Goal: Information Seeking & Learning: Learn about a topic

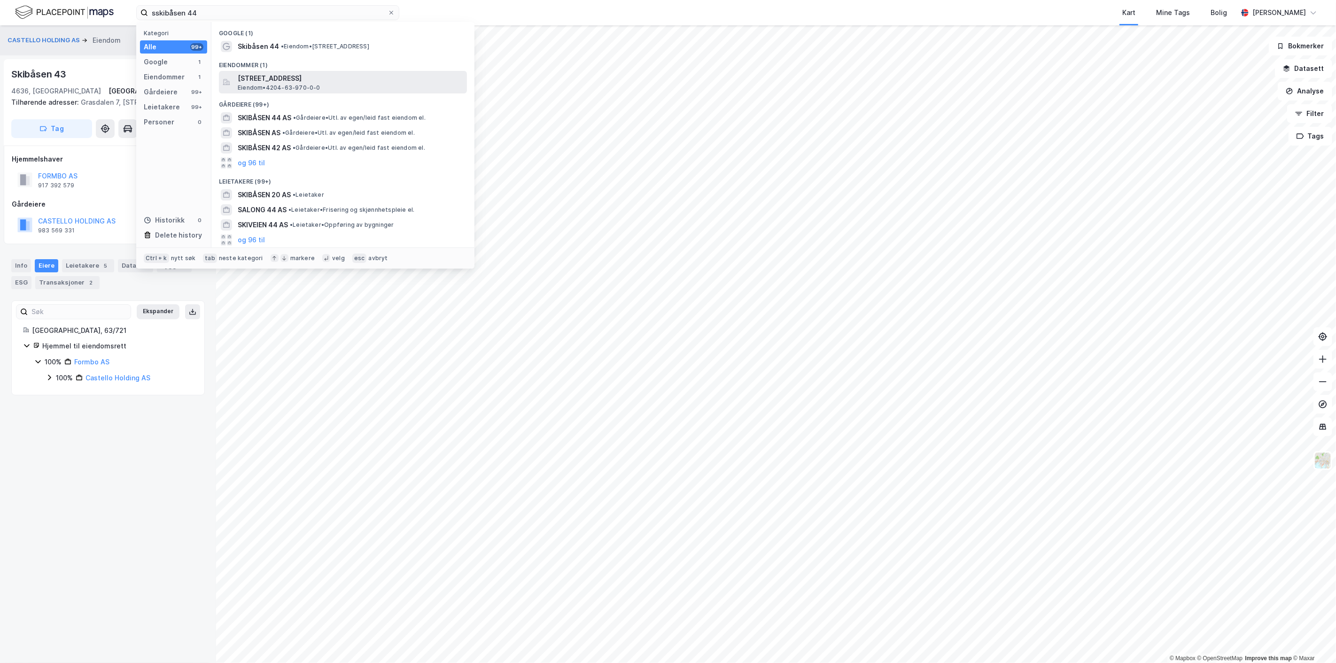
click at [250, 77] on span "[STREET_ADDRESS]" at bounding box center [350, 78] width 225 height 11
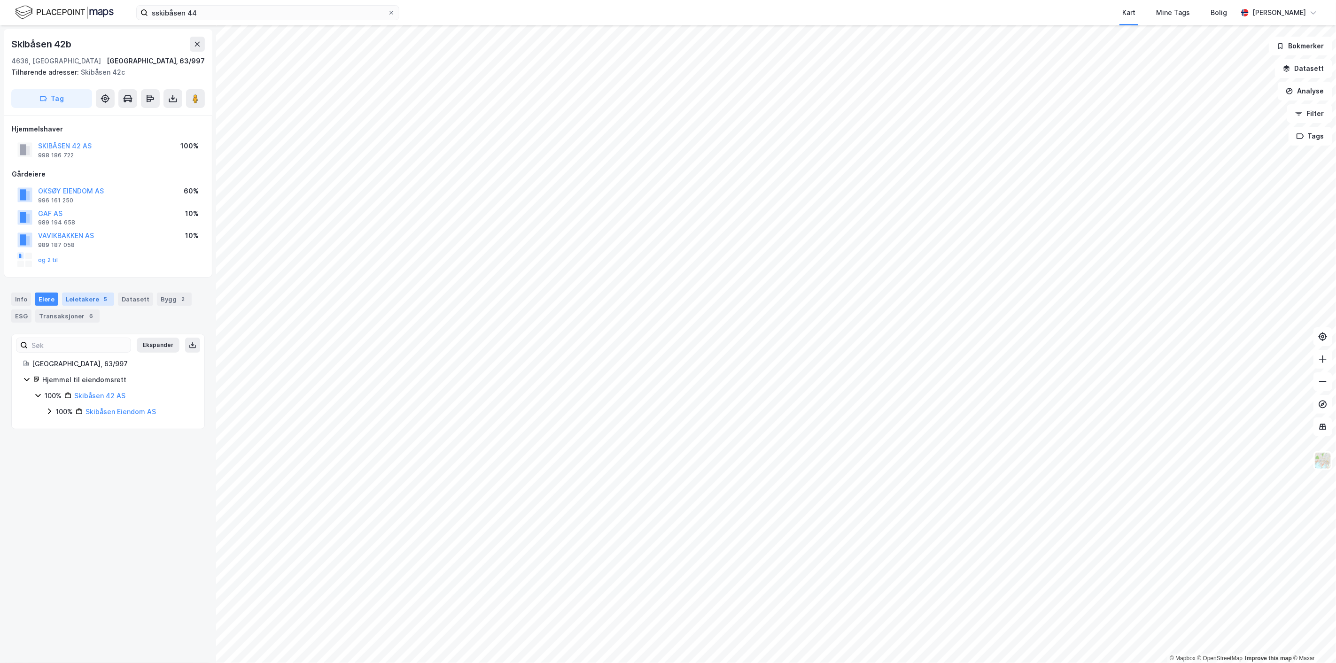
click at [83, 299] on div "Leietakere 5" at bounding box center [88, 299] width 52 height 13
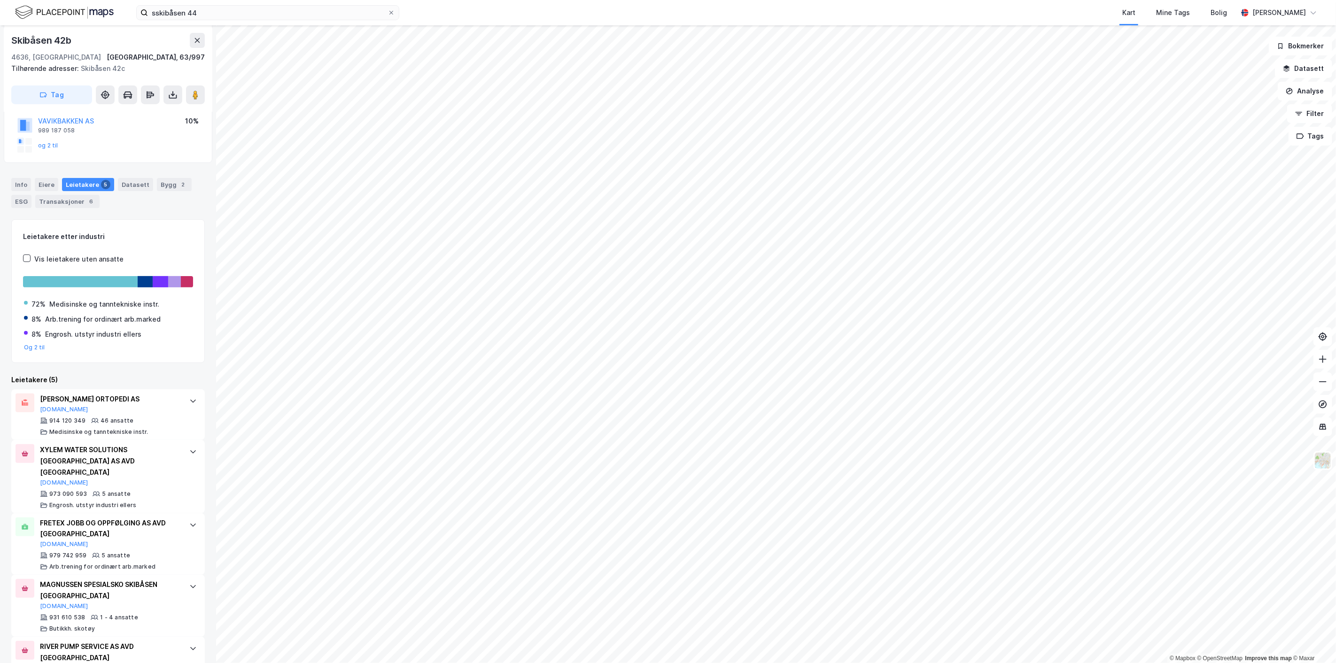
scroll to position [151, 0]
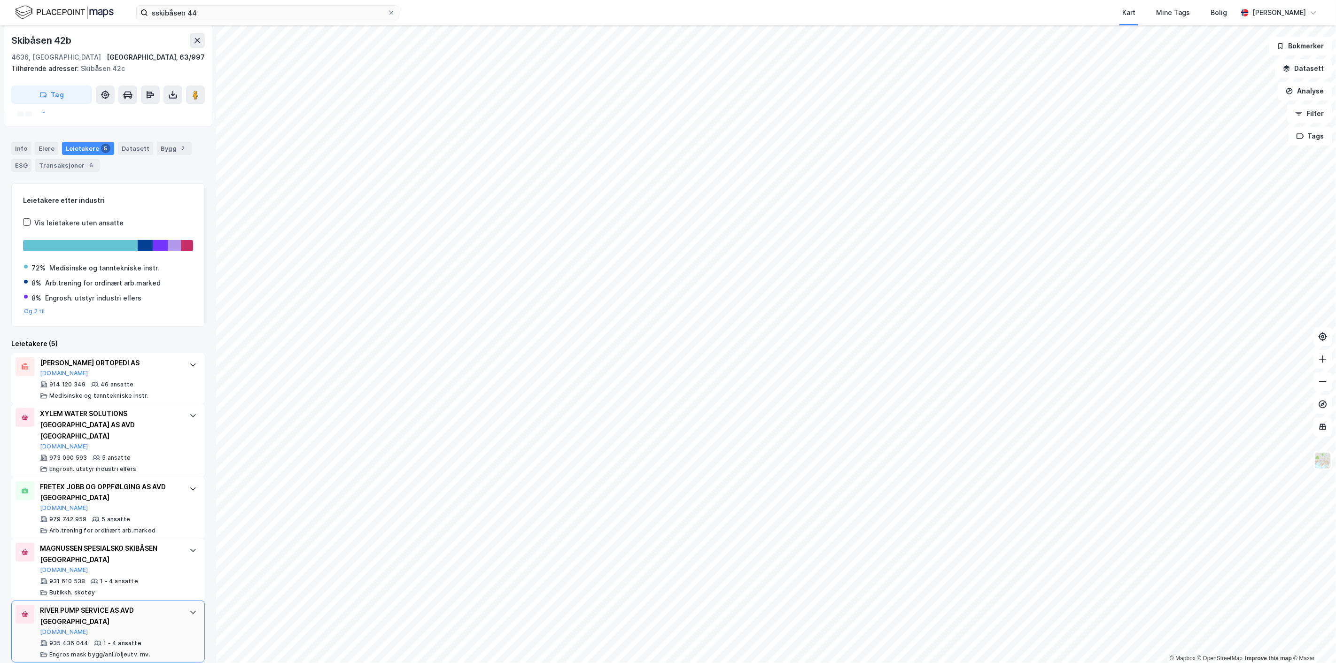
click at [81, 605] on div "RIVER PUMP SERVICE AS AVD [GEOGRAPHIC_DATA]" at bounding box center [110, 616] width 140 height 23
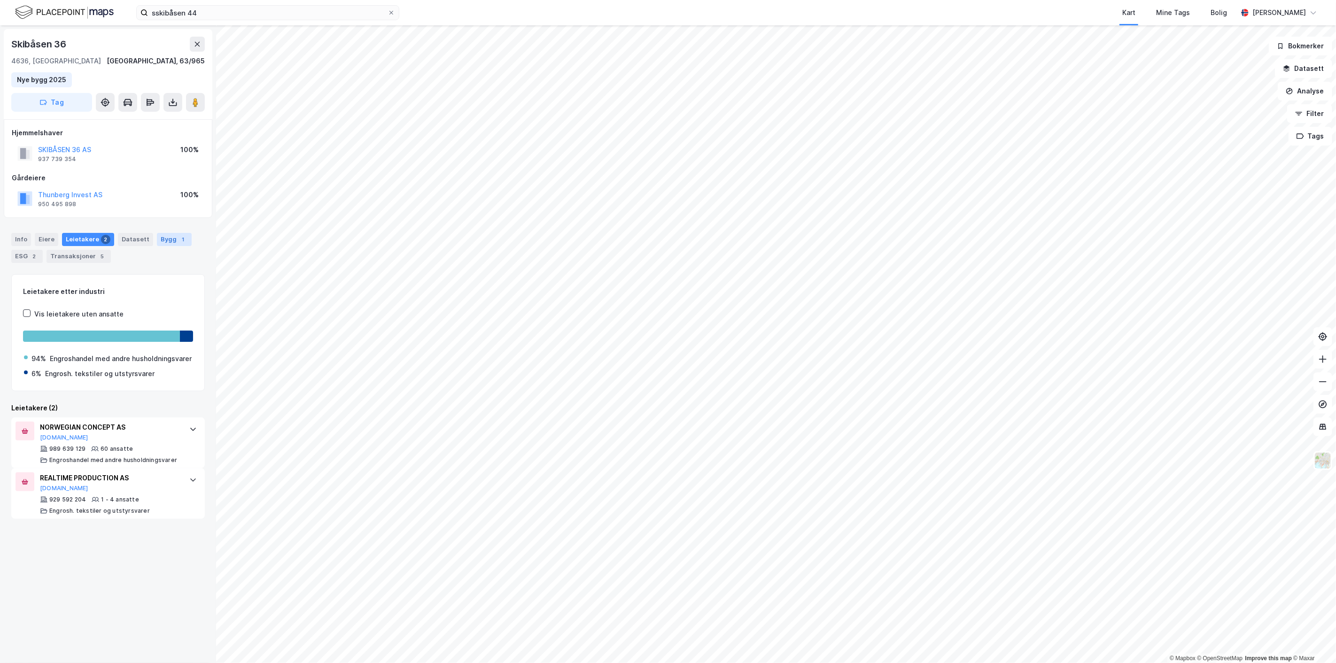
click at [157, 239] on div "Bygg 1" at bounding box center [174, 239] width 35 height 13
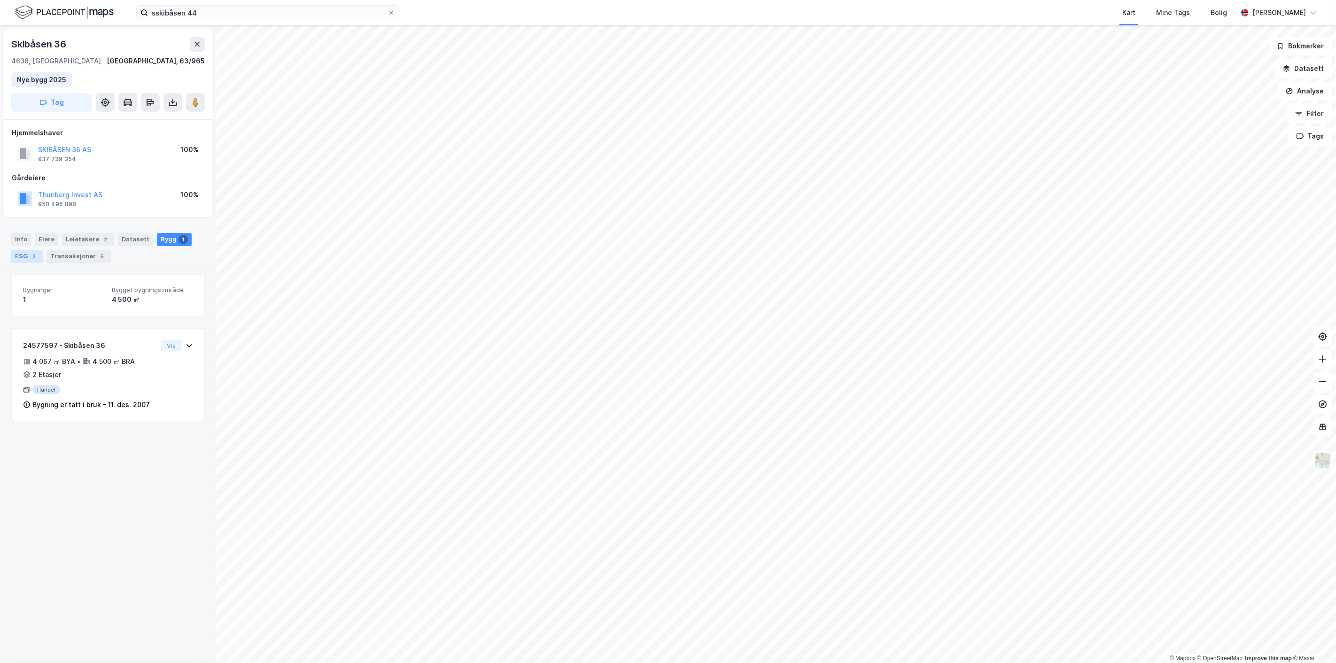
click at [31, 253] on div "2" at bounding box center [34, 256] width 9 height 9
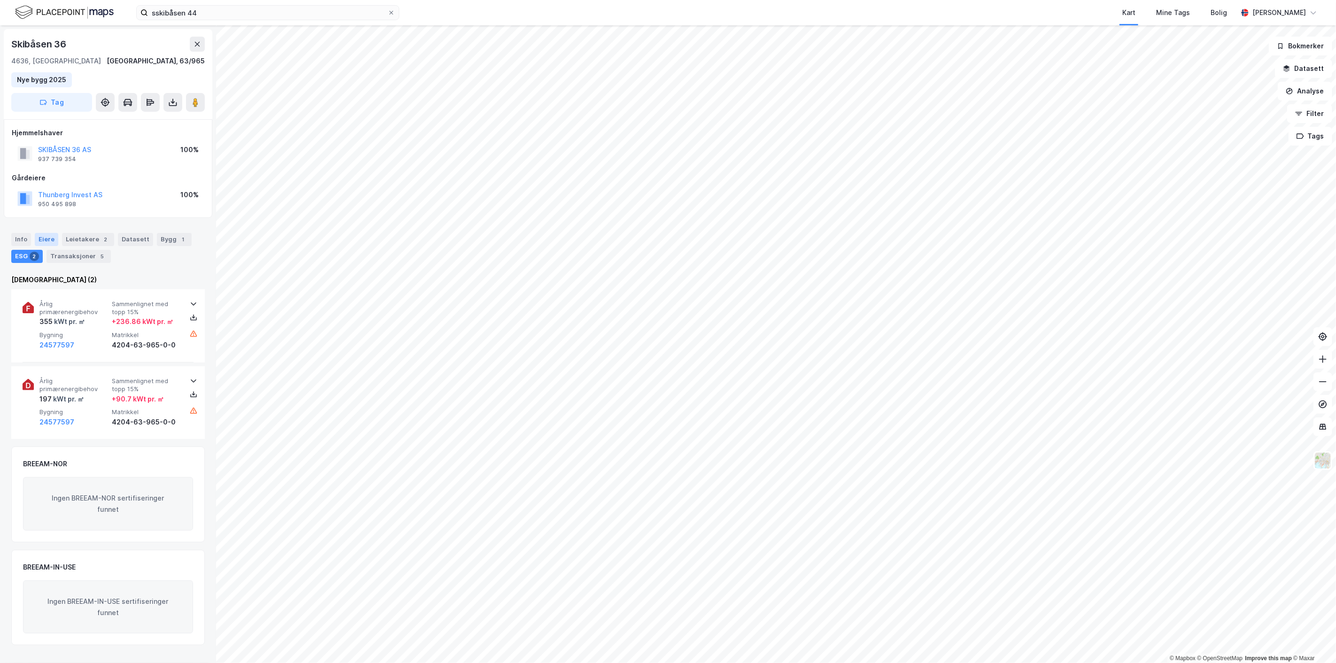
click at [45, 237] on div "Eiere" at bounding box center [46, 239] width 23 height 13
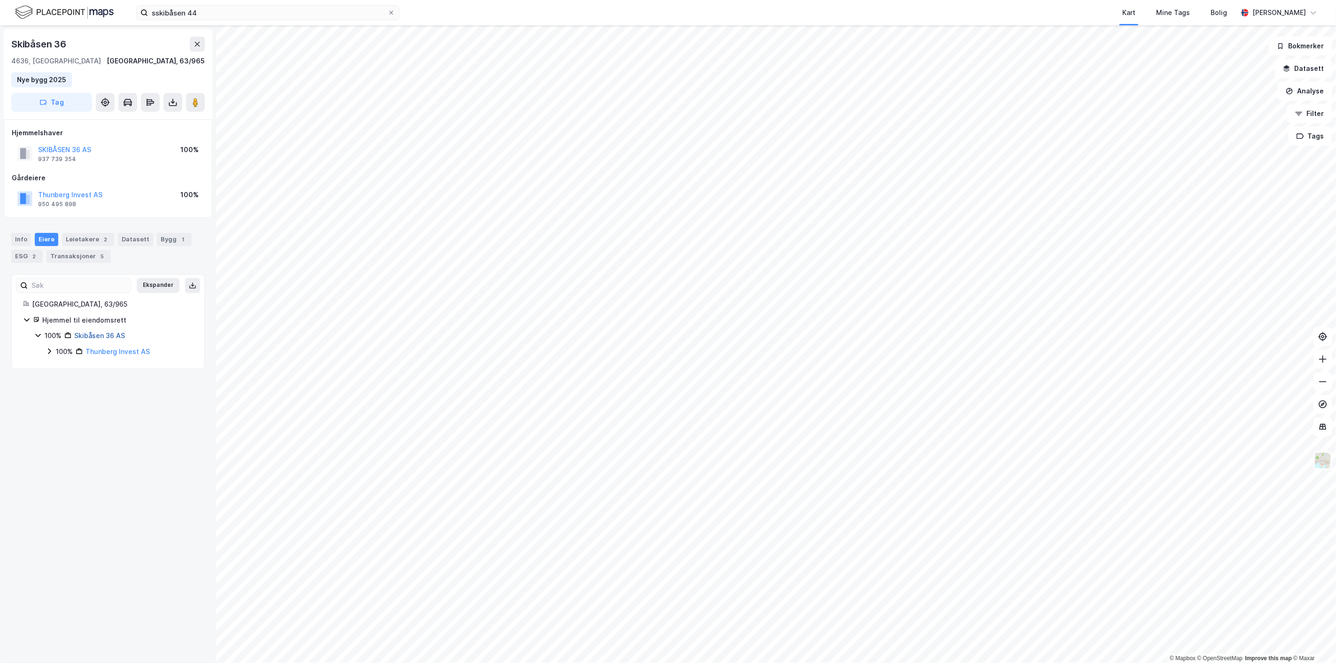
click at [88, 334] on link "Skibåsen 36 AS" at bounding box center [99, 336] width 51 height 8
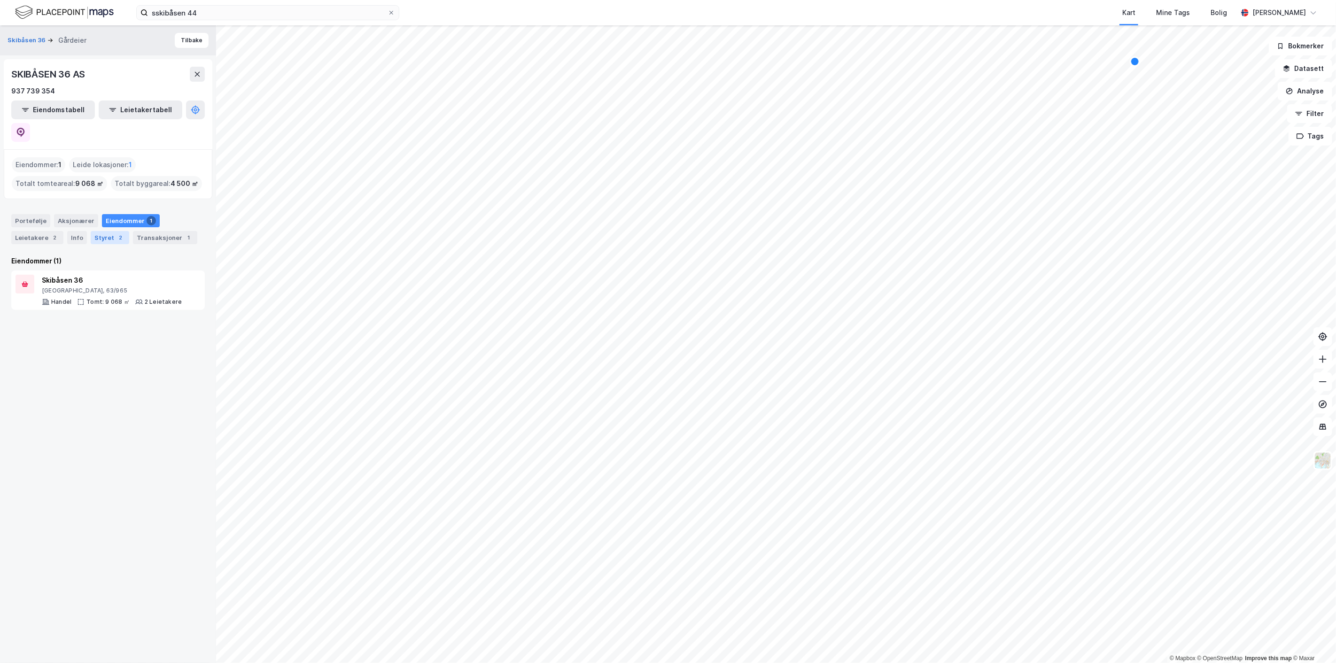
click at [98, 231] on div "Styret 2" at bounding box center [110, 237] width 39 height 13
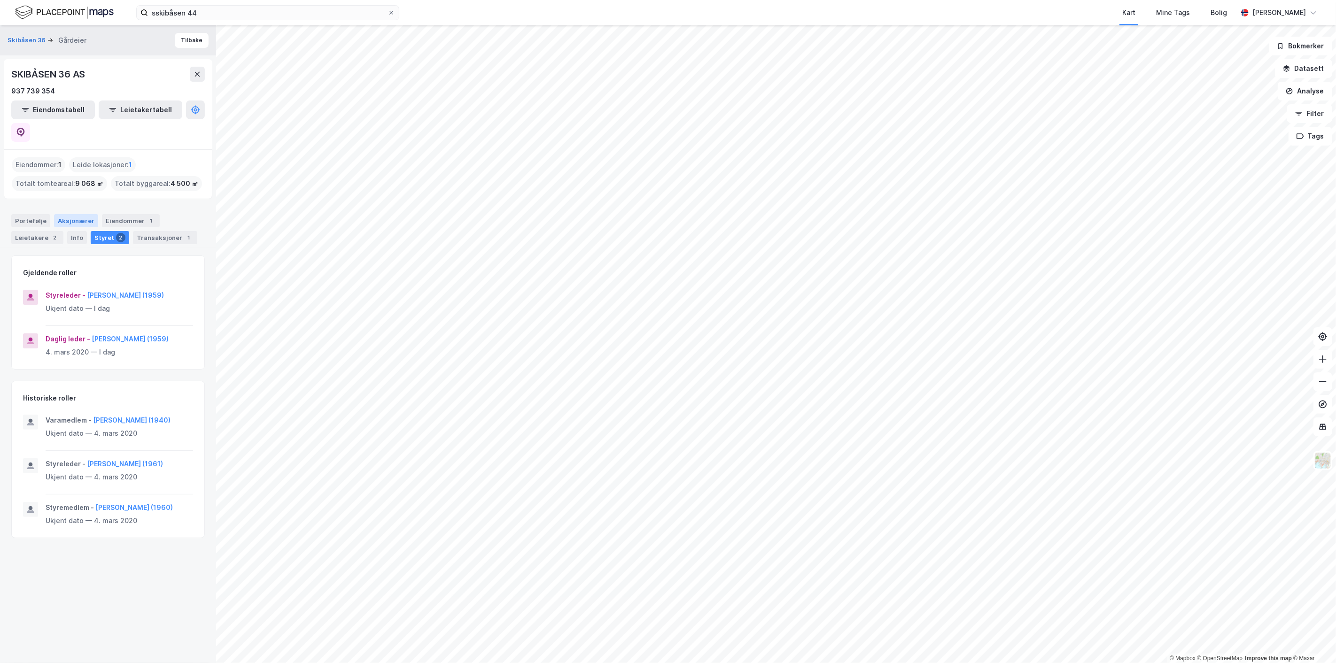
click at [72, 214] on div "Aksjonærer" at bounding box center [76, 220] width 44 height 13
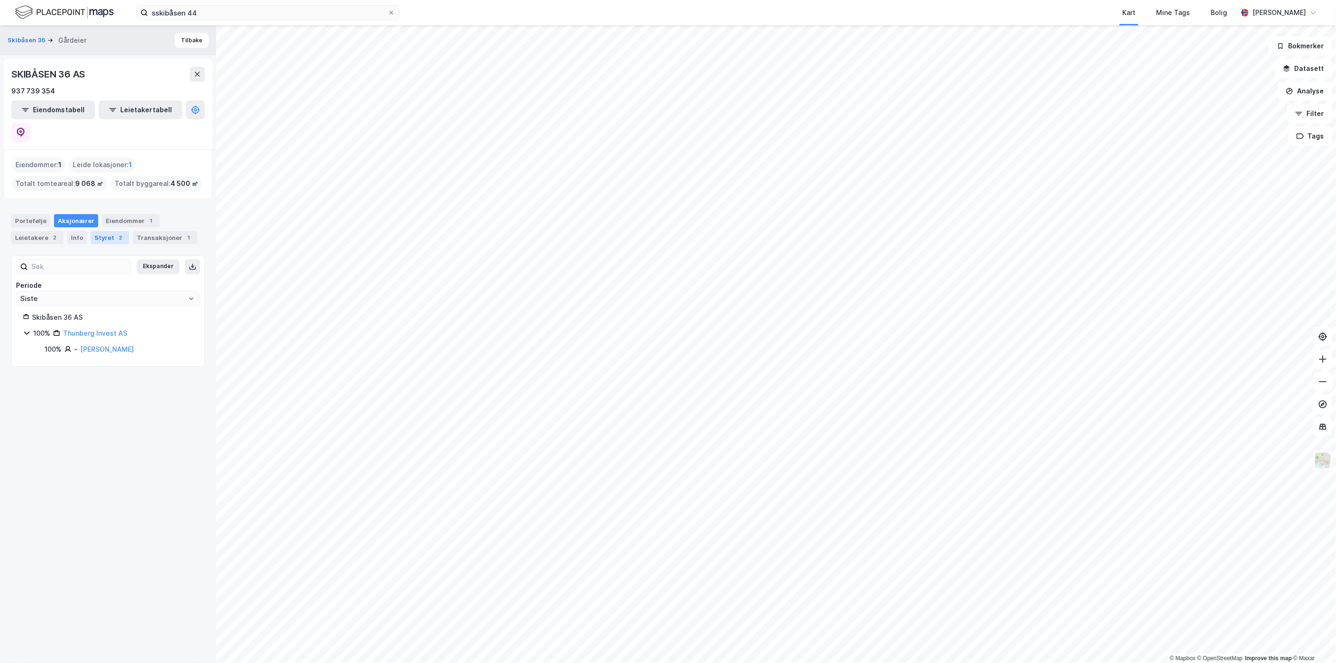
click at [108, 231] on div "Styret 2" at bounding box center [110, 237] width 39 height 13
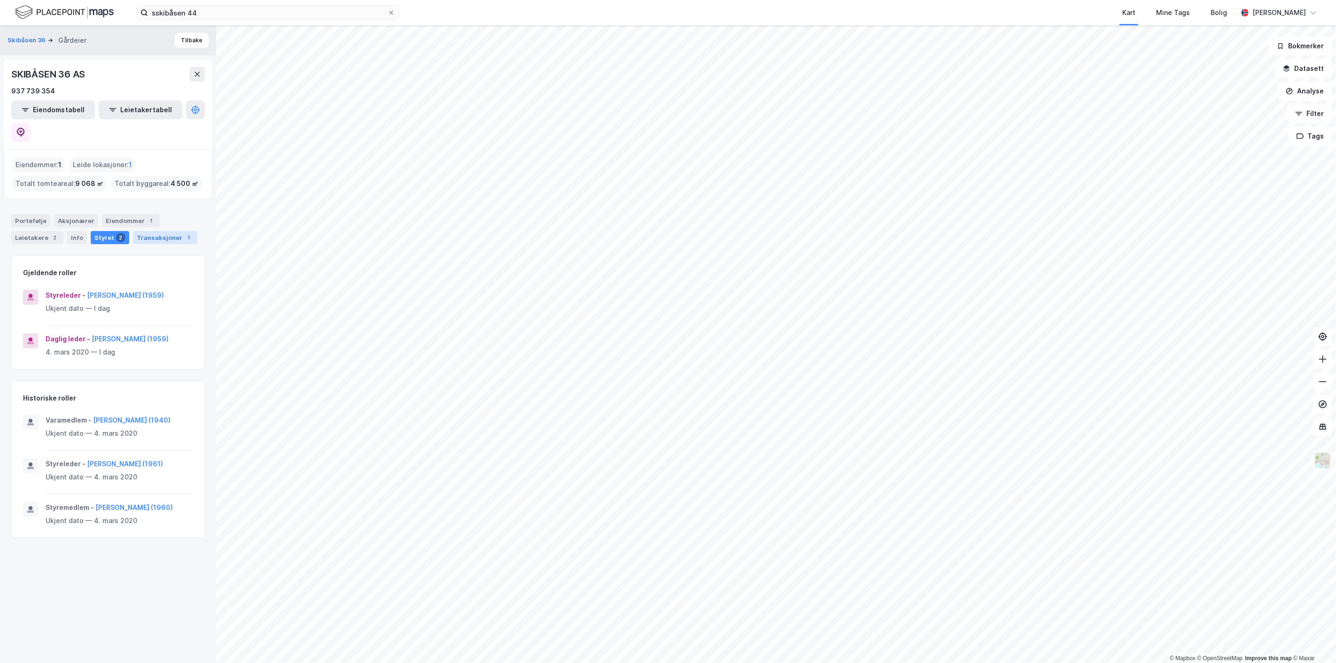
click at [157, 231] on div "Transaksjoner 1" at bounding box center [165, 237] width 64 height 13
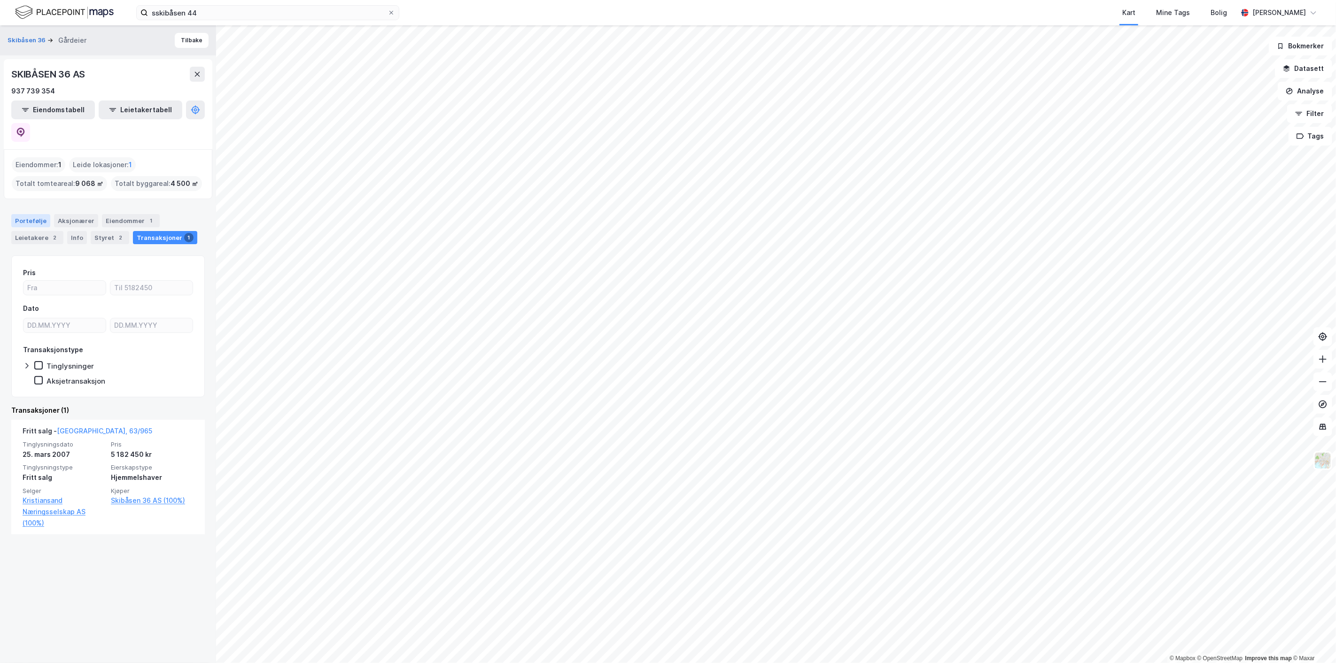
click at [35, 214] on div "Portefølje" at bounding box center [30, 220] width 39 height 13
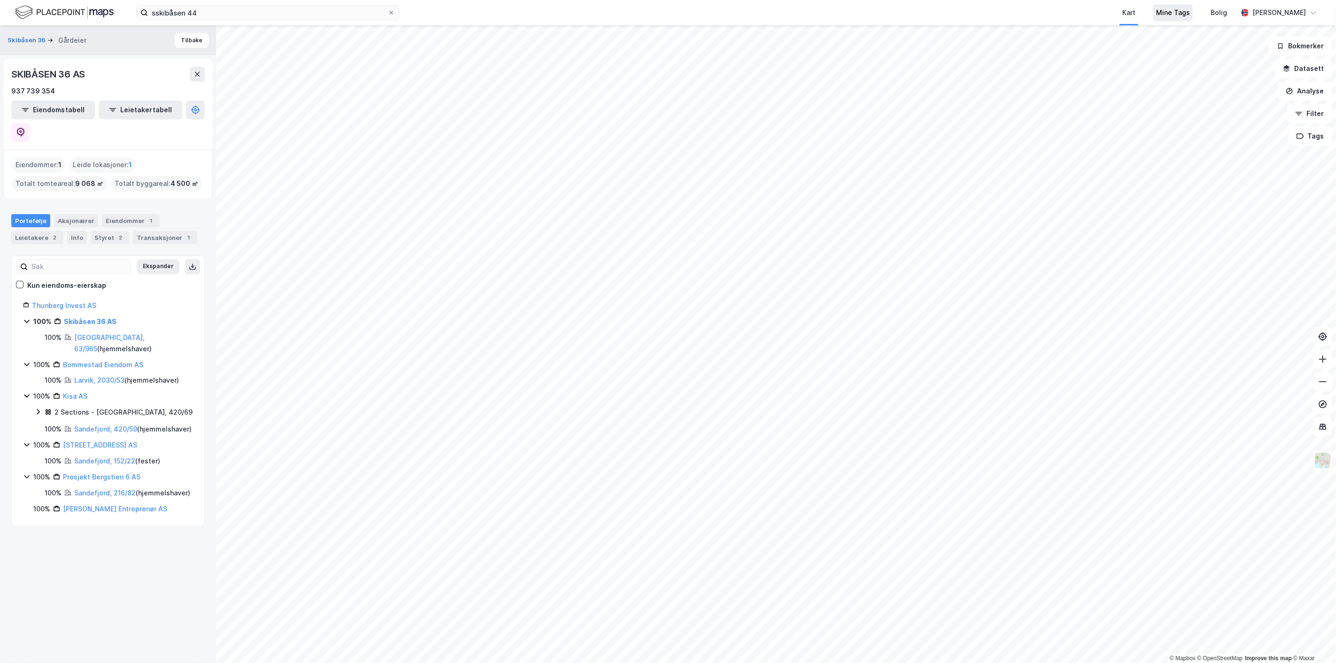
click at [1176, 12] on div "Mine Tags" at bounding box center [1173, 12] width 34 height 11
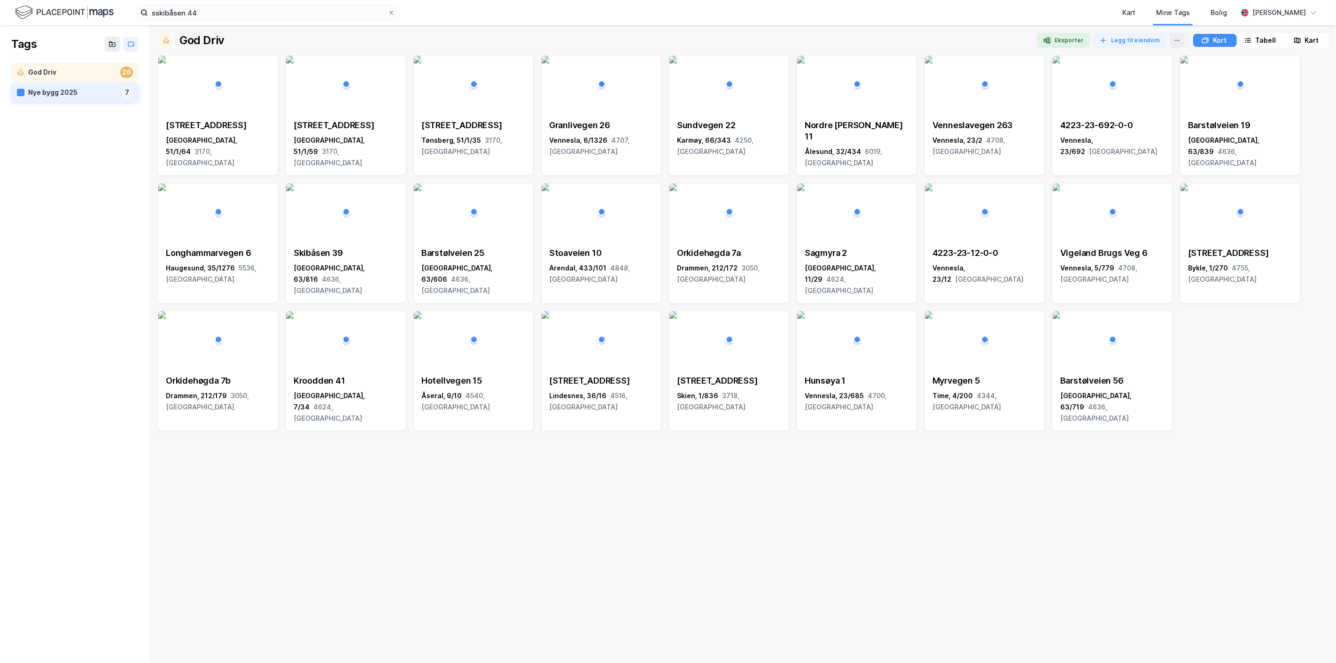
click at [41, 96] on div "Nye bygg 2025" at bounding box center [73, 93] width 90 height 12
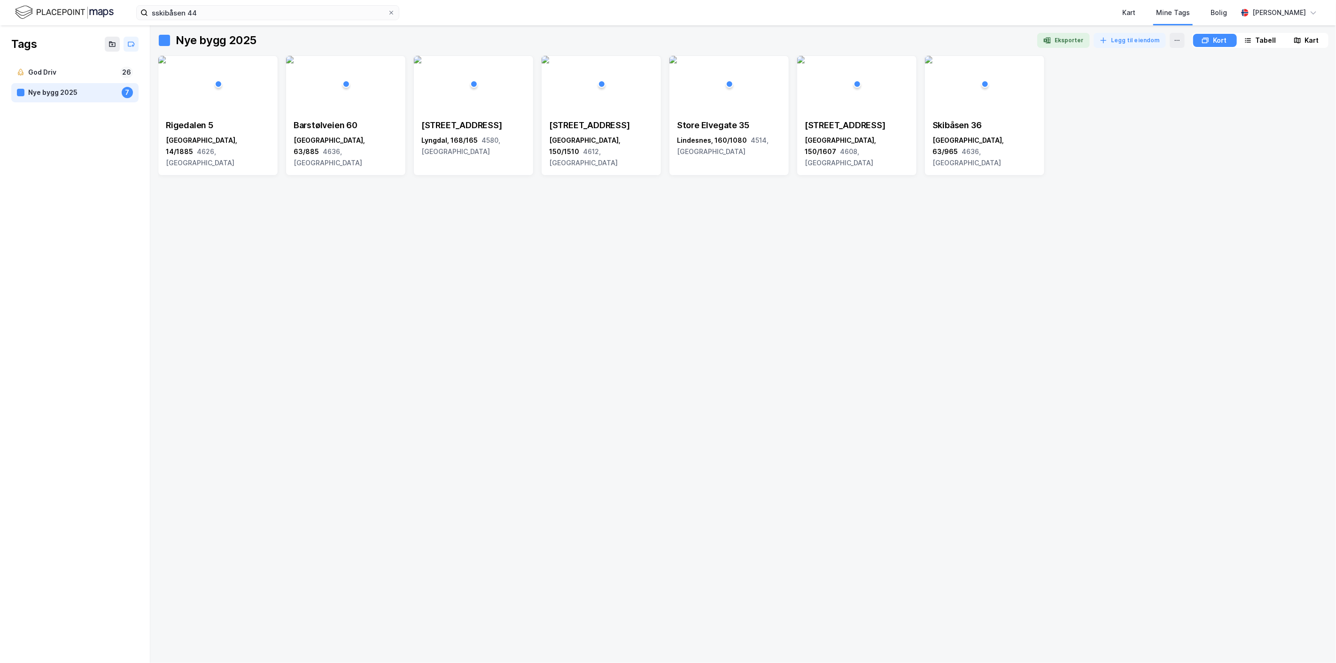
click at [1305, 40] on div "Kart" at bounding box center [1312, 40] width 14 height 11
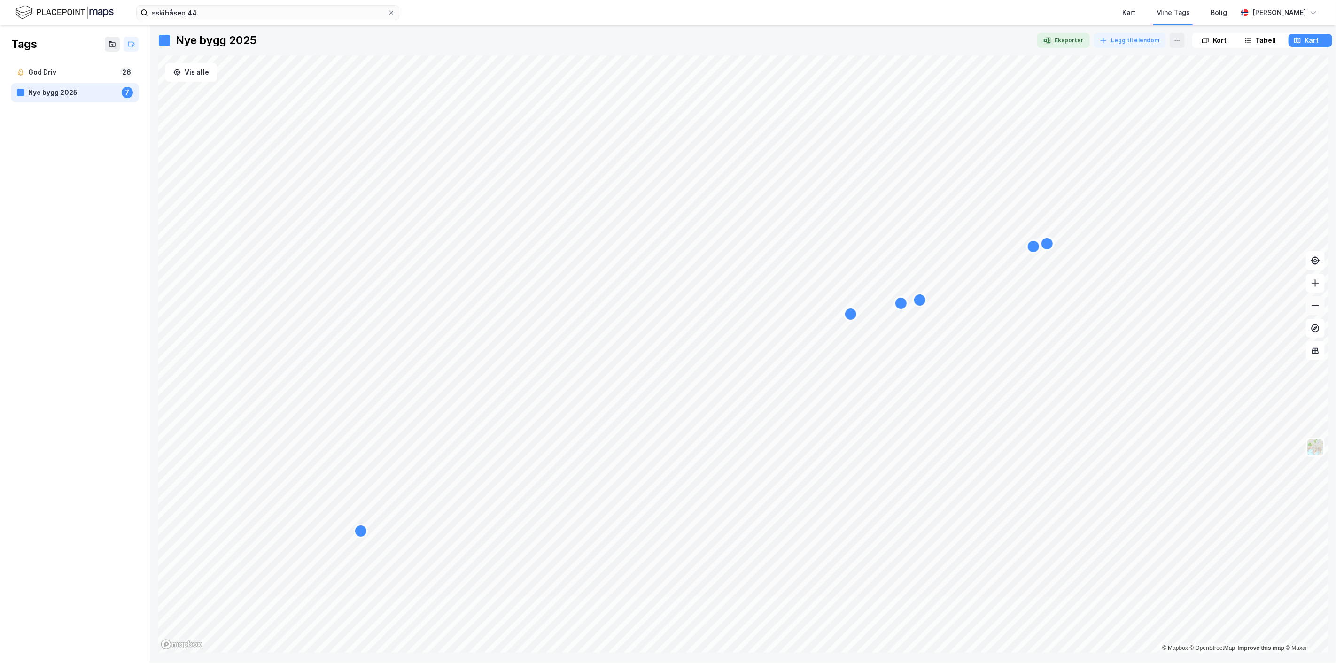
click at [1321, 311] on button at bounding box center [1315, 305] width 19 height 19
click at [1132, 46] on button "Legg til eiendom" at bounding box center [1130, 40] width 72 height 15
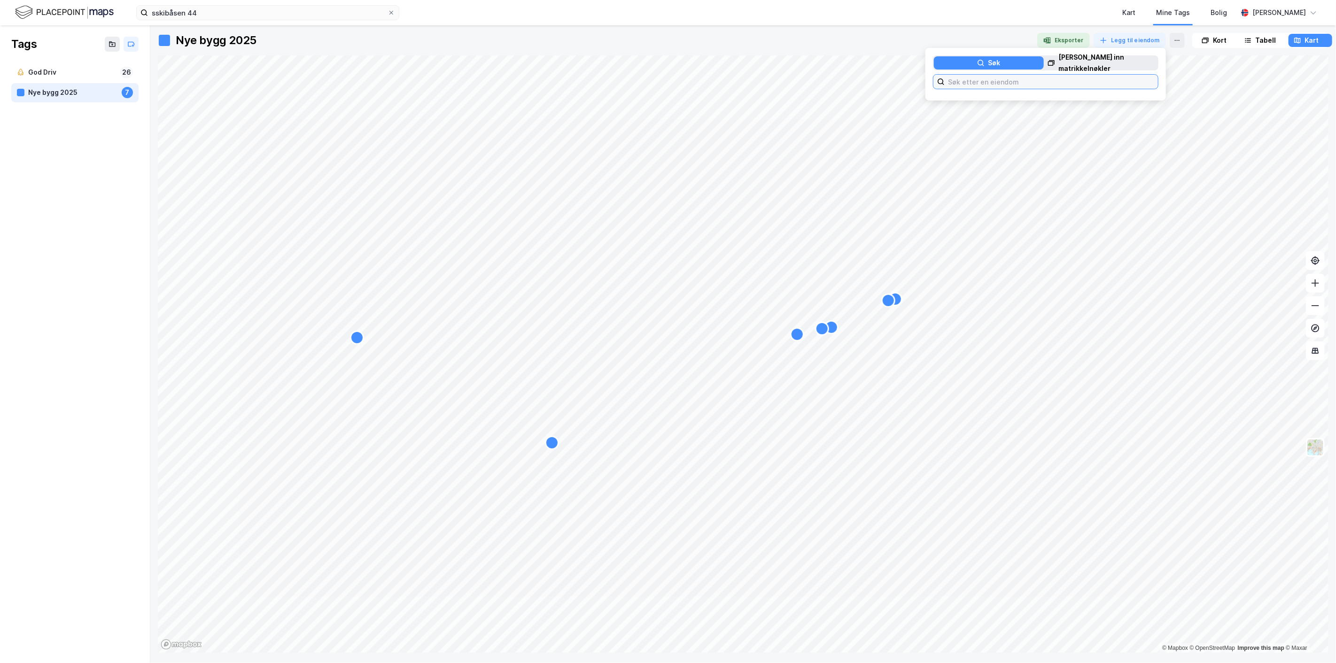
click at [988, 81] on input at bounding box center [1051, 82] width 213 height 14
click at [764, 33] on div at bounding box center [654, 40] width 752 height 15
click at [58, 12] on img at bounding box center [64, 12] width 99 height 16
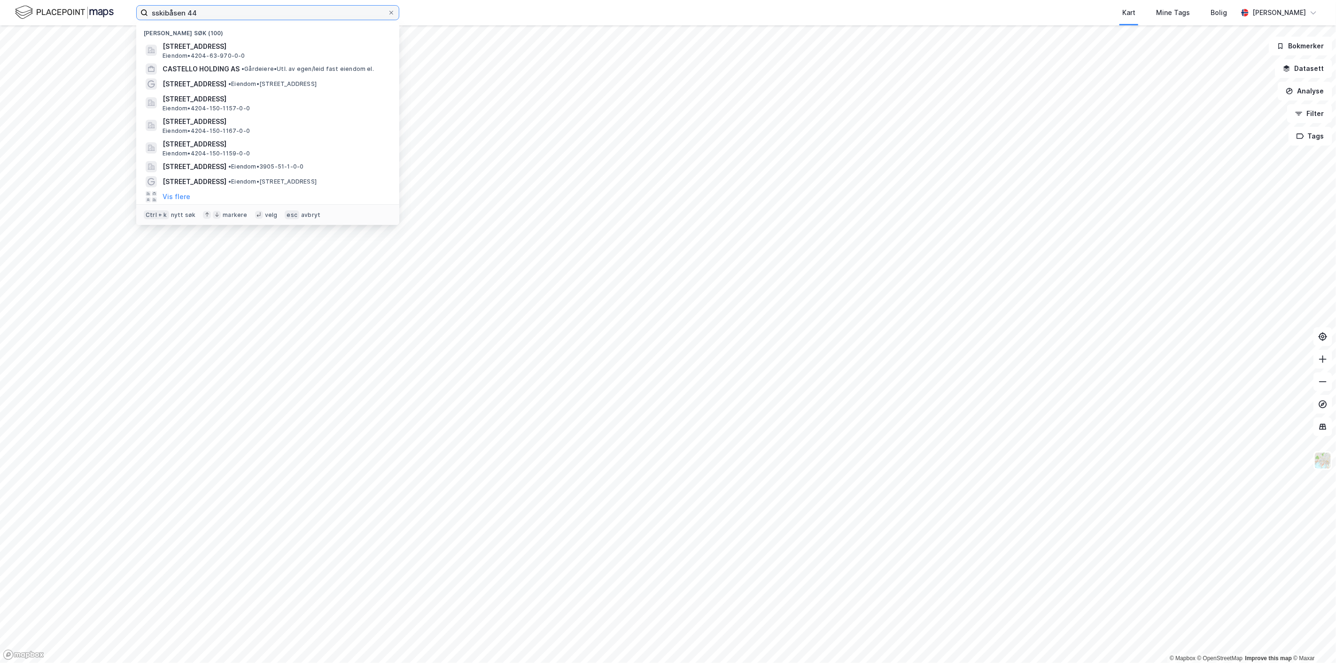
drag, startPoint x: 210, startPoint y: 11, endPoint x: 69, endPoint y: 13, distance: 140.5
click at [69, 13] on div "sskibåsen 44 Nylige søk (100) [STREET_ADDRESS] • 4204-63-970-0-0 CASTELLO HOLDI…" at bounding box center [668, 12] width 1336 height 25
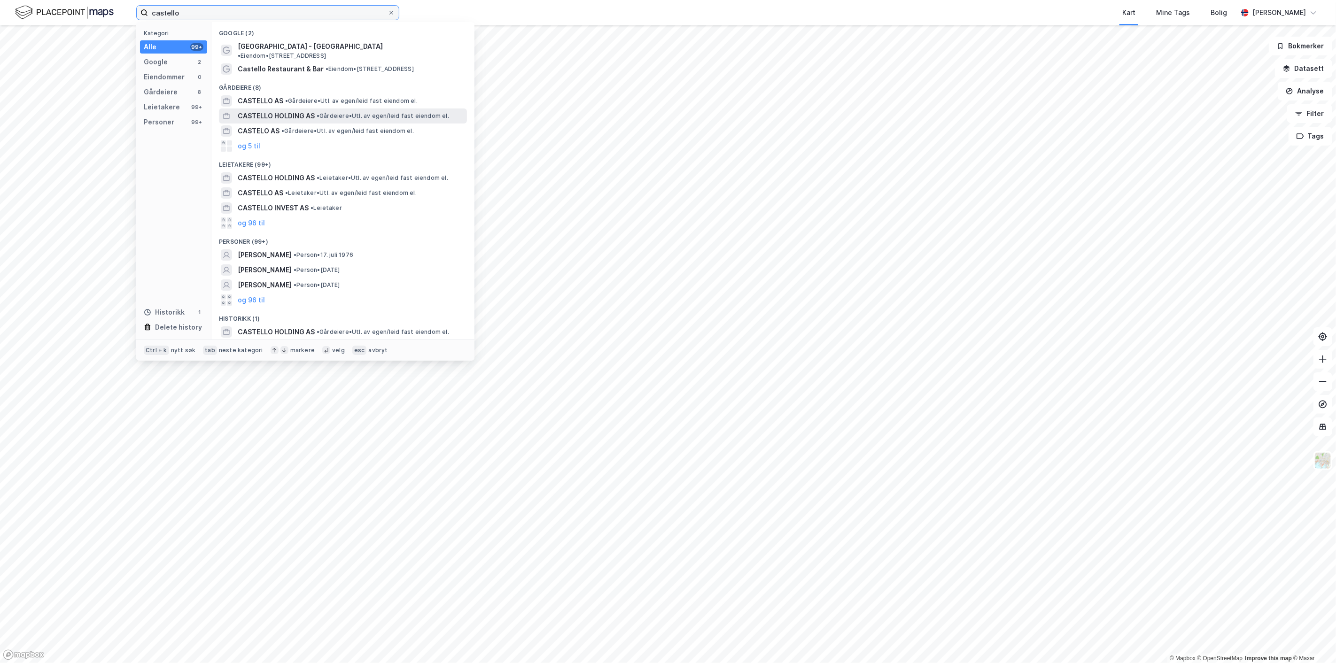
type input "castello"
click at [258, 110] on span "CASTELLO HOLDING AS" at bounding box center [276, 115] width 77 height 11
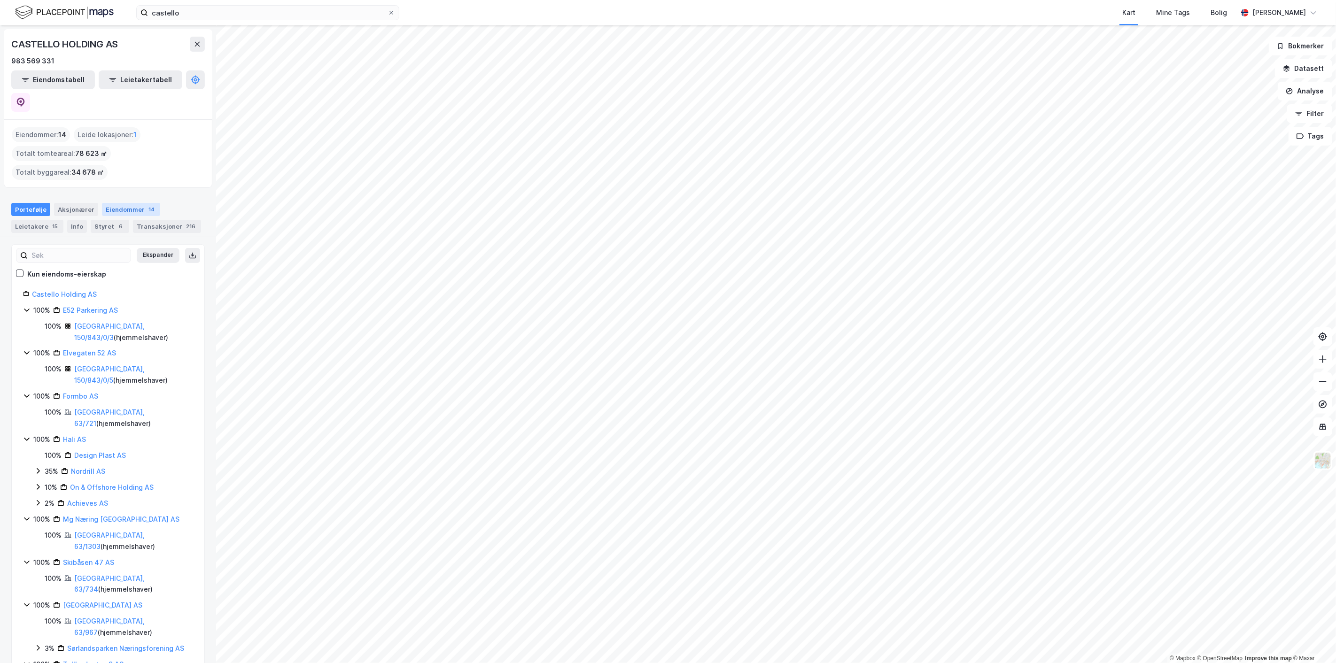
click at [138, 203] on div "Eiendommer 14" at bounding box center [131, 209] width 58 height 13
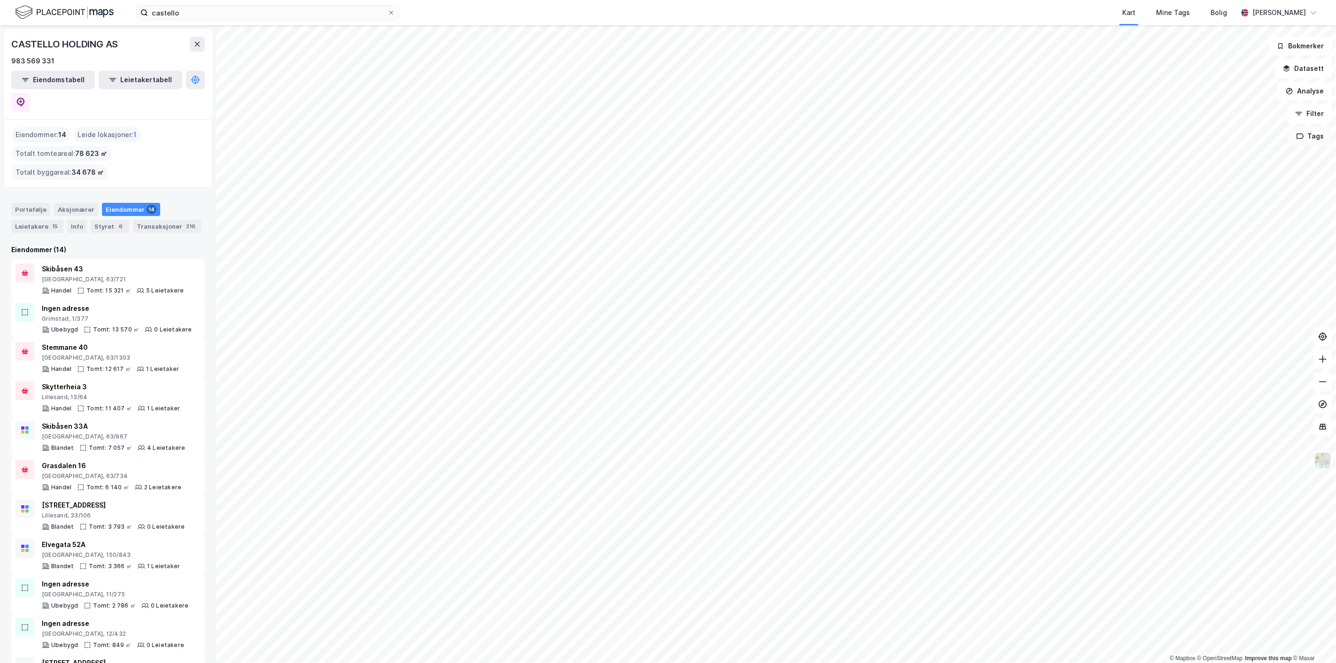
click at [1317, 138] on button "Tags" at bounding box center [1311, 136] width 44 height 19
click at [67, 264] on div "Skibåsen 43" at bounding box center [113, 269] width 142 height 11
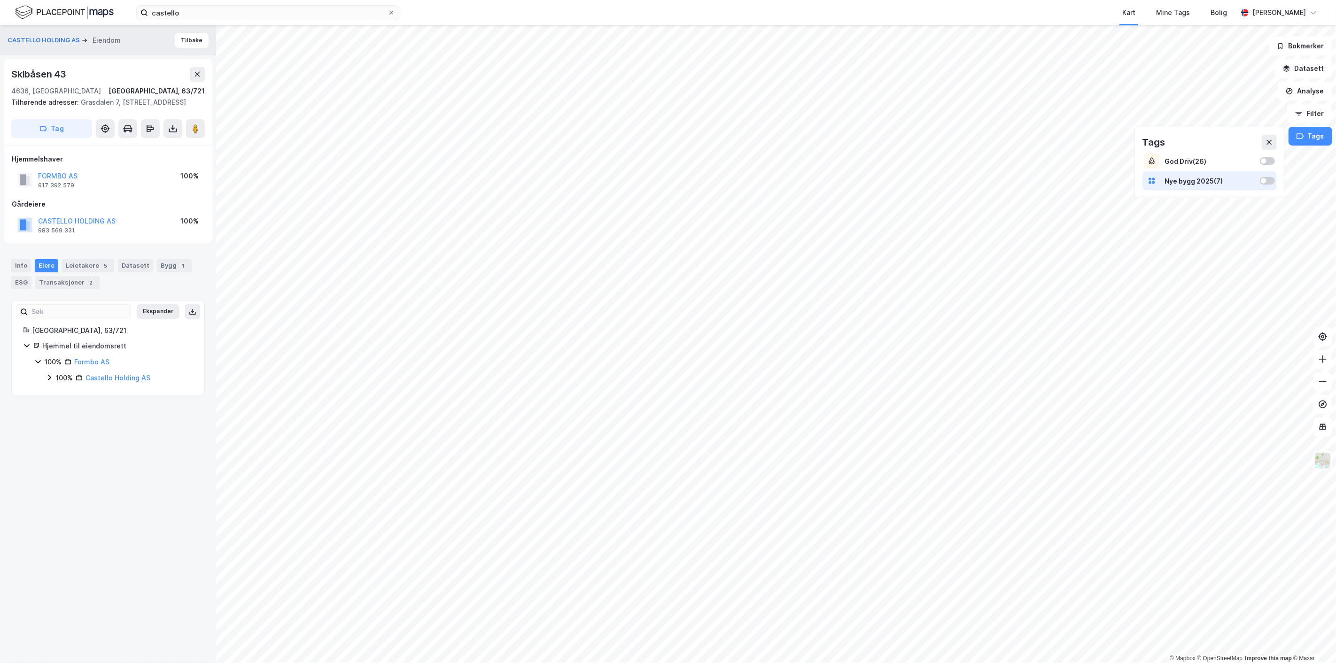
click at [1199, 180] on div "[PERSON_NAME] bygg 2025 ( 7 )" at bounding box center [1209, 181] width 89 height 8
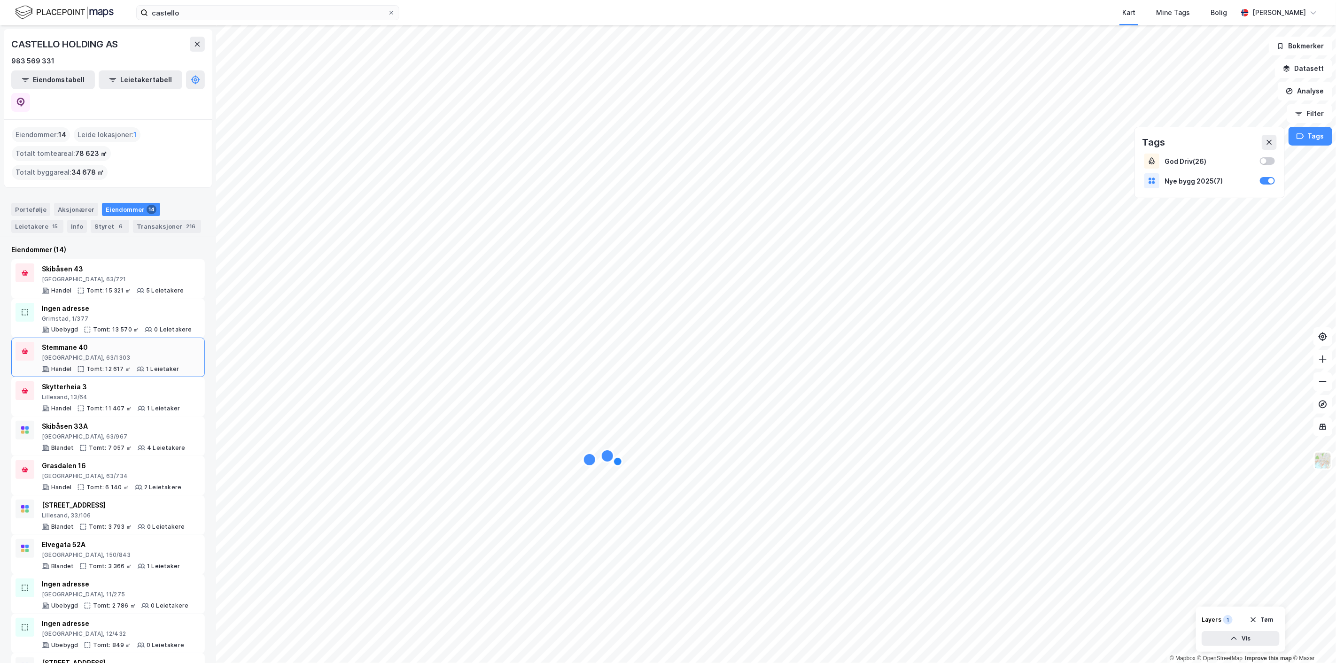
click at [83, 342] on div "Stemmane 40" at bounding box center [110, 347] width 137 height 11
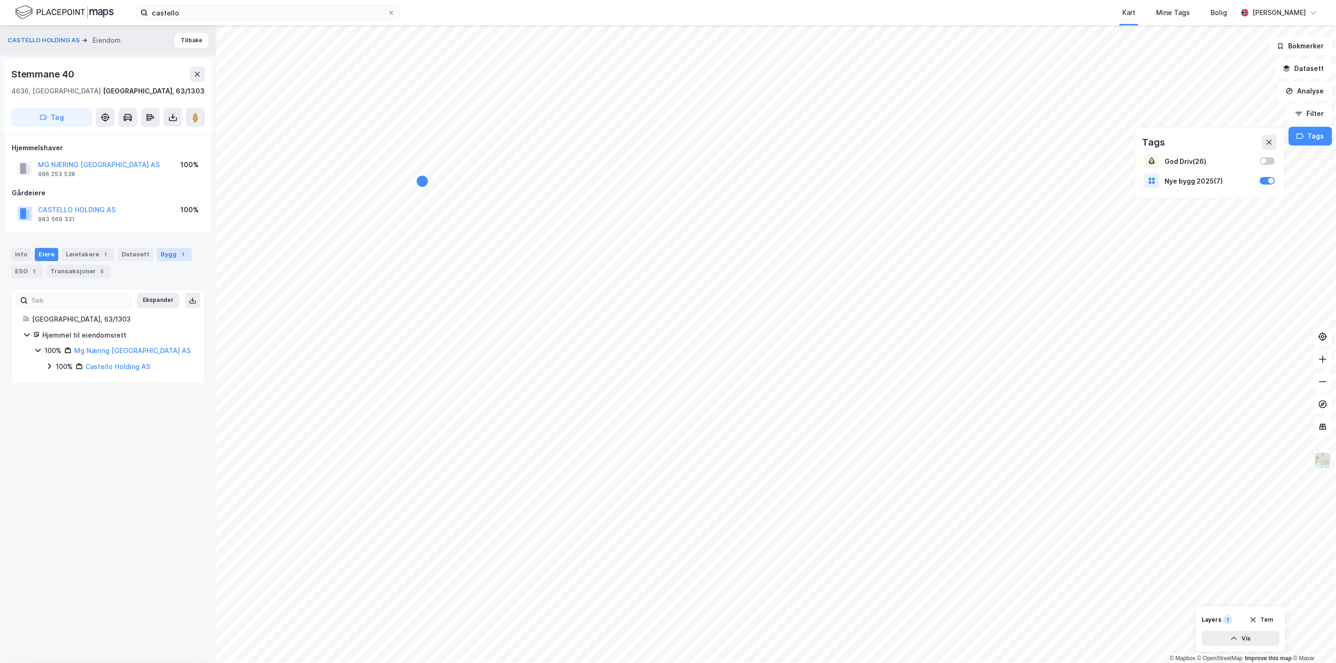
click at [163, 254] on div "Bygg 1" at bounding box center [174, 254] width 35 height 13
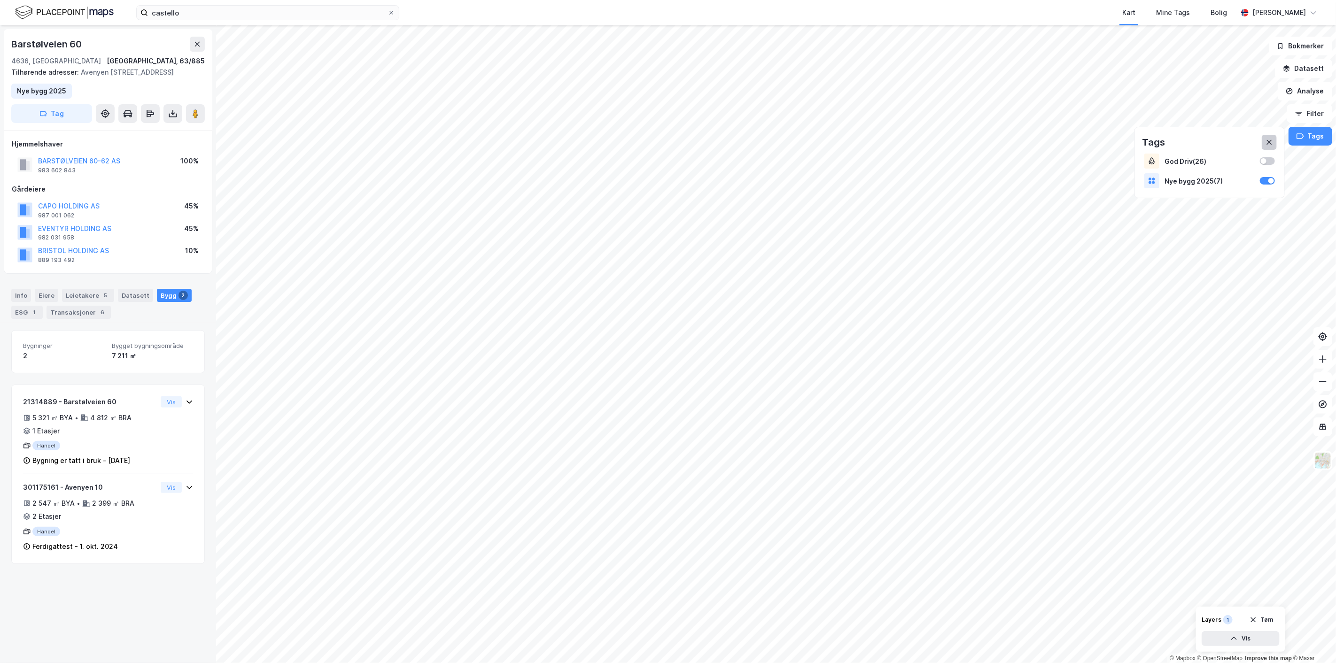
click at [1270, 142] on icon at bounding box center [1269, 142] width 5 height 5
click at [1321, 144] on button "Tags" at bounding box center [1311, 136] width 44 height 19
click at [1273, 140] on icon at bounding box center [1270, 143] width 8 height 8
click at [0, 0] on button "BARSTØLVEIEN 60-62 AS" at bounding box center [0, 0] width 0 height 0
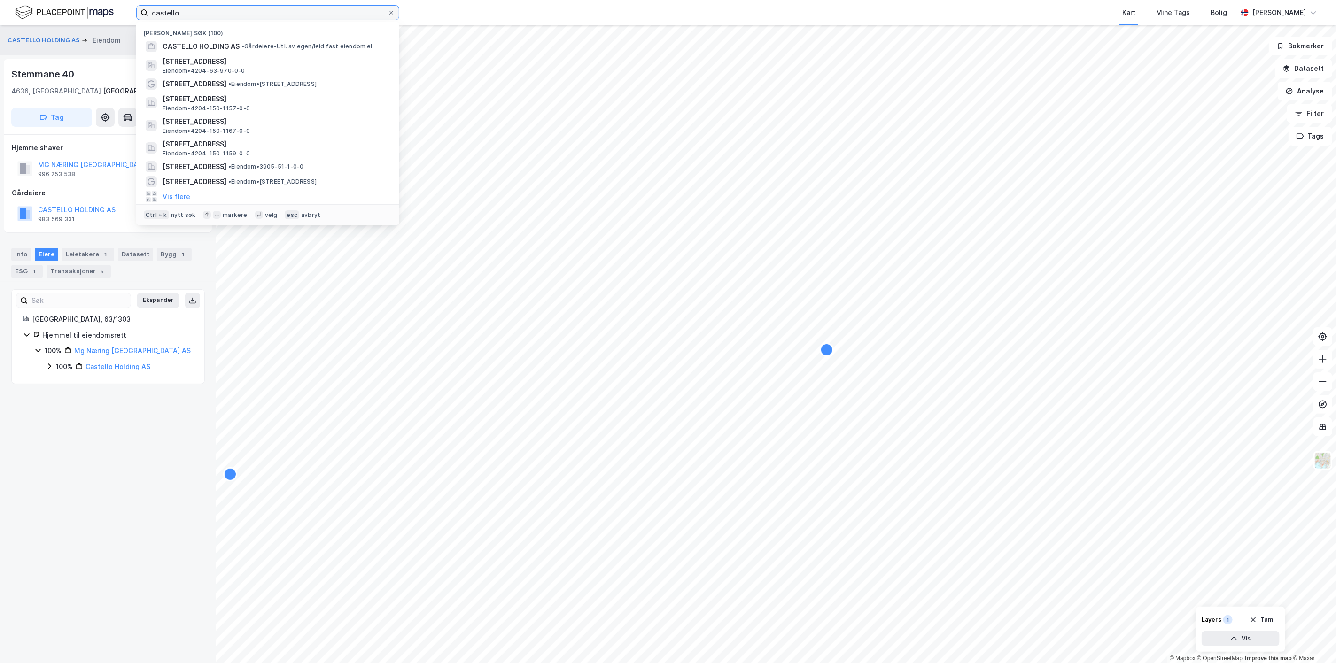
click at [186, 16] on input "castello" at bounding box center [268, 13] width 240 height 14
click at [200, 48] on span "CASTELLO HOLDING AS" at bounding box center [201, 46] width 77 height 11
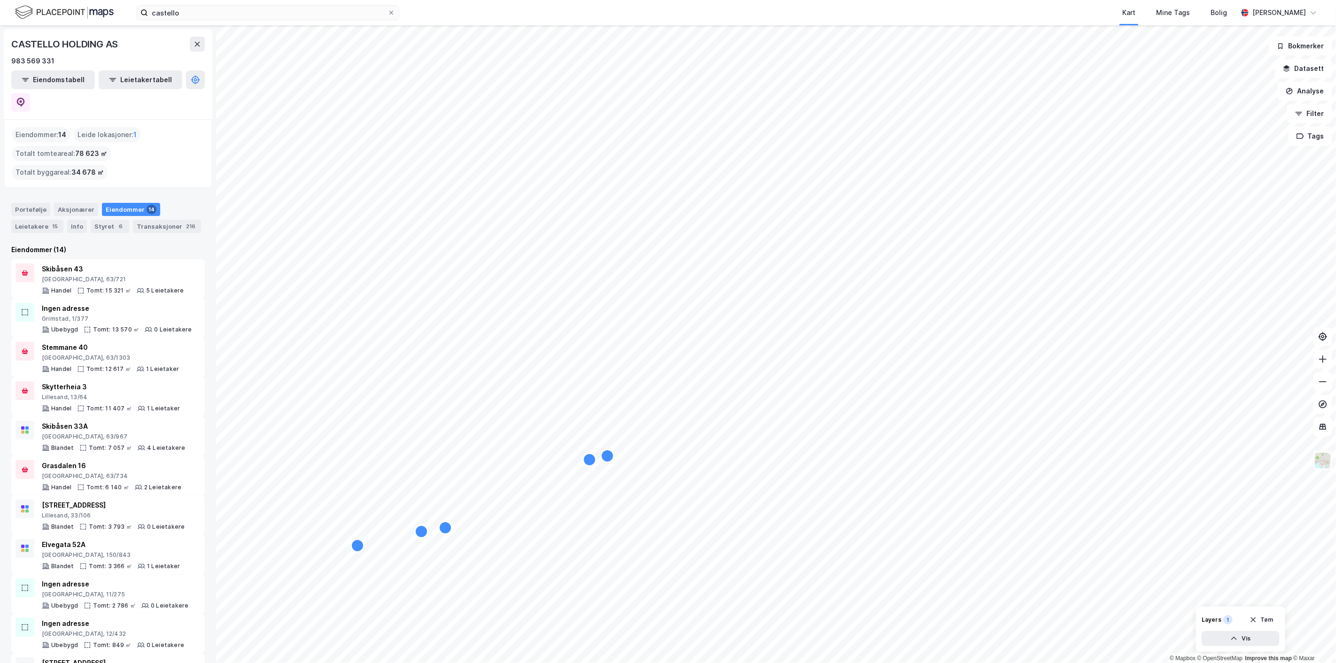
scroll to position [137, 0]
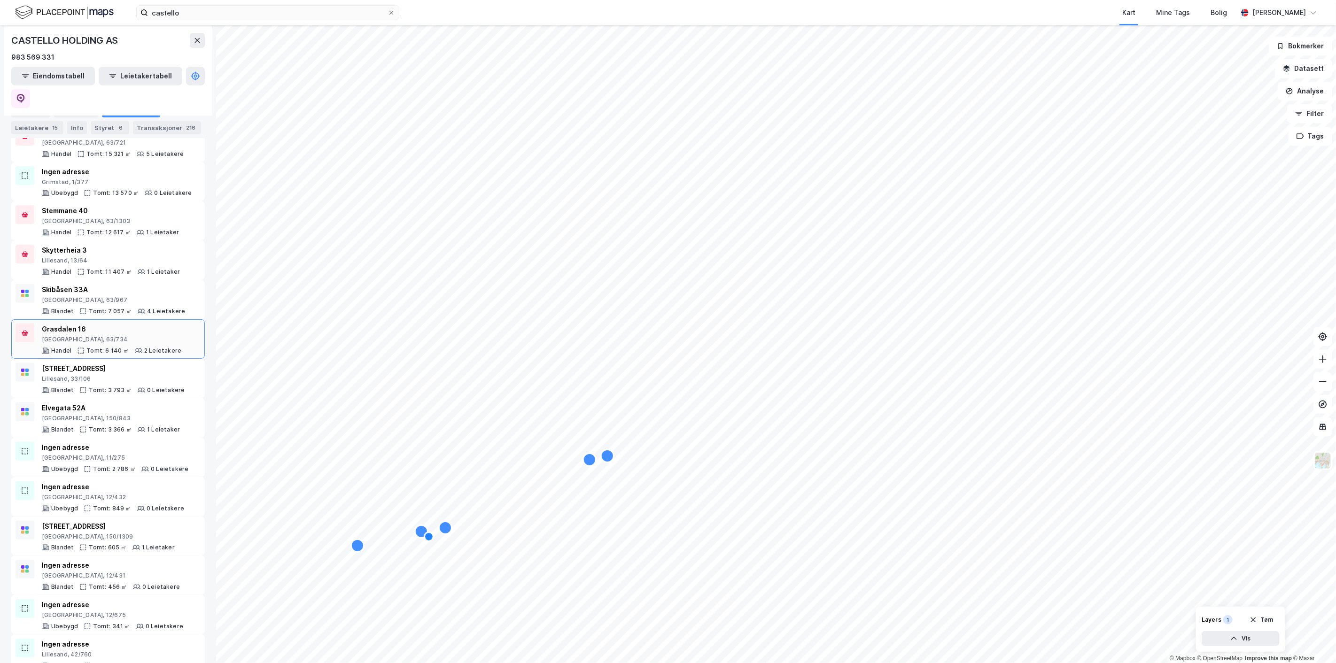
drag, startPoint x: 119, startPoint y: 506, endPoint x: 58, endPoint y: 311, distance: 204.8
click at [58, 324] on div "Grasdalen 16" at bounding box center [112, 329] width 140 height 11
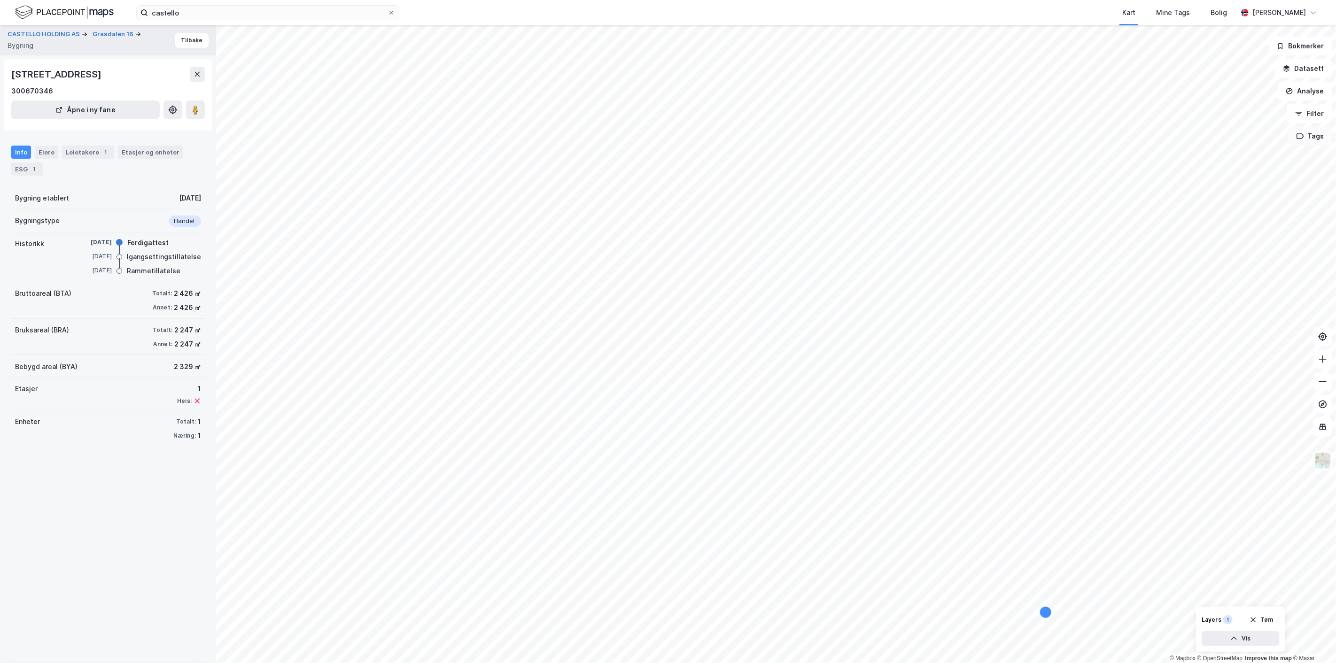
click at [1307, 144] on button "Tags" at bounding box center [1311, 136] width 44 height 19
click at [1266, 182] on div at bounding box center [1267, 181] width 15 height 8
click at [1266, 182] on div at bounding box center [1264, 181] width 6 height 6
click at [79, 109] on button "Åpne i ny fane" at bounding box center [85, 110] width 148 height 19
click at [82, 11] on img at bounding box center [64, 12] width 99 height 16
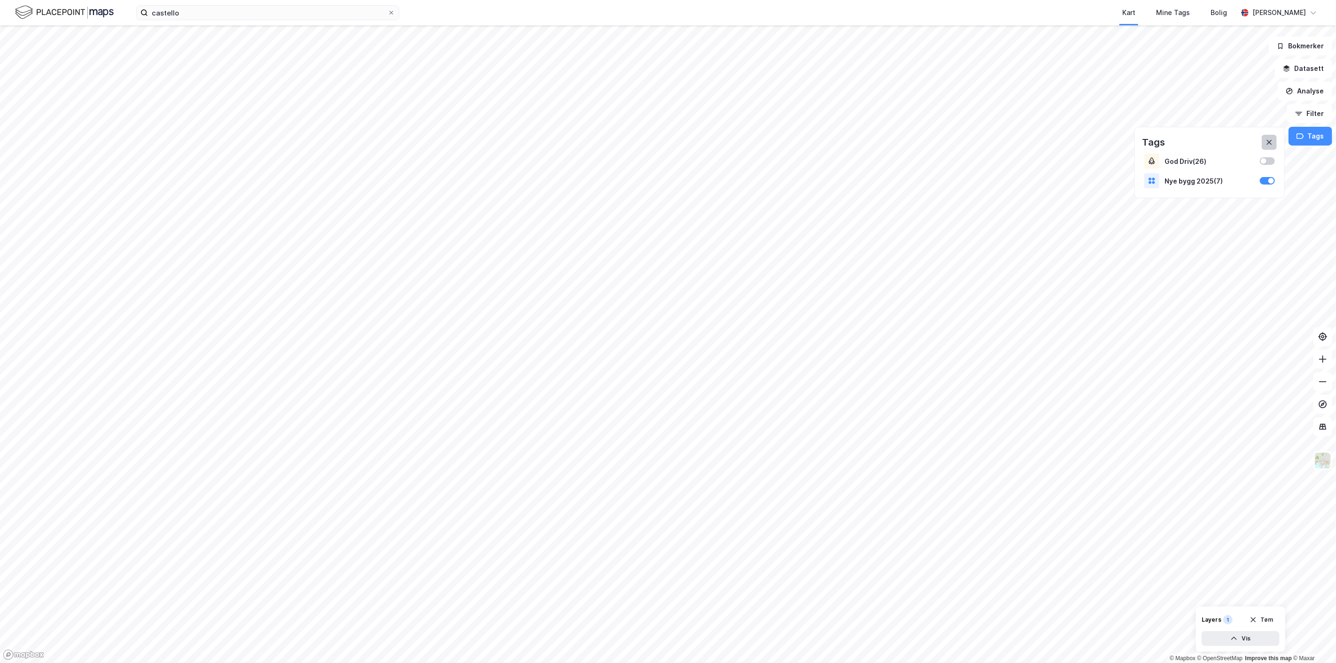
click at [1273, 144] on icon at bounding box center [1270, 143] width 8 height 8
click at [1179, 16] on div "Mine Tags" at bounding box center [1173, 12] width 34 height 11
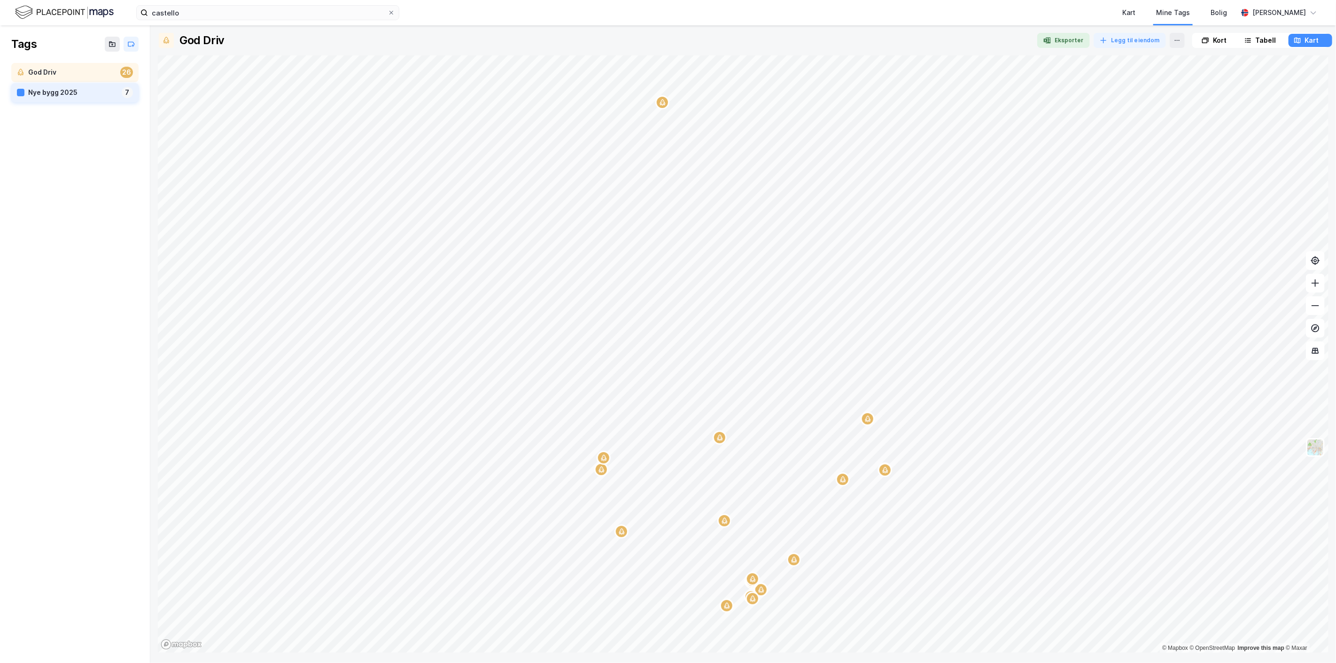
click at [51, 91] on div "Nye bygg 2025" at bounding box center [73, 93] width 90 height 12
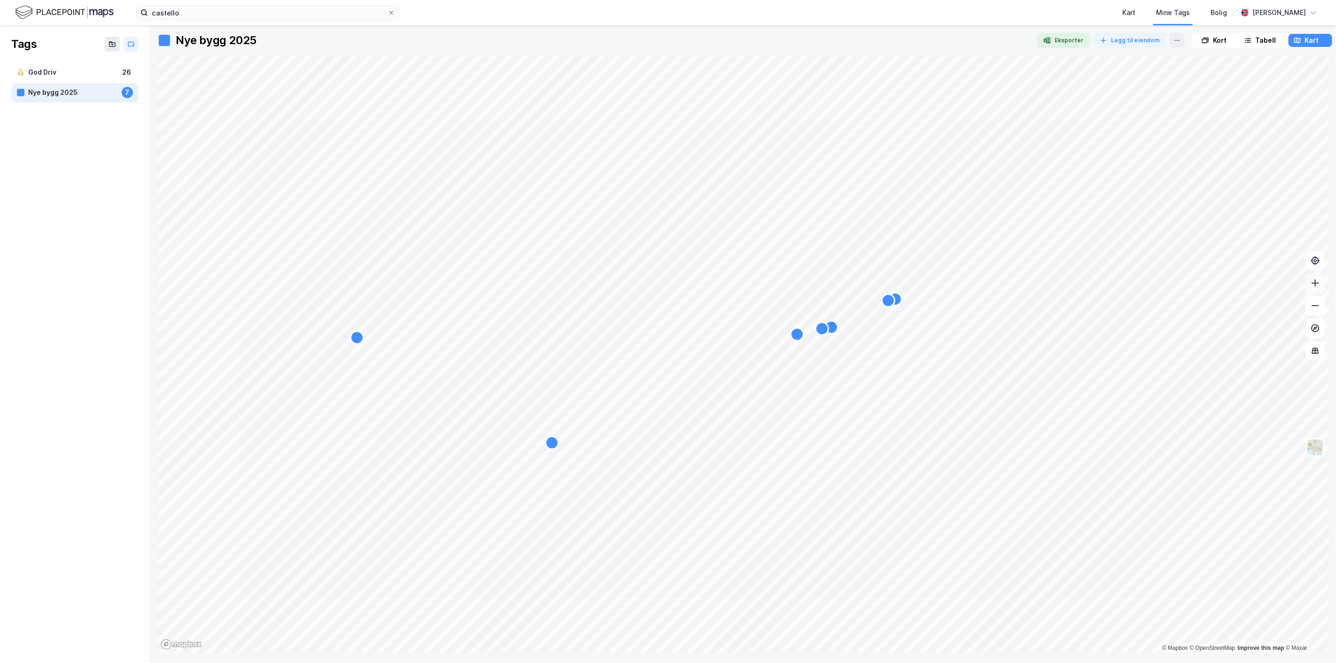
click at [1312, 284] on icon at bounding box center [1315, 283] width 9 height 9
click at [1314, 282] on icon at bounding box center [1315, 283] width 9 height 9
click at [1311, 280] on icon at bounding box center [1315, 283] width 9 height 9
click at [1316, 285] on icon at bounding box center [1315, 284] width 1 height 8
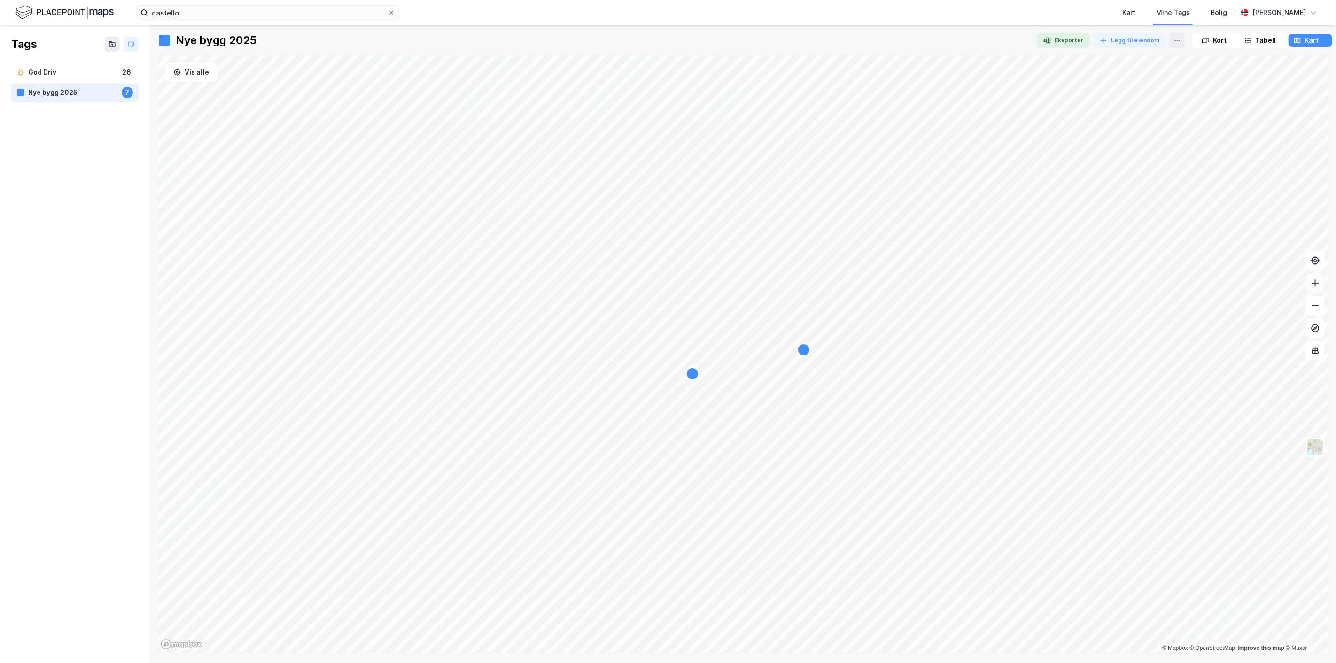
click at [1316, 285] on icon at bounding box center [1315, 284] width 1 height 8
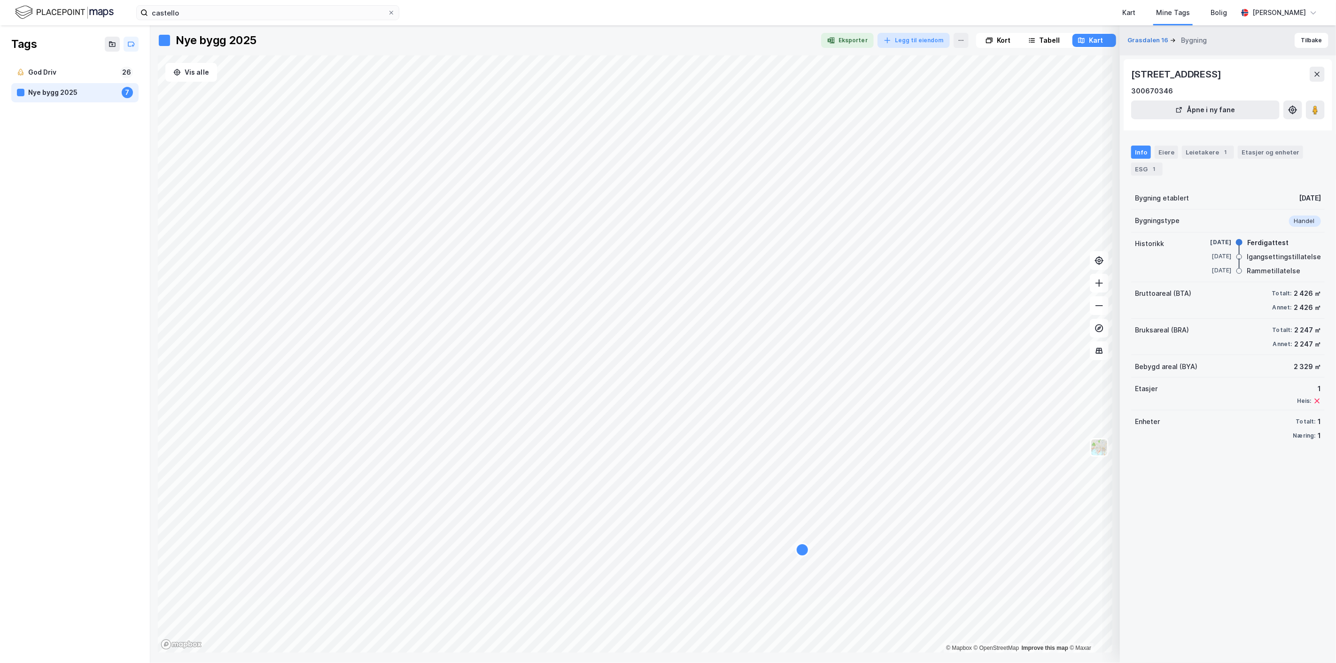
click at [912, 40] on button "Legg til eiendom" at bounding box center [914, 40] width 72 height 15
click at [801, 84] on input at bounding box center [835, 82] width 213 height 14
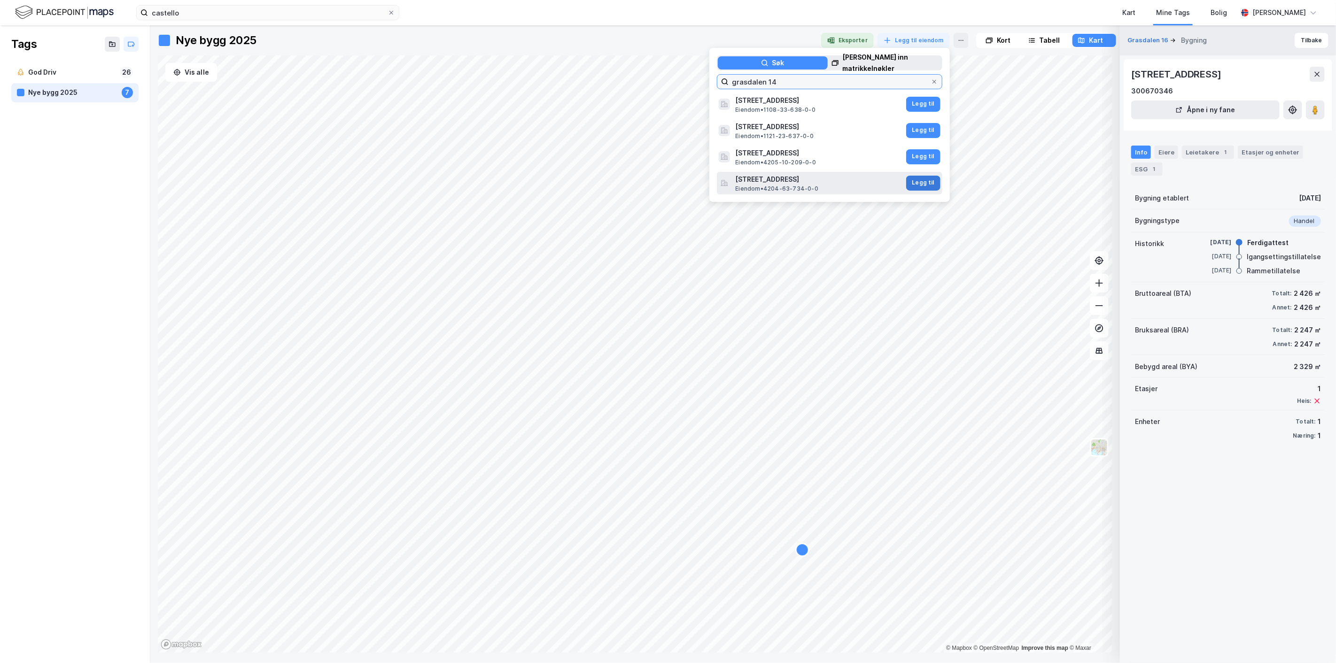
type input "grasdalen 14"
click at [923, 185] on button "Legg til" at bounding box center [923, 183] width 34 height 15
click at [932, 79] on icon at bounding box center [935, 82] width 6 height 6
click at [929, 78] on input "grasdalen 14" at bounding box center [830, 82] width 202 height 14
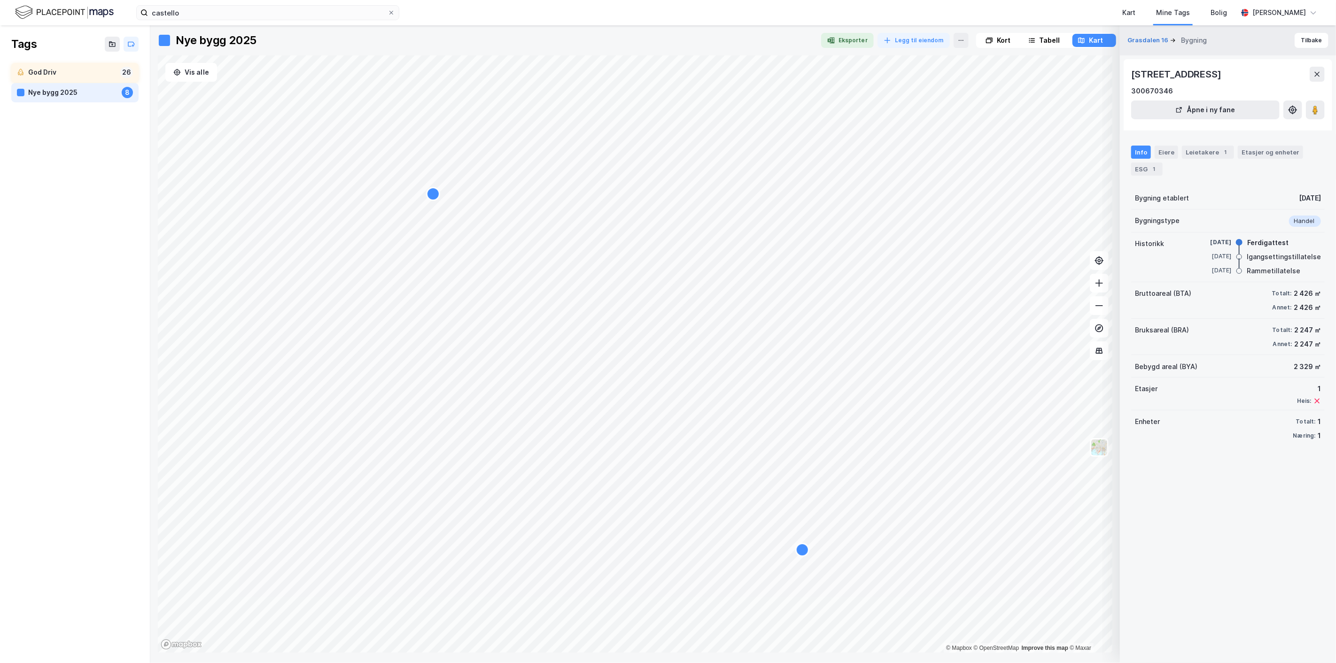
click at [48, 68] on div "God Driv" at bounding box center [72, 73] width 88 height 12
click at [1318, 72] on icon at bounding box center [1318, 74] width 8 height 8
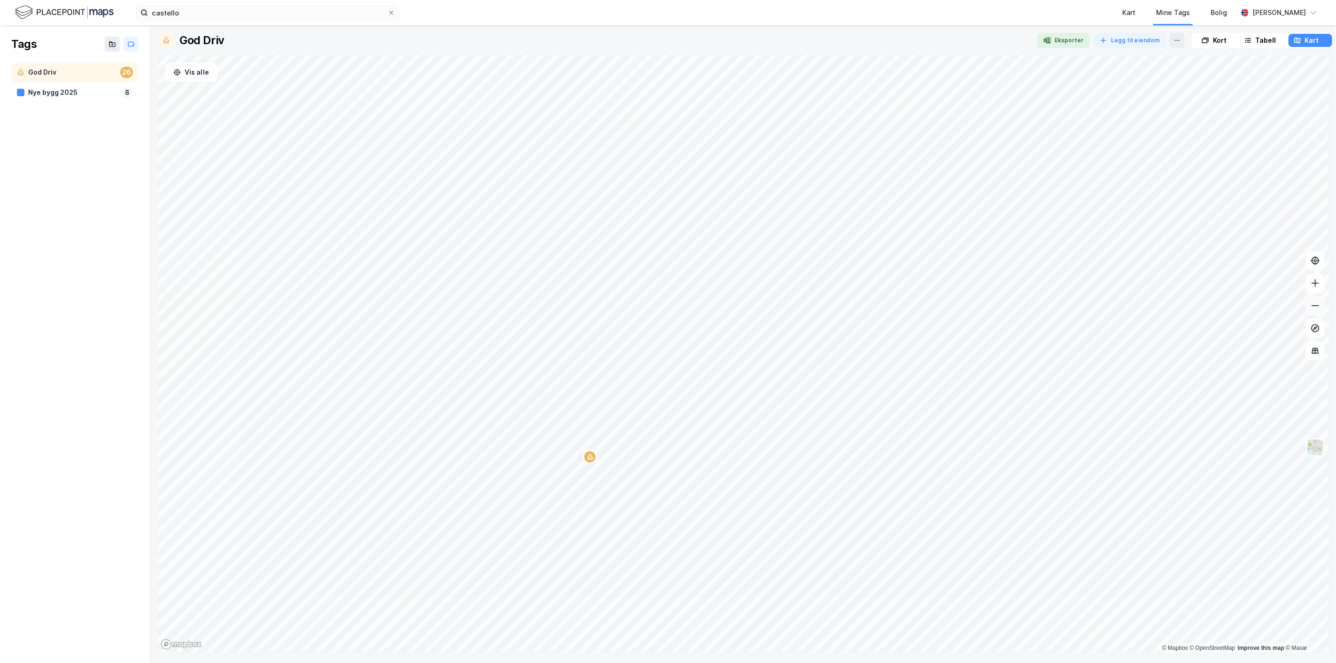
click at [1322, 300] on button at bounding box center [1315, 305] width 19 height 19
click at [1314, 307] on icon at bounding box center [1315, 305] width 9 height 9
click at [1313, 305] on icon at bounding box center [1315, 305] width 9 height 9
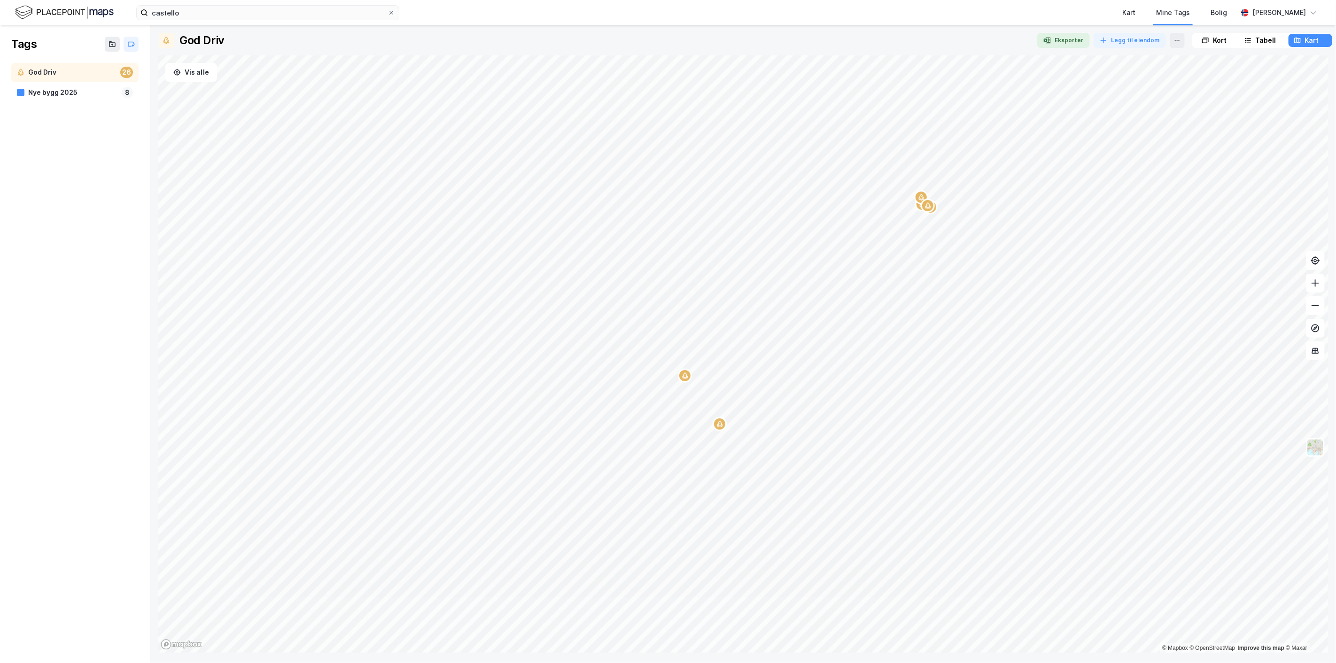
click at [720, 428] on div "Map marker" at bounding box center [720, 424] width 14 height 14
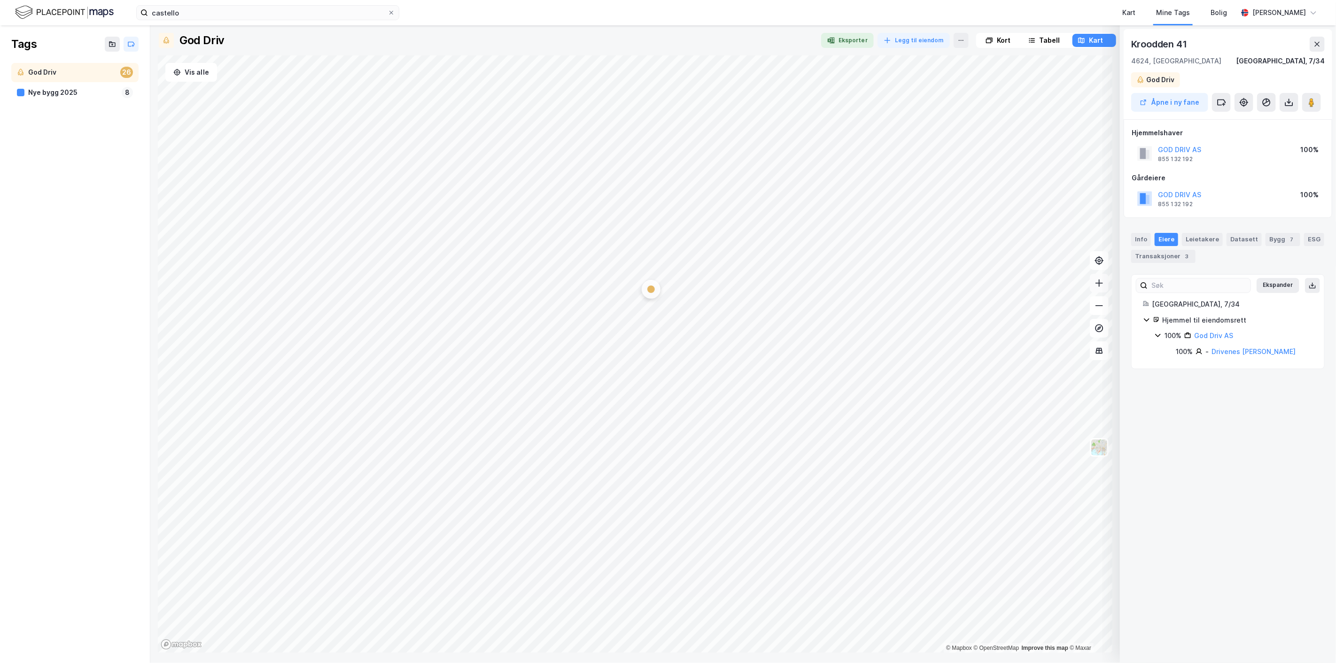
click at [1097, 287] on icon at bounding box center [1099, 283] width 9 height 9
click at [1098, 284] on icon at bounding box center [1099, 283] width 9 height 9
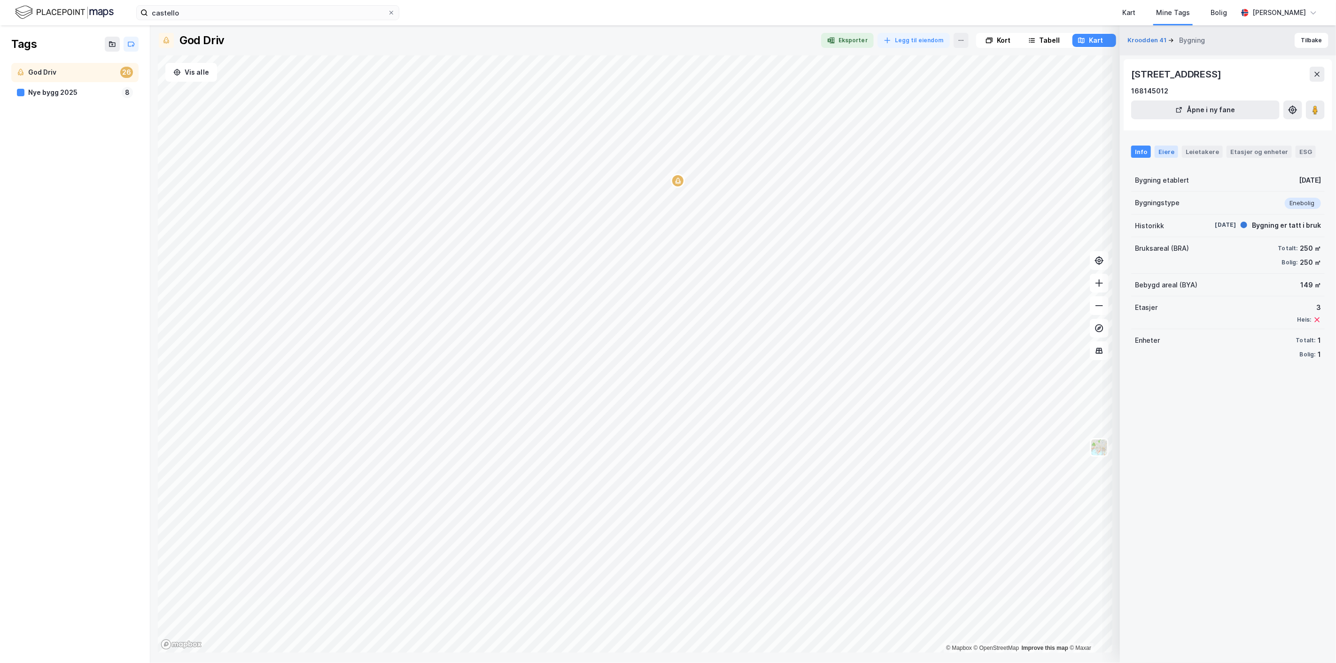
click at [1164, 153] on div "Eiere" at bounding box center [1166, 152] width 23 height 12
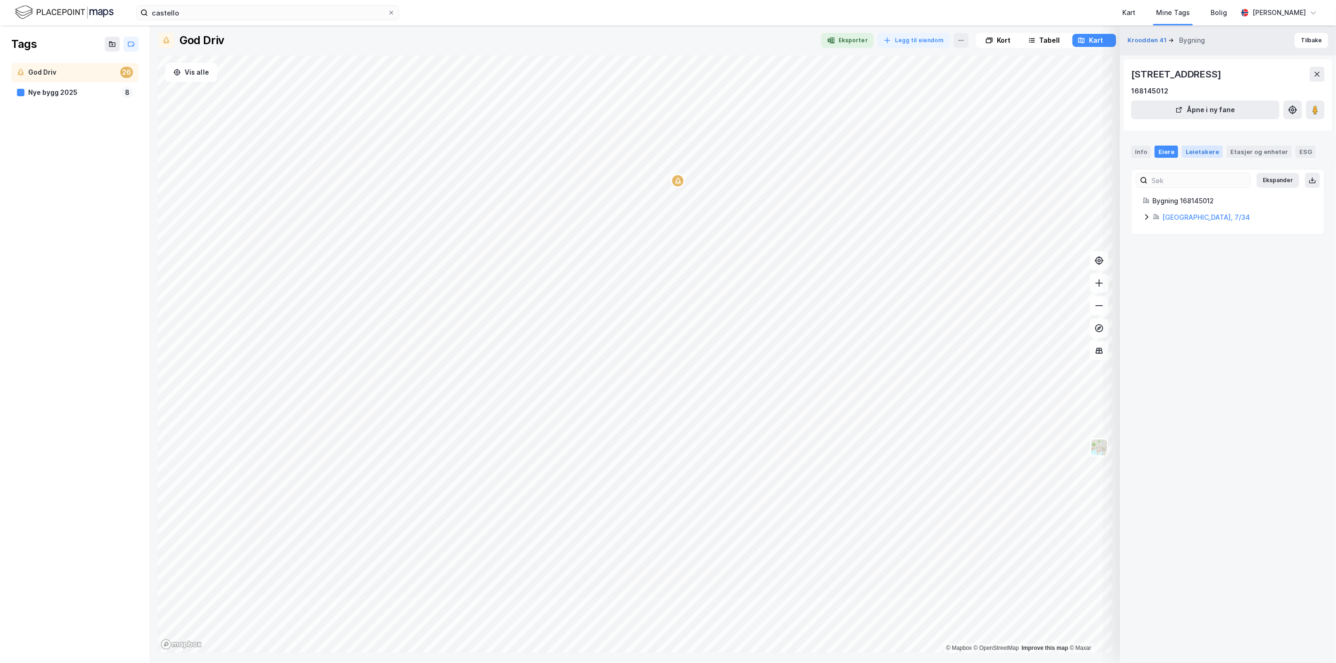
click at [1195, 153] on div "Leietakere" at bounding box center [1202, 152] width 41 height 12
click at [1231, 153] on div "Etasjer og enheter" at bounding box center [1259, 152] width 58 height 8
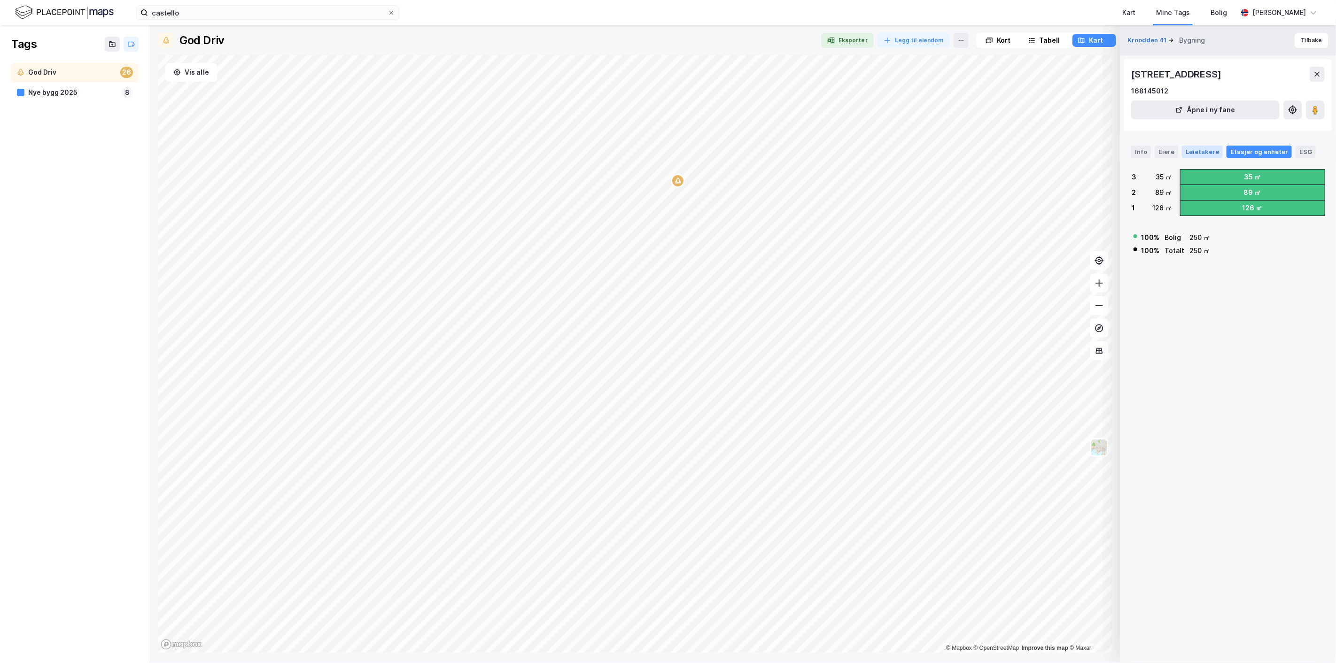
click at [1195, 153] on div "Leietakere" at bounding box center [1202, 152] width 41 height 12
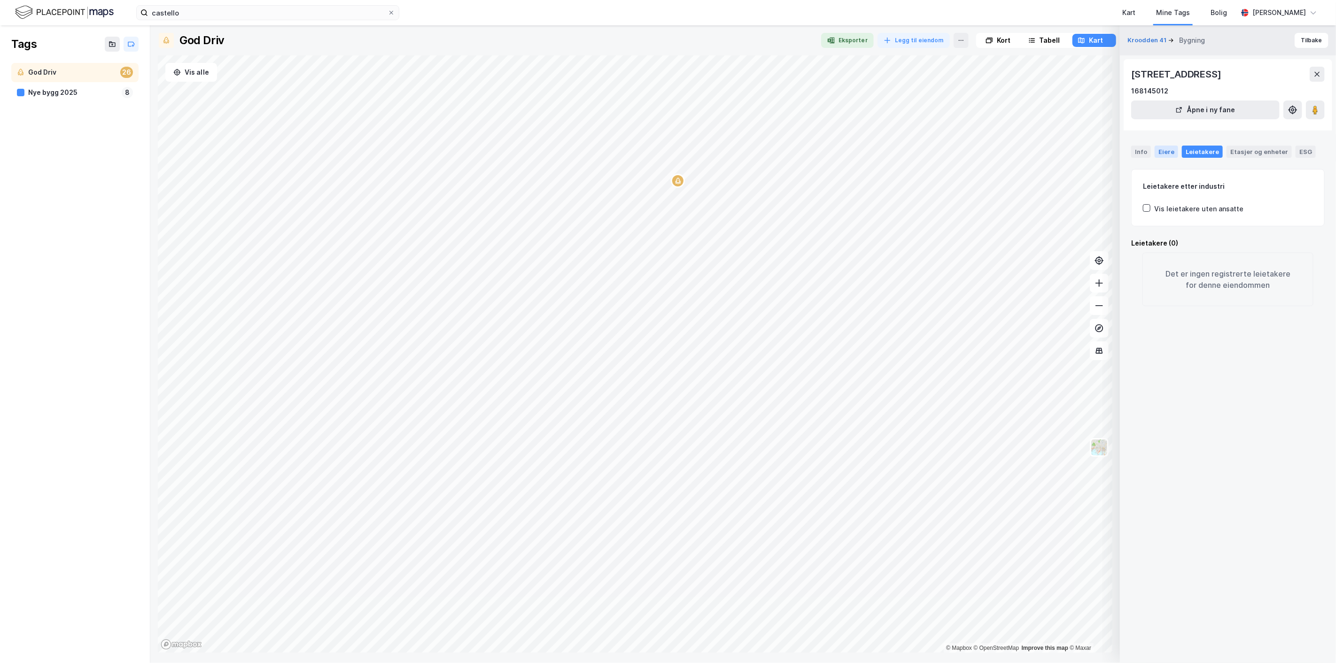
click at [1166, 153] on div "Eiere" at bounding box center [1166, 152] width 23 height 12
click at [1130, 153] on div "Info Eiere Leietakere Etasjer og enheter ESG" at bounding box center [1228, 147] width 216 height 27
click at [1135, 153] on div "Info" at bounding box center [1141, 152] width 20 height 12
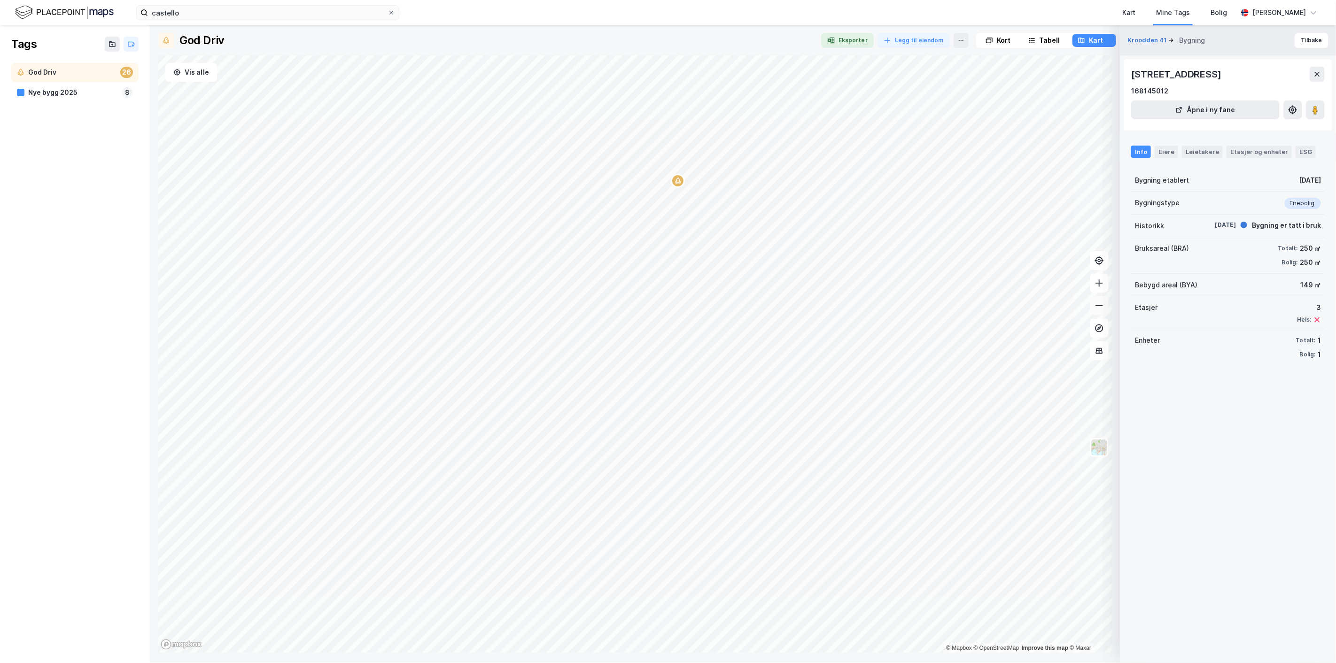
click at [1097, 311] on button at bounding box center [1099, 305] width 19 height 19
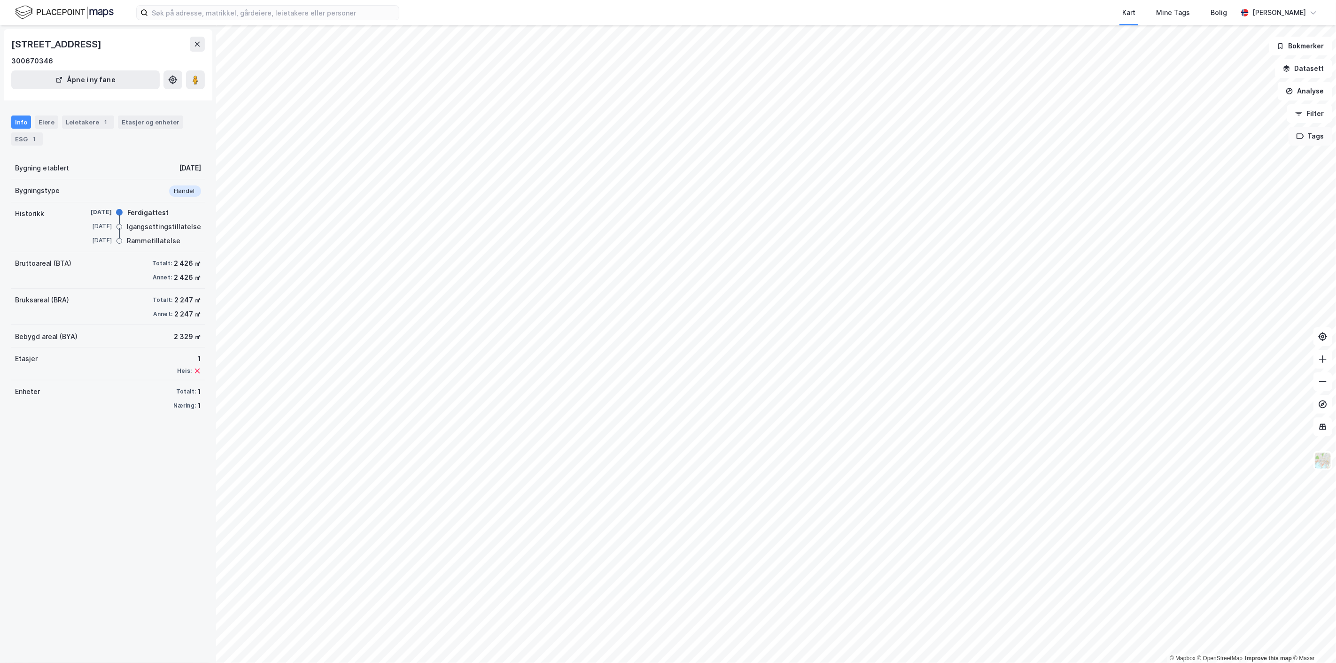
click at [1312, 143] on button "Tags" at bounding box center [1311, 136] width 44 height 19
click at [1267, 179] on div at bounding box center [1267, 181] width 15 height 8
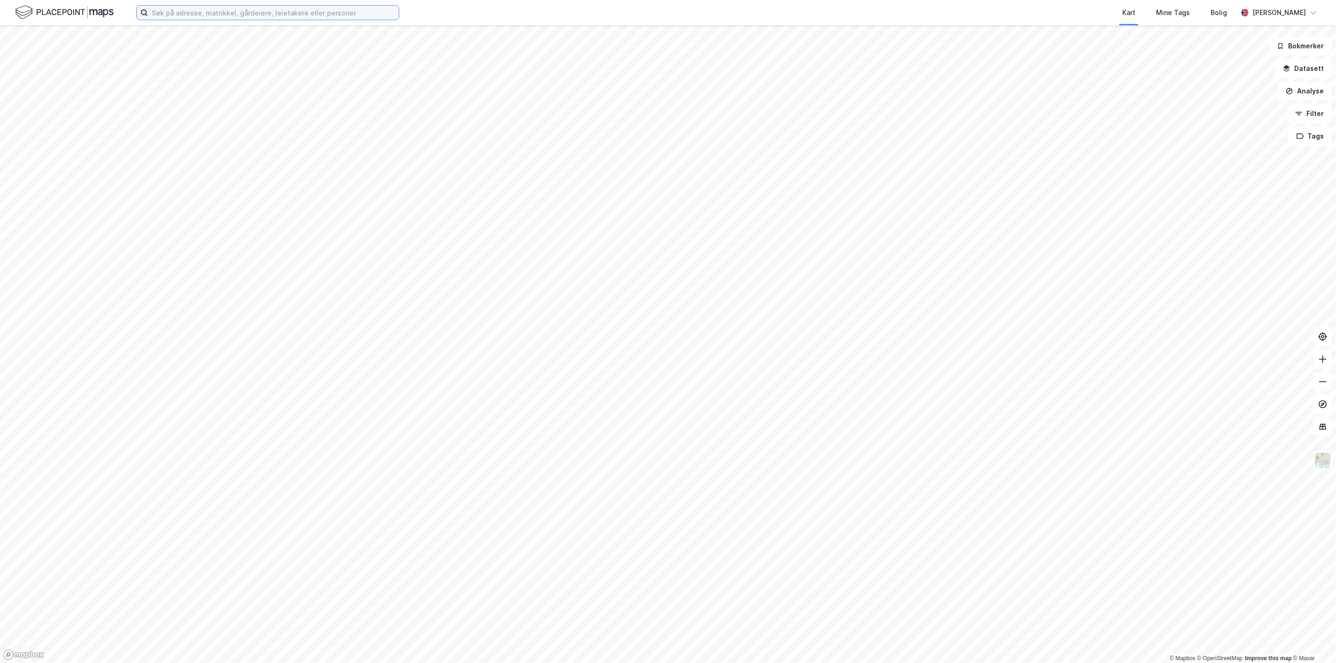
click at [286, 11] on input at bounding box center [273, 13] width 251 height 14
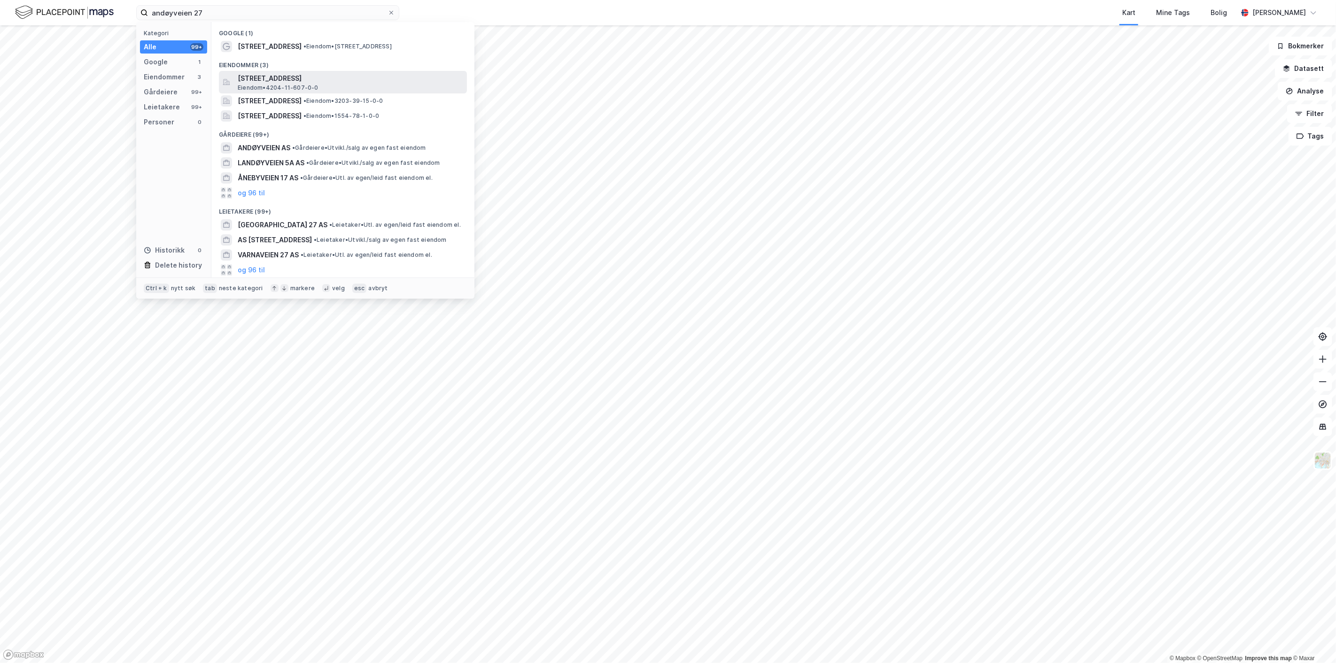
click at [266, 79] on span "[STREET_ADDRESS]" at bounding box center [350, 78] width 225 height 11
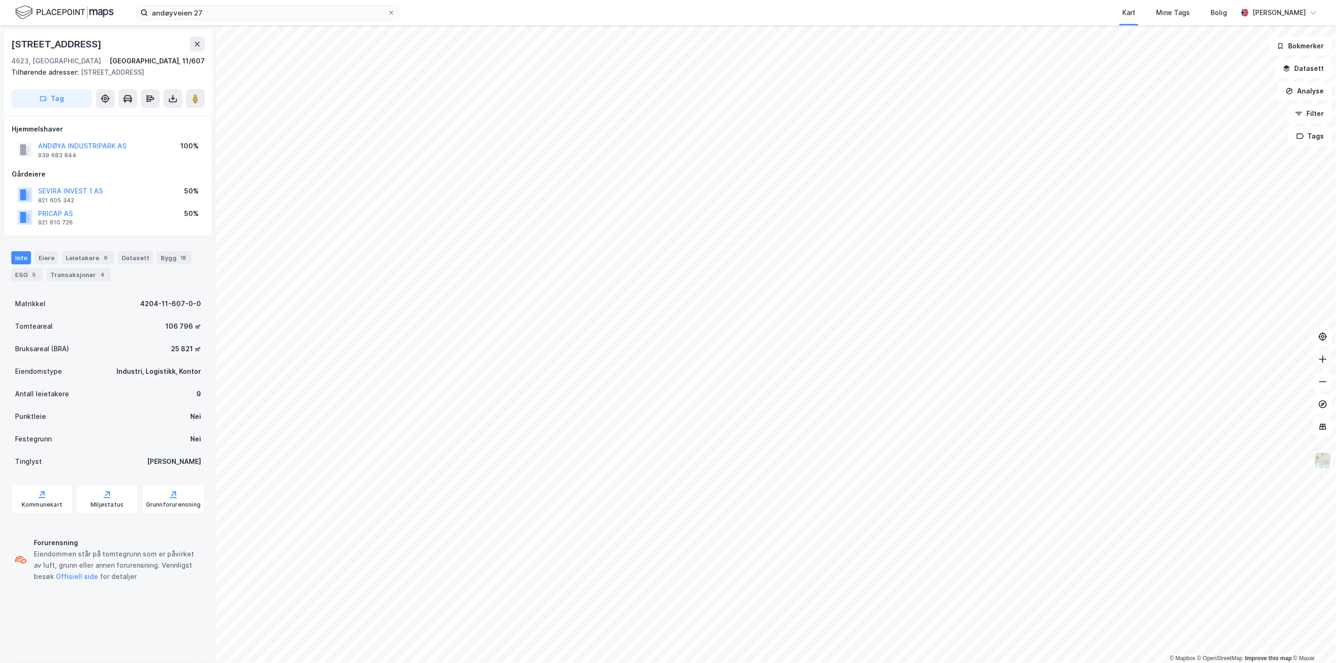
click at [1327, 360] on icon at bounding box center [1322, 359] width 9 height 9
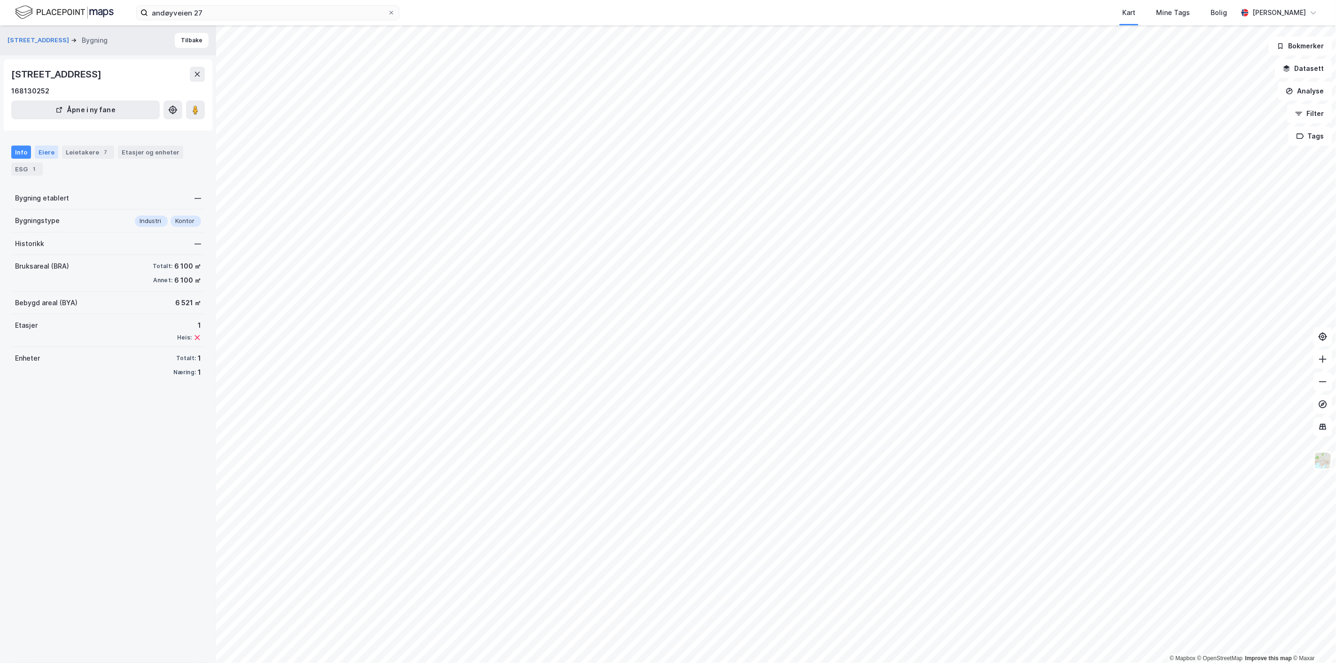
click at [45, 153] on div "Eiere" at bounding box center [46, 152] width 23 height 13
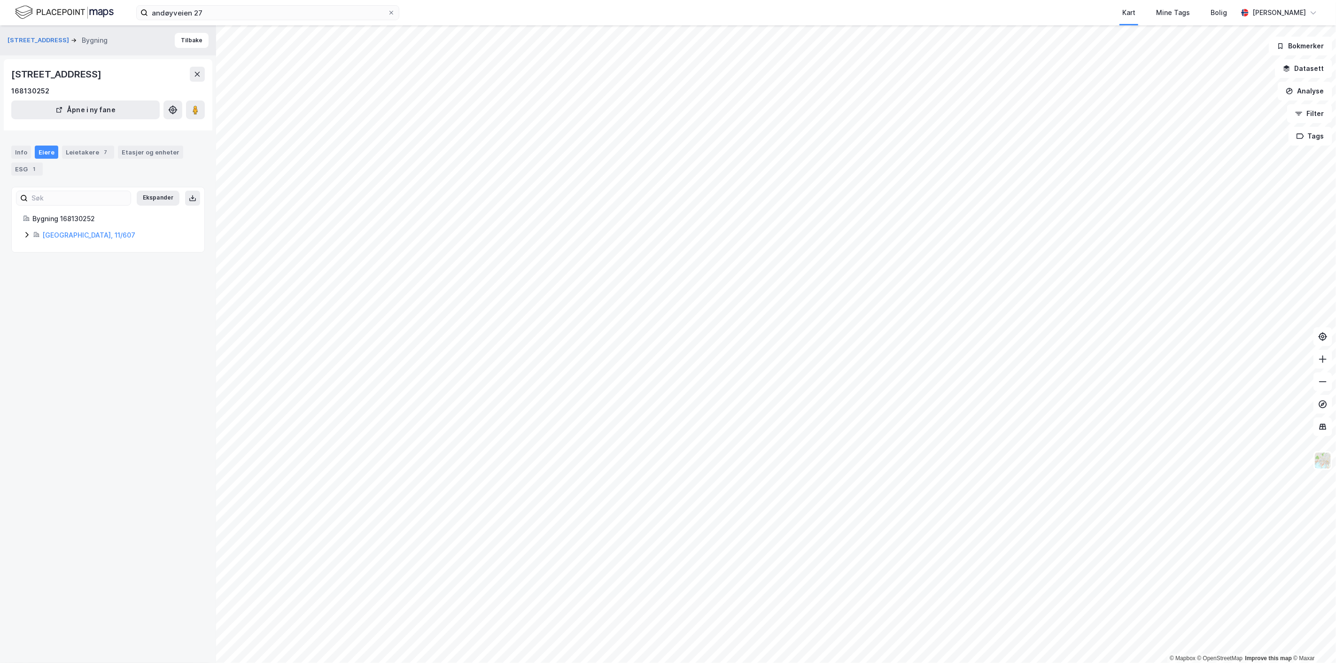
click at [25, 237] on icon at bounding box center [27, 235] width 8 height 8
click at [114, 283] on link "Barrus Capital AS" at bounding box center [125, 283] width 56 height 8
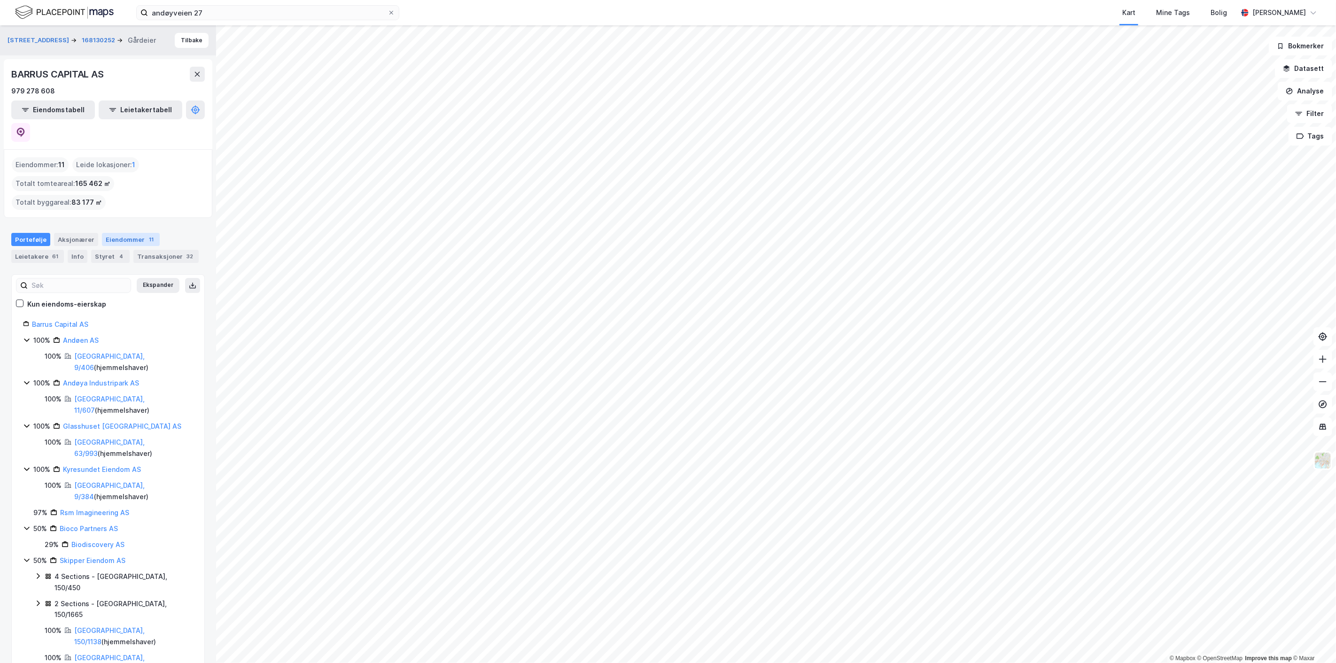
click at [129, 233] on div "Eiendommer 11" at bounding box center [131, 239] width 58 height 13
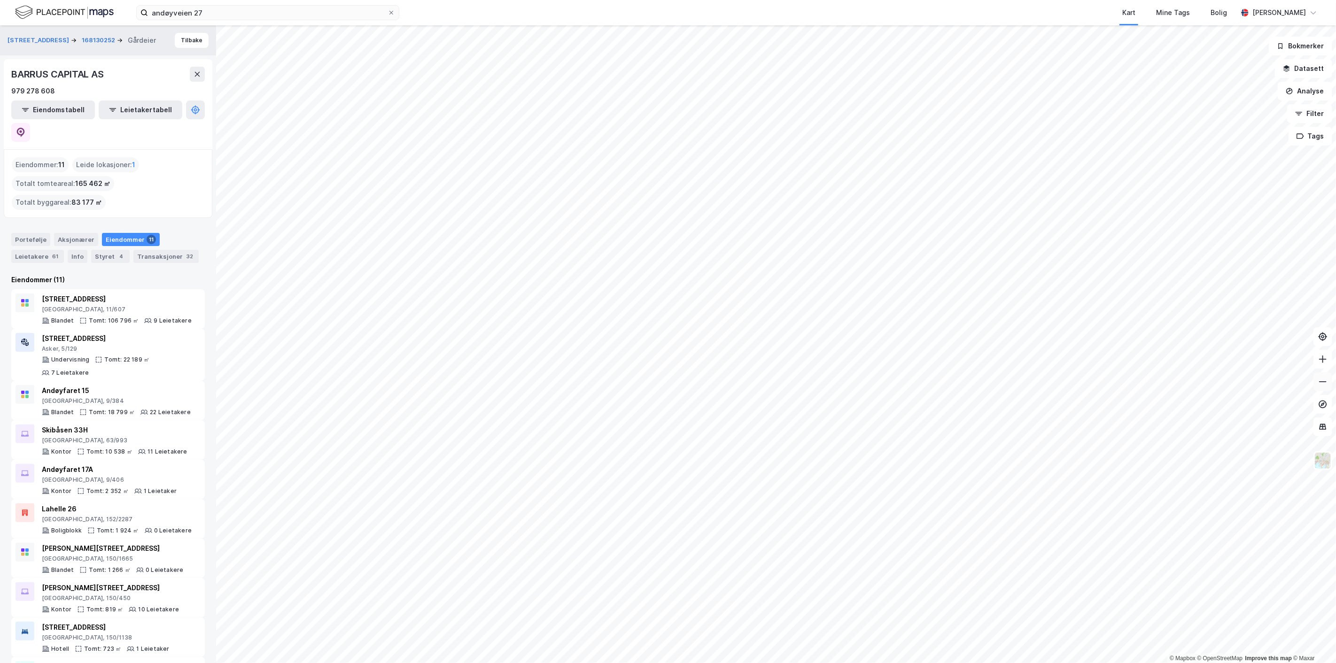
click at [1323, 384] on icon at bounding box center [1322, 381] width 9 height 9
click at [1324, 365] on button at bounding box center [1323, 359] width 19 height 19
click at [1319, 363] on icon at bounding box center [1322, 359] width 9 height 9
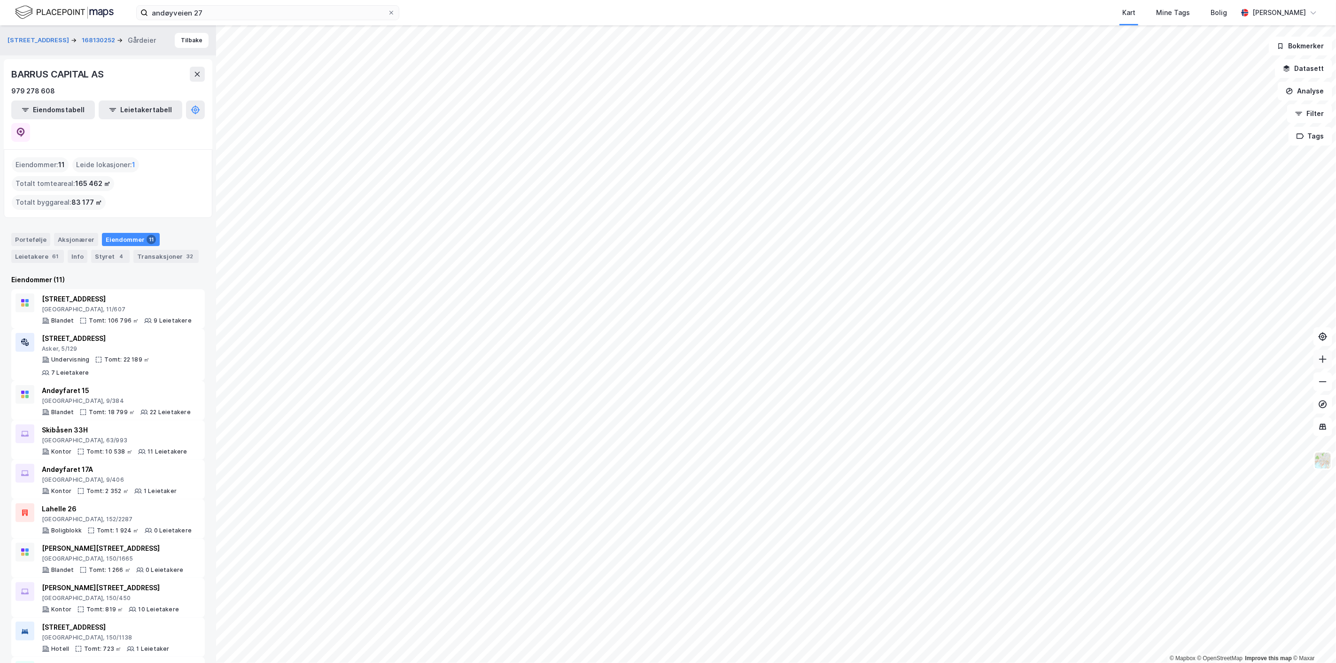
click at [1319, 363] on icon at bounding box center [1322, 359] width 9 height 9
click at [1328, 364] on button at bounding box center [1323, 359] width 19 height 19
click at [1326, 362] on icon at bounding box center [1322, 359] width 9 height 9
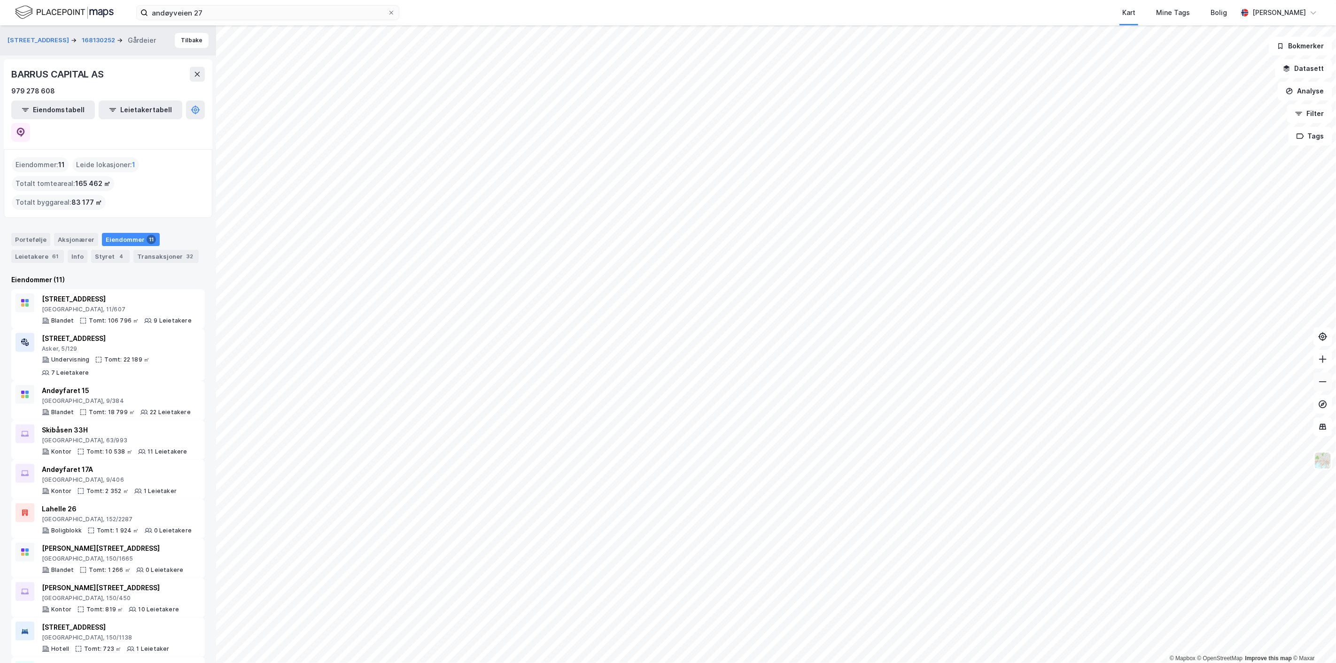
click at [1322, 383] on icon at bounding box center [1322, 381] width 9 height 9
click at [1323, 364] on button at bounding box center [1323, 359] width 19 height 19
click at [1323, 388] on button at bounding box center [1323, 382] width 19 height 19
click at [101, 250] on div "Styret 4" at bounding box center [110, 256] width 39 height 13
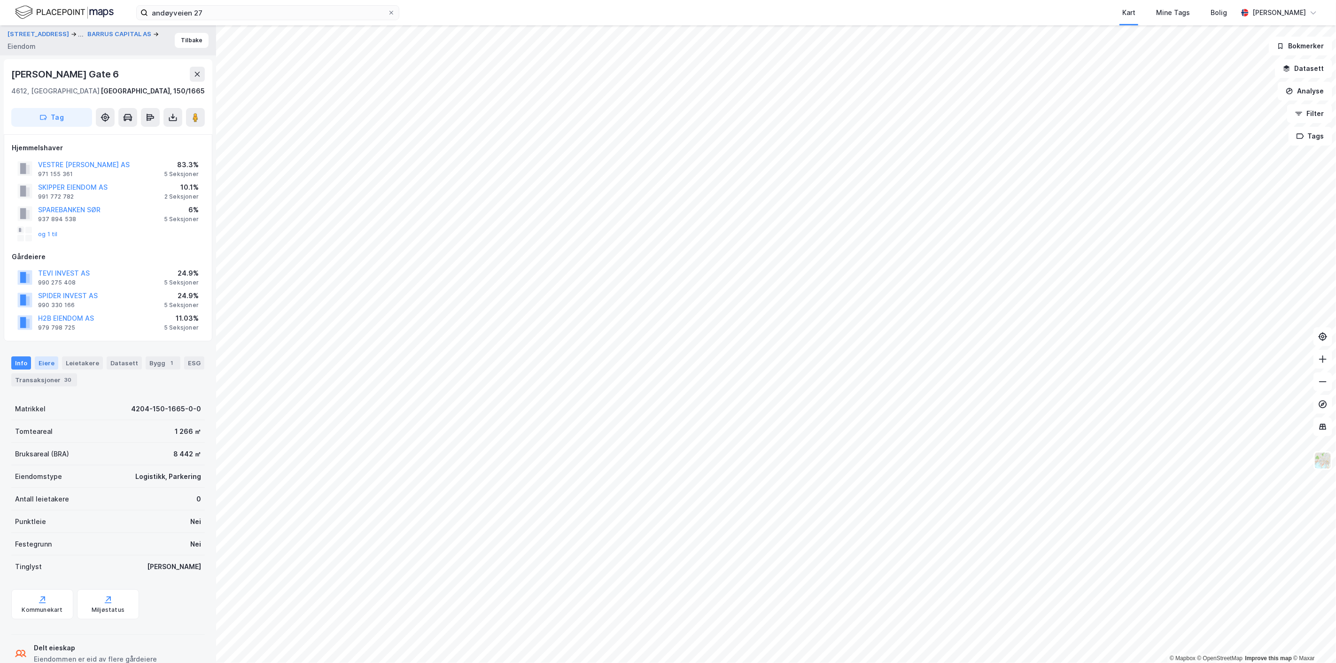
click at [43, 363] on div "Eiere" at bounding box center [46, 363] width 23 height 13
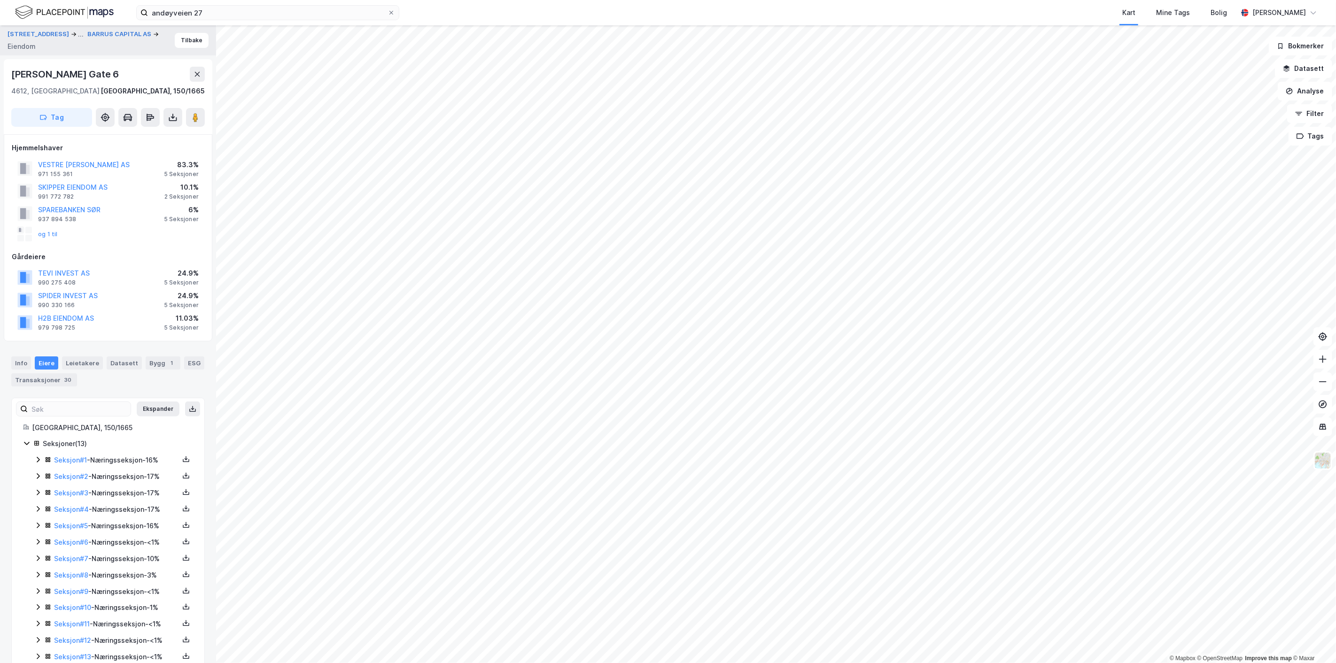
scroll to position [25, 0]
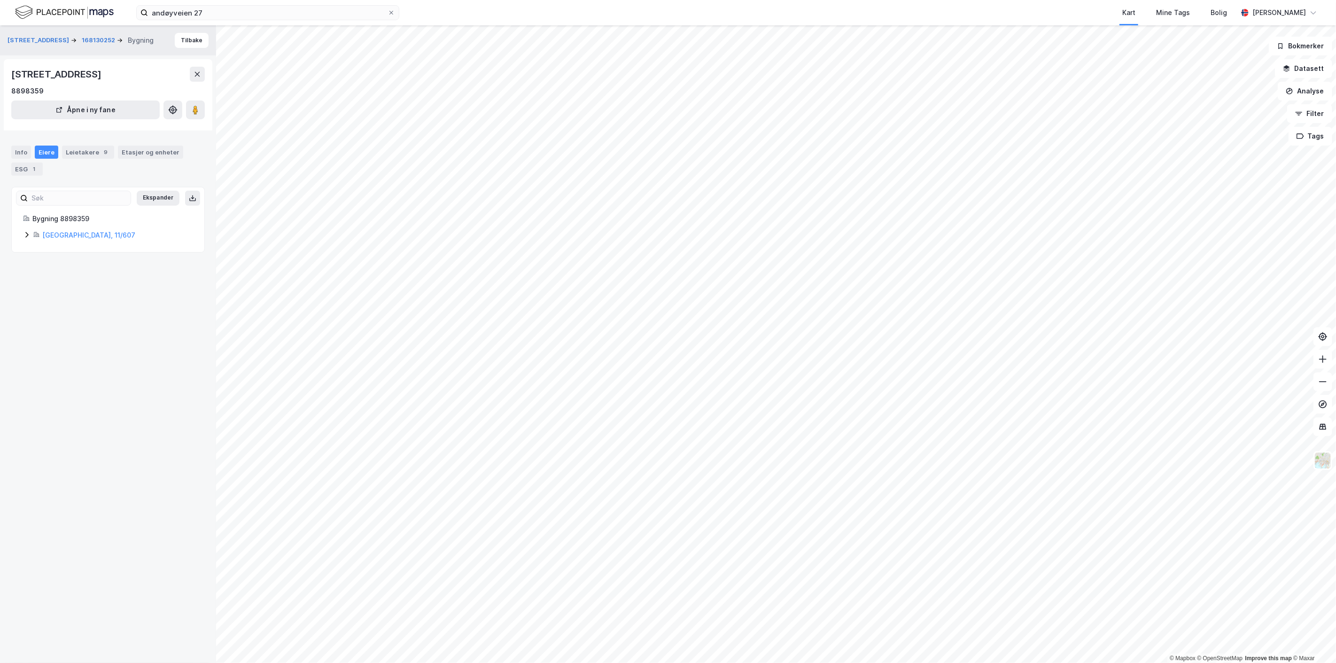
click at [24, 234] on icon at bounding box center [27, 235] width 8 height 8
click at [62, 282] on icon at bounding box center [60, 283] width 3 height 6
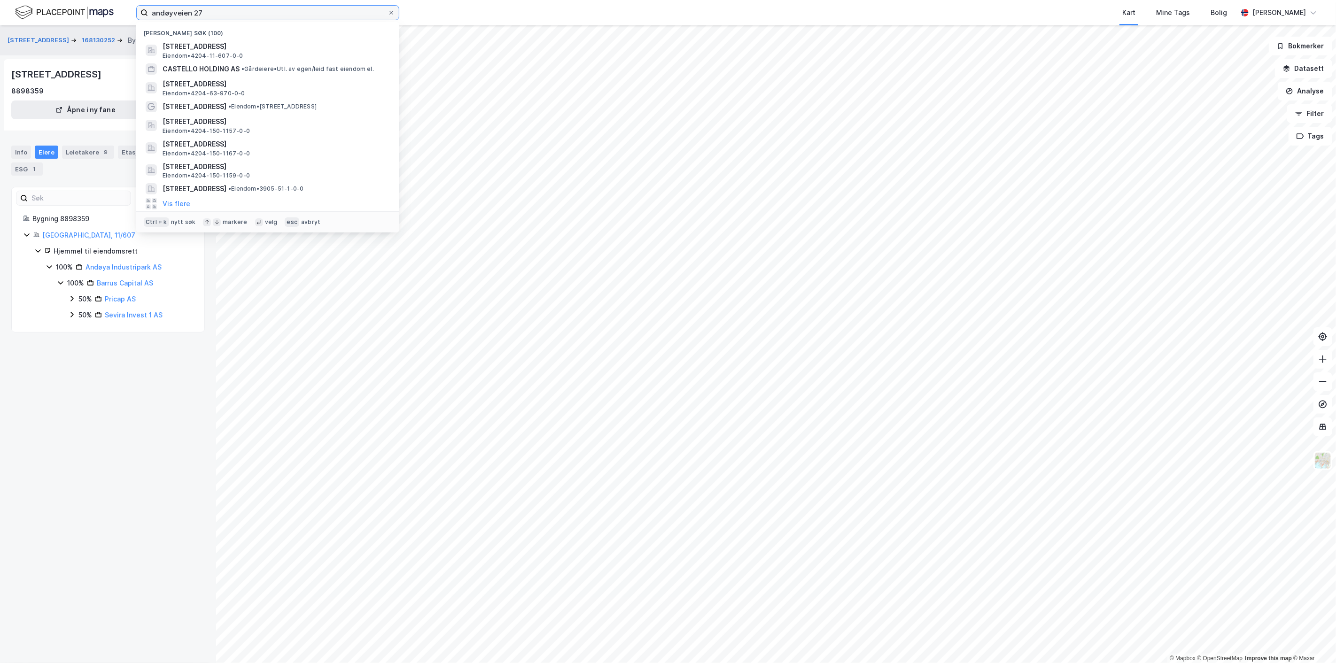
click at [227, 12] on input "andøyveien 27" at bounding box center [268, 13] width 240 height 14
drag, startPoint x: 233, startPoint y: 12, endPoint x: 109, endPoint y: 12, distance: 123.6
click at [109, 12] on div "andøyveien 27 Nylige søk (100) Andøyveien 27, 4623, KRISTIANSAND S, KRISTIANSAN…" at bounding box center [668, 12] width 1336 height 25
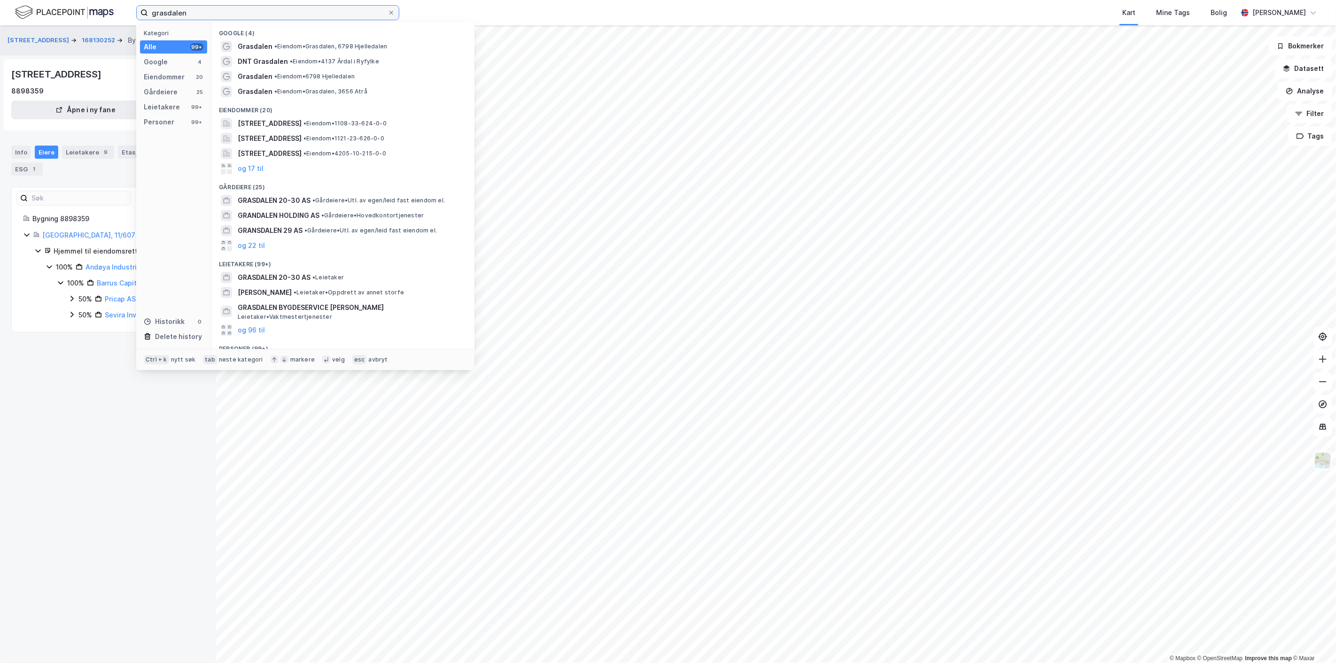
click at [209, 12] on input "grasdalen" at bounding box center [268, 13] width 240 height 14
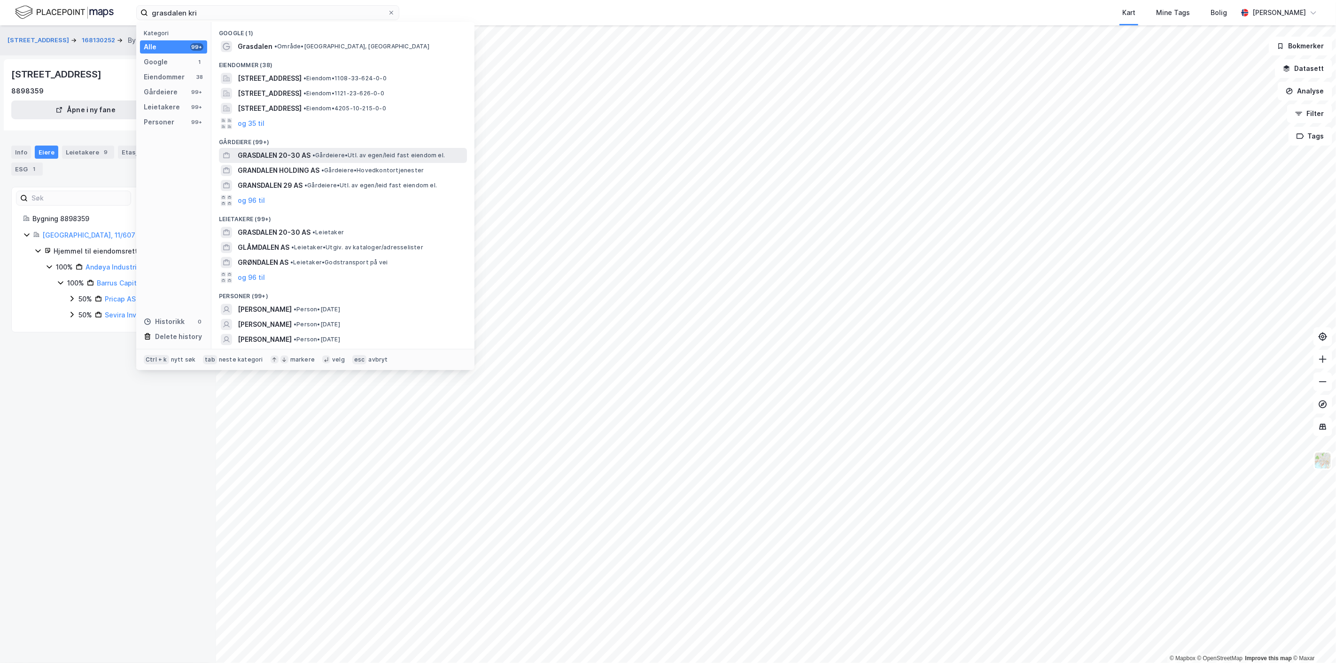
click at [288, 155] on span "GRASDALEN 20-30 AS" at bounding box center [274, 155] width 73 height 11
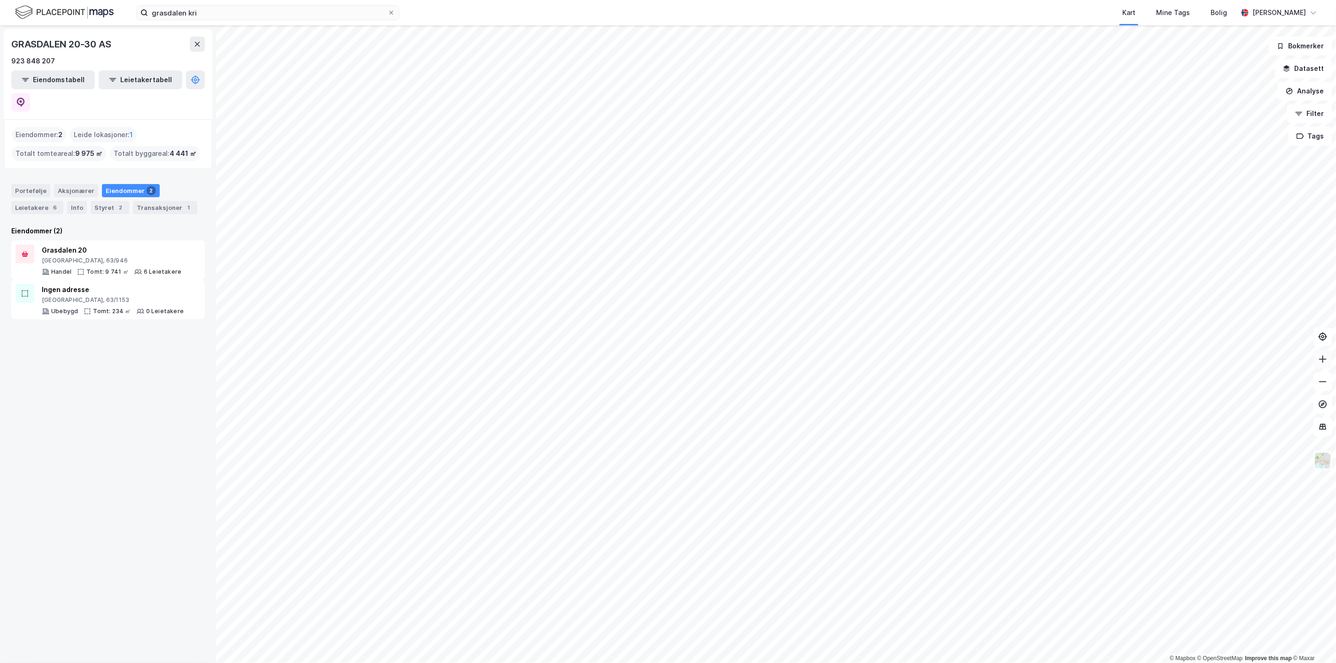
click at [1322, 363] on icon at bounding box center [1322, 359] width 9 height 9
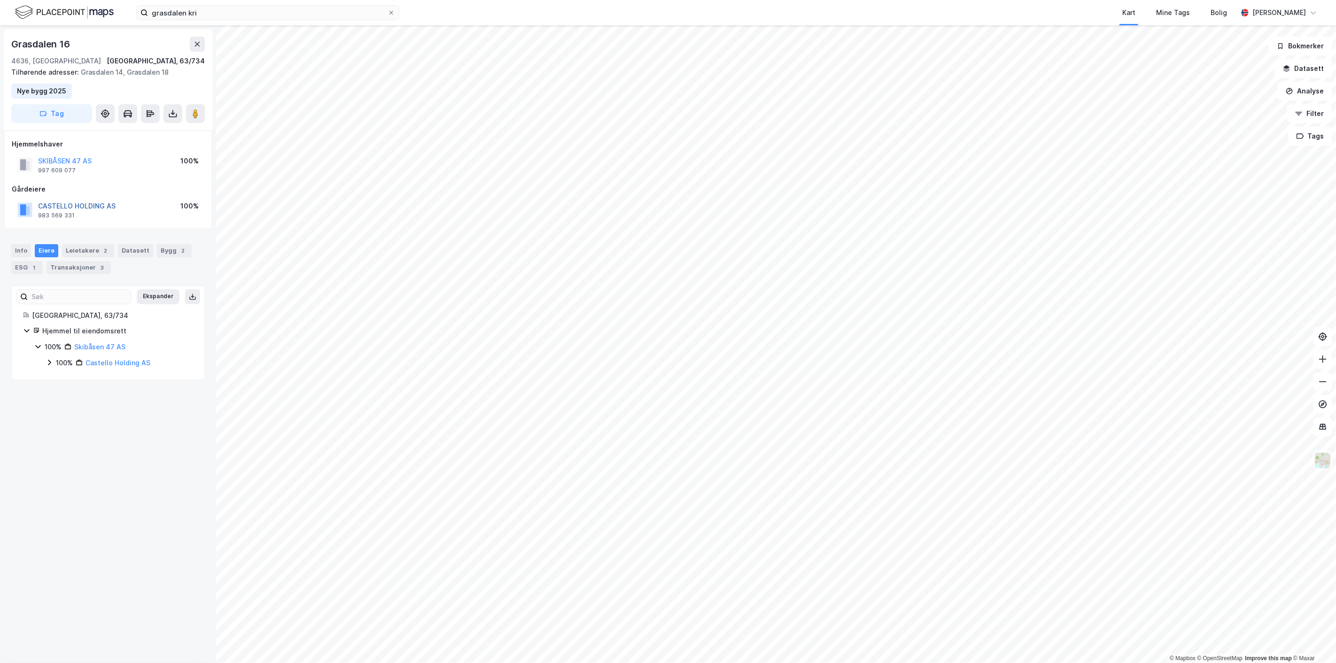
click at [0, 0] on button "CASTELLO HOLDING AS" at bounding box center [0, 0] width 0 height 0
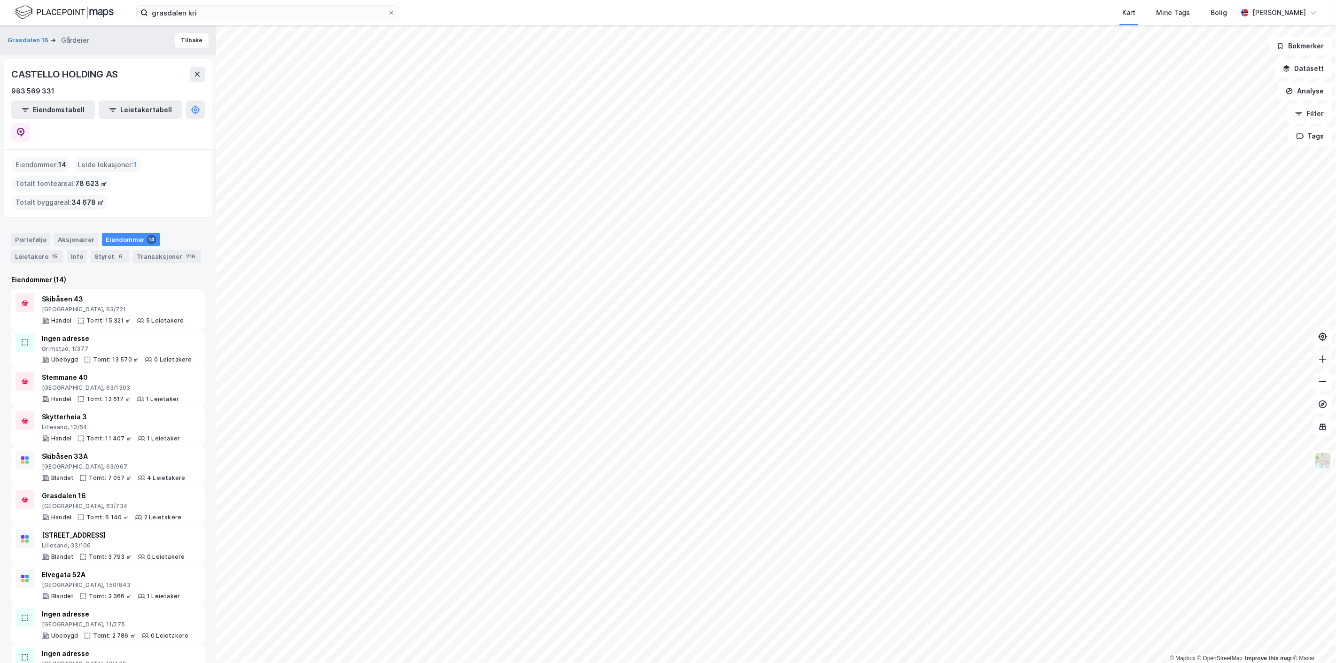
click at [1324, 362] on icon at bounding box center [1322, 359] width 9 height 9
click at [1328, 360] on button at bounding box center [1323, 359] width 19 height 19
click at [1322, 364] on button at bounding box center [1323, 359] width 19 height 19
click at [1323, 363] on icon at bounding box center [1322, 359] width 9 height 9
click at [1323, 361] on icon at bounding box center [1322, 360] width 1 height 8
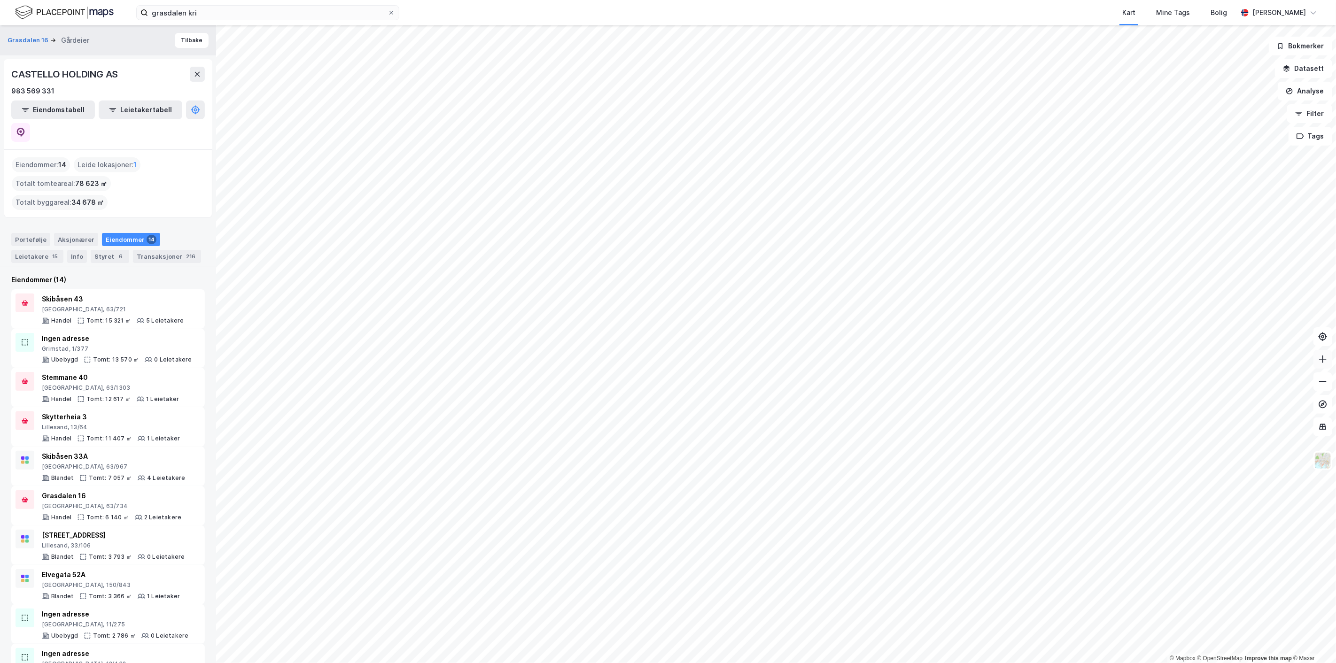
click at [1323, 361] on icon at bounding box center [1322, 360] width 1 height 8
click at [1323, 379] on icon at bounding box center [1322, 381] width 9 height 9
click at [1325, 364] on icon at bounding box center [1322, 359] width 9 height 9
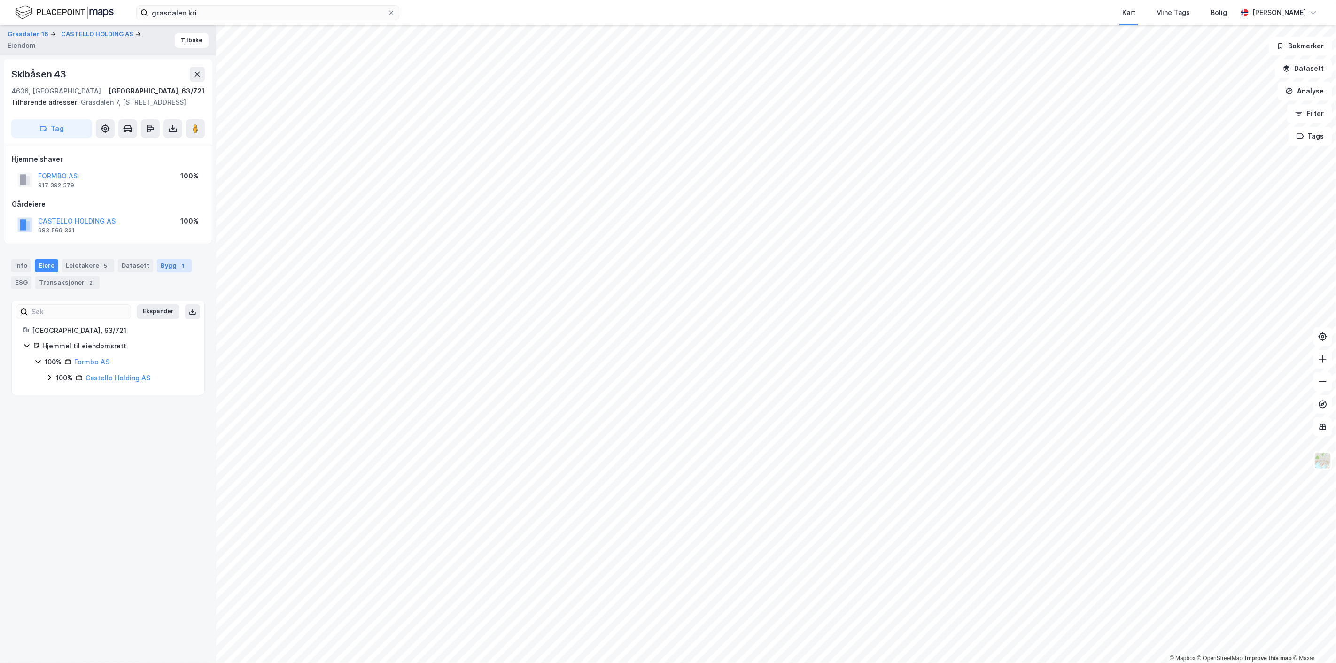
click at [168, 272] on div "Bygg 1" at bounding box center [174, 265] width 35 height 13
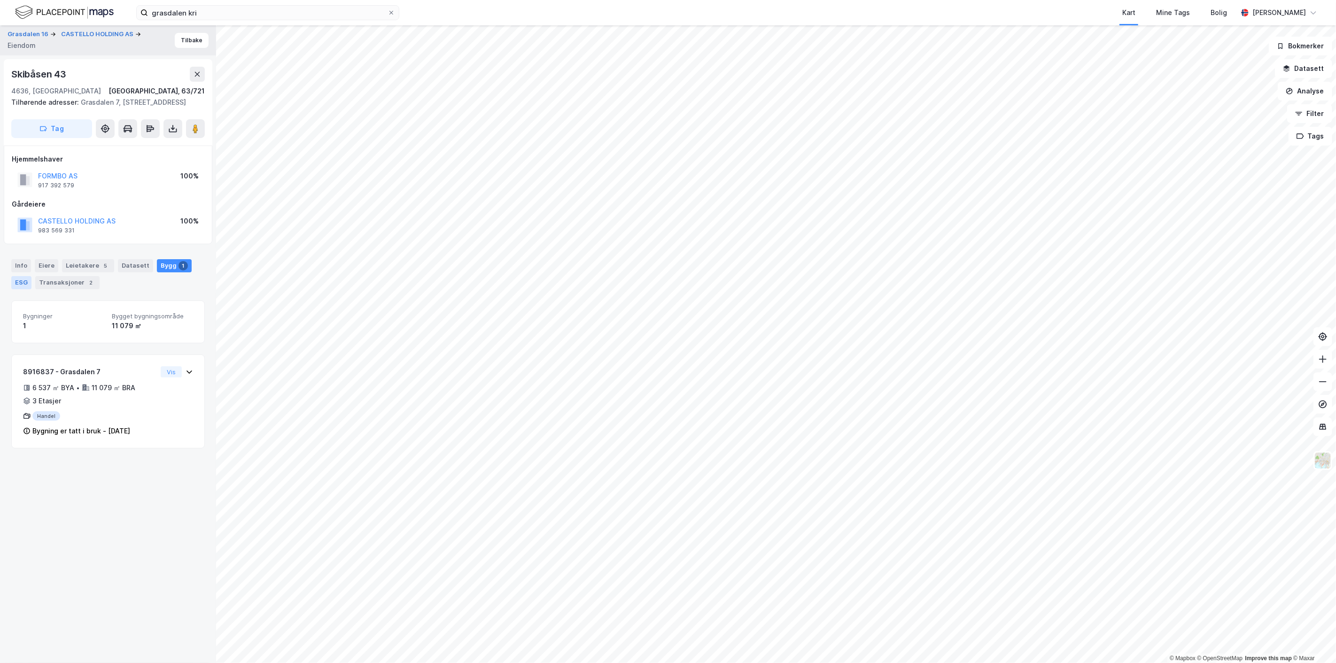
click at [22, 289] on div "ESG" at bounding box center [21, 282] width 20 height 13
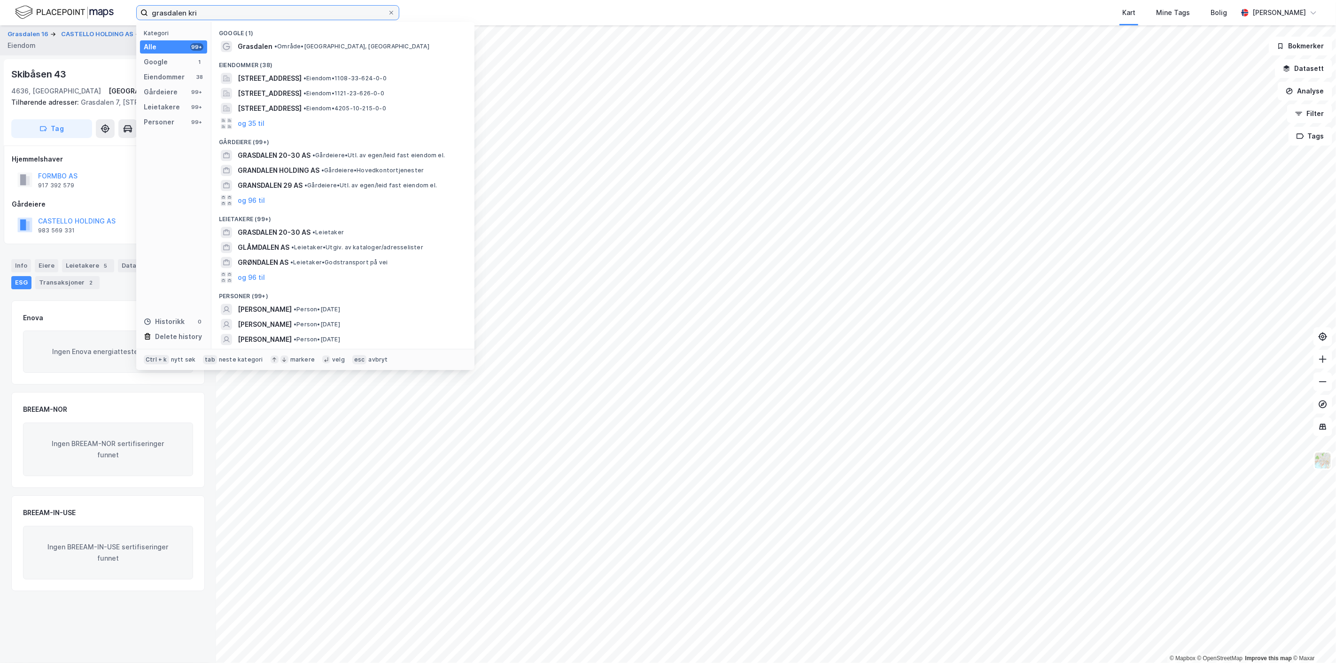
click at [211, 16] on input "grasdalen kri" at bounding box center [268, 13] width 240 height 14
drag, startPoint x: 213, startPoint y: 16, endPoint x: 79, endPoint y: 16, distance: 134.4
click at [79, 16] on div "grasdalen kri Kategori Alle 99+ Google 1 Eiendommer 38 Gårdeiere 99+ Leietakere…" at bounding box center [668, 12] width 1336 height 25
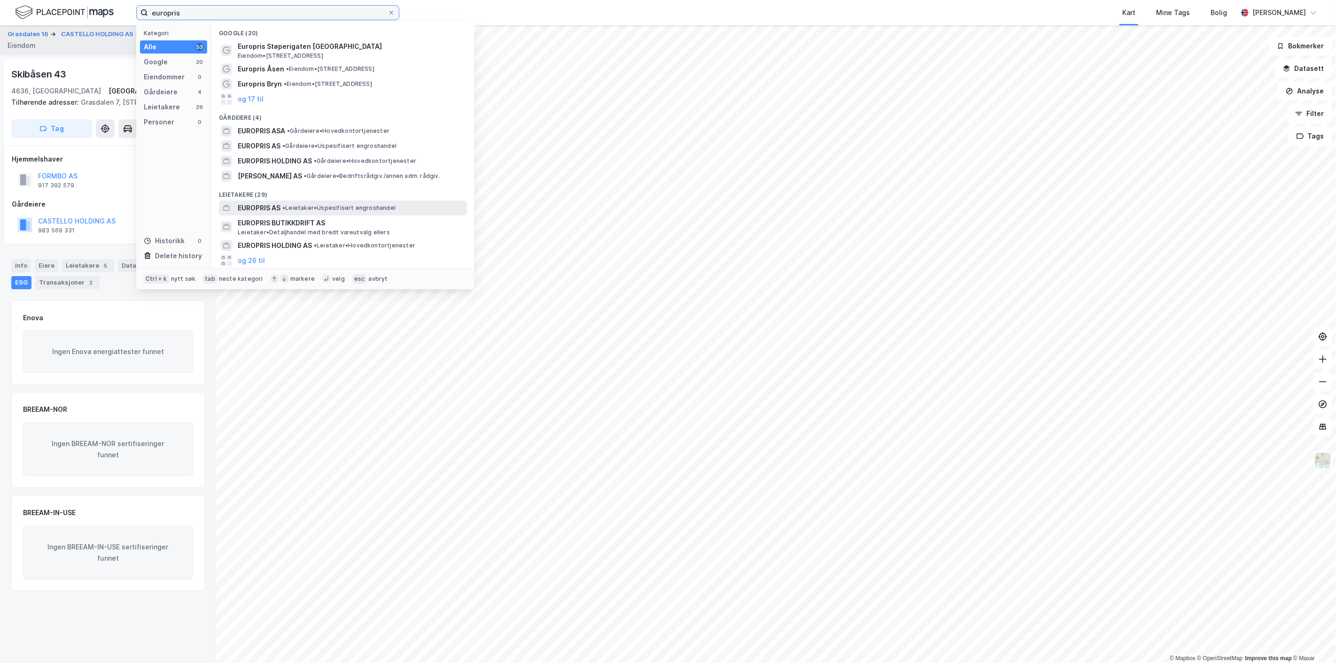
type input "europris"
click at [260, 207] on span "EUROPRIS AS" at bounding box center [259, 207] width 43 height 11
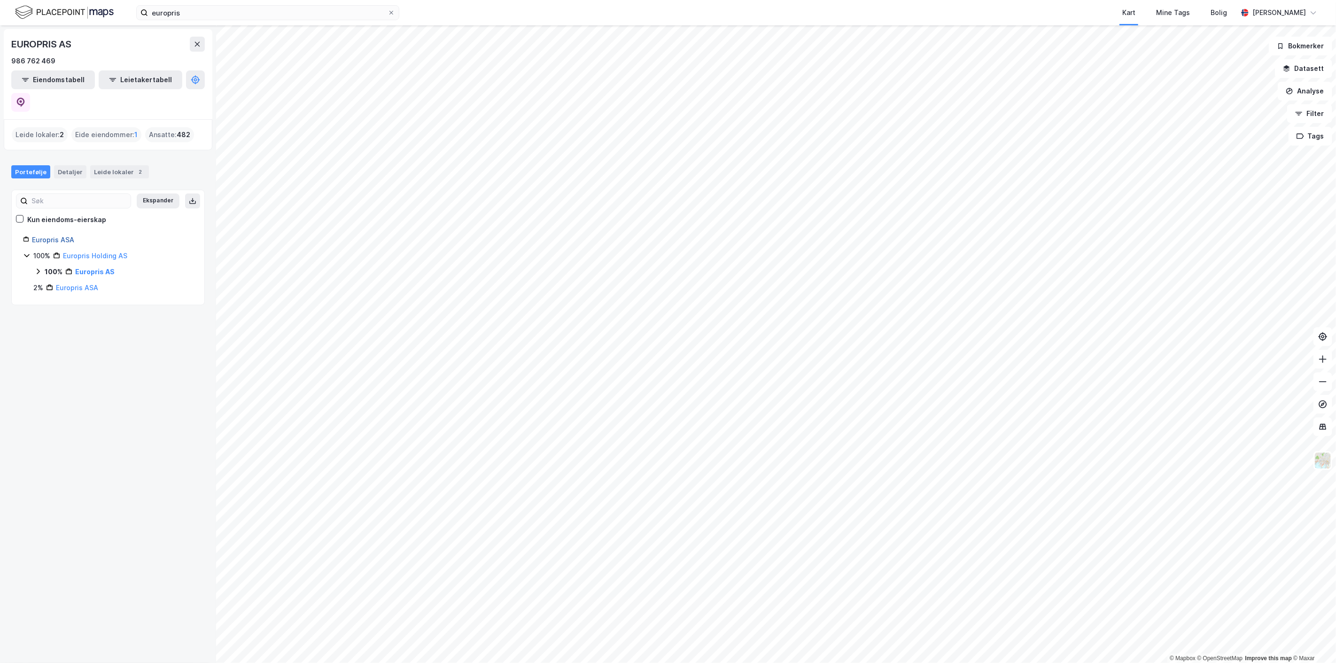
click at [60, 236] on link "Europris ASA" at bounding box center [53, 240] width 42 height 8
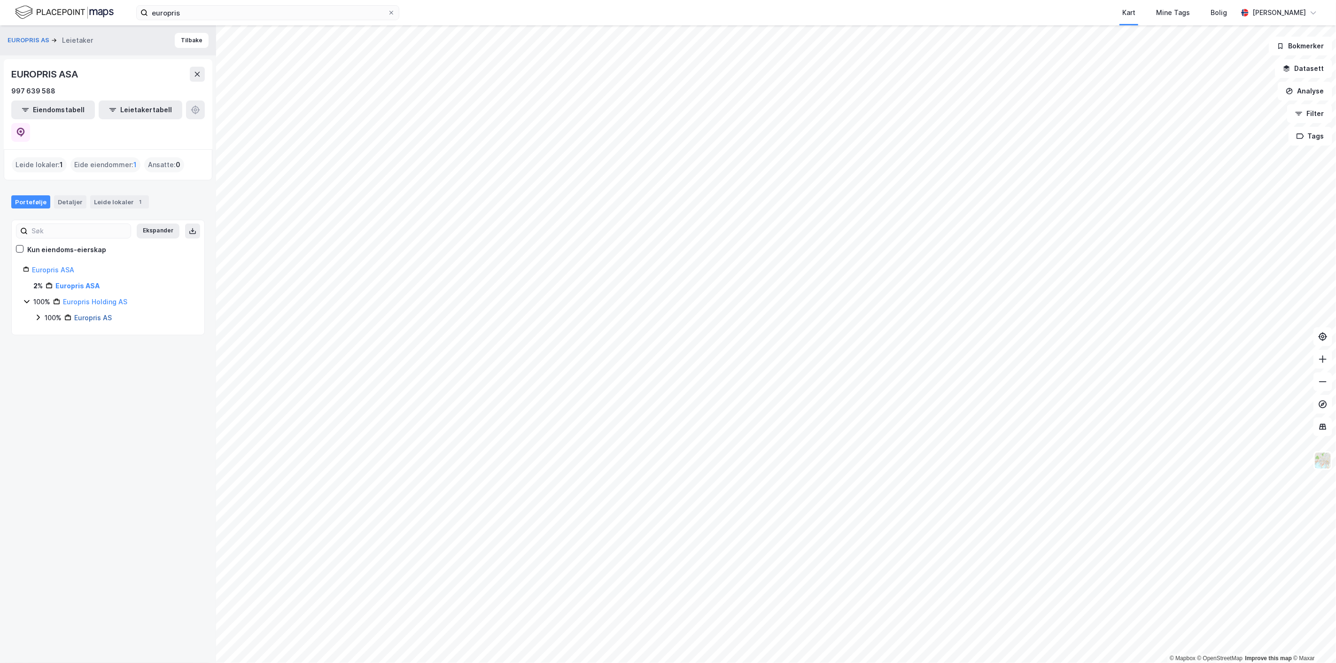
click at [83, 314] on link "Europris AS" at bounding box center [93, 318] width 38 height 8
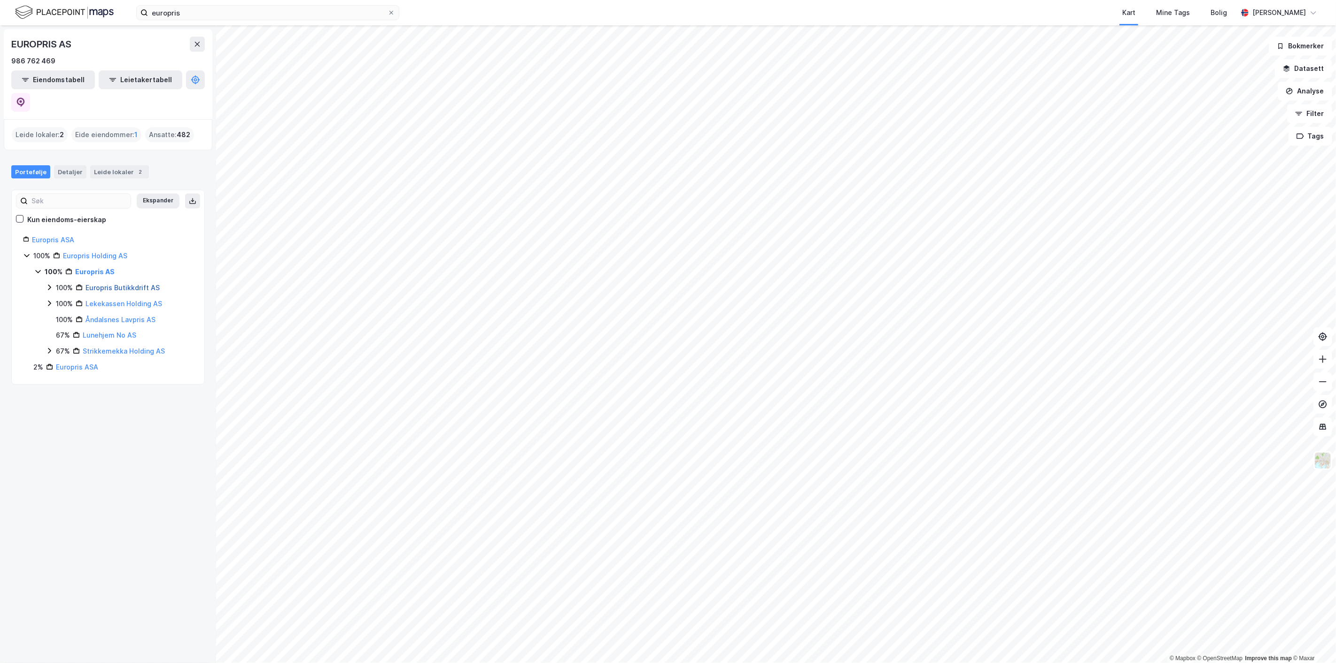
click at [132, 284] on link "Europris Butikkdrift AS" at bounding box center [123, 288] width 74 height 8
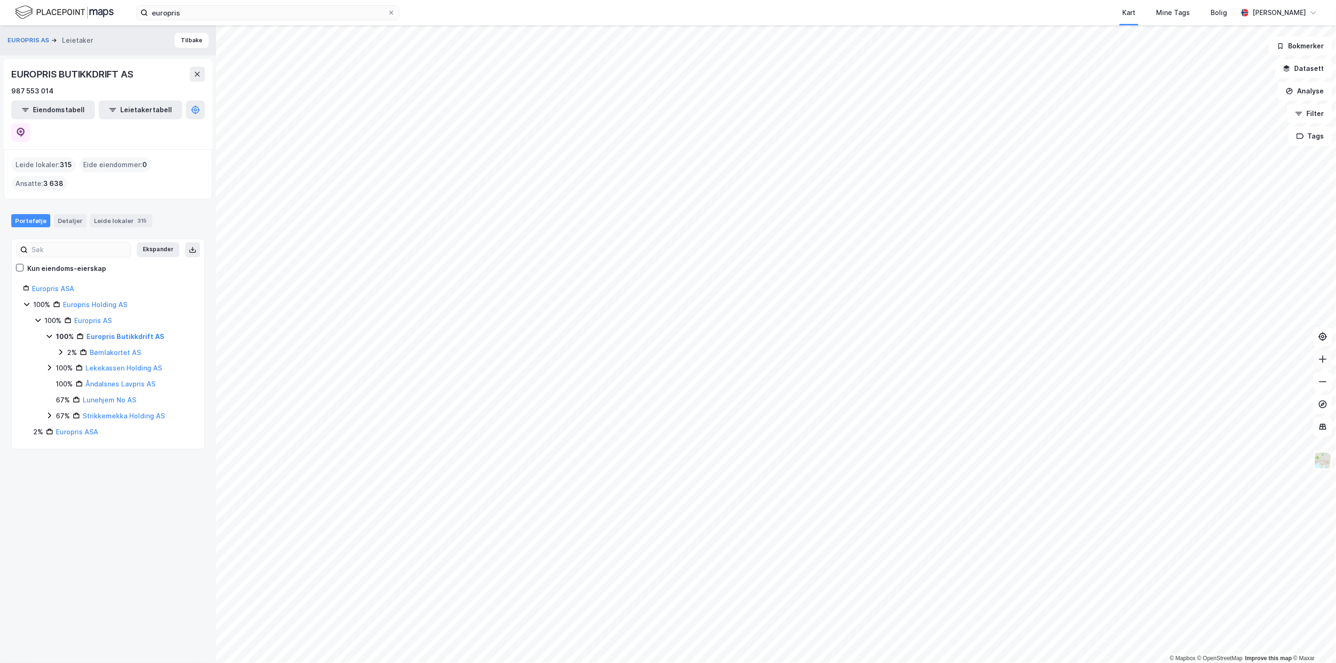
click at [1327, 364] on button at bounding box center [1323, 359] width 19 height 19
click at [1326, 360] on icon at bounding box center [1322, 359] width 9 height 9
click at [1326, 364] on button at bounding box center [1323, 359] width 19 height 19
click at [1328, 361] on button at bounding box center [1323, 359] width 19 height 19
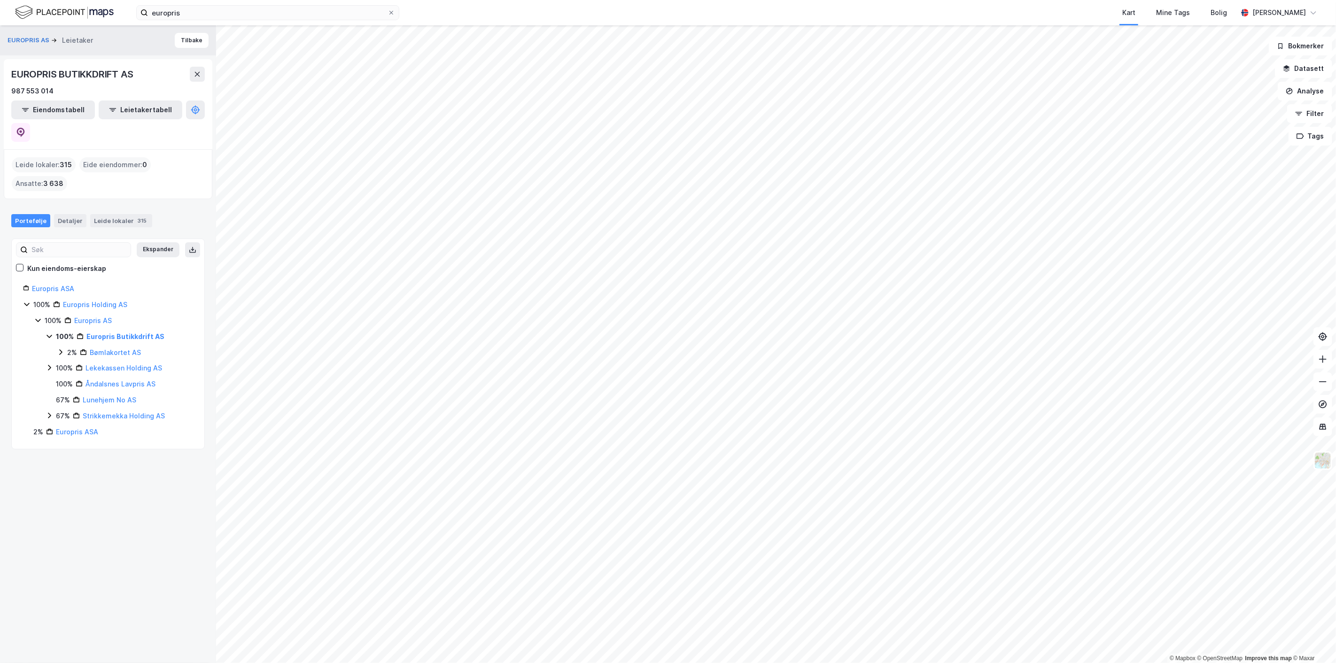
click at [59, 349] on icon at bounding box center [61, 353] width 8 height 8
click at [123, 214] on div "Leide lokaler 315" at bounding box center [121, 220] width 62 height 13
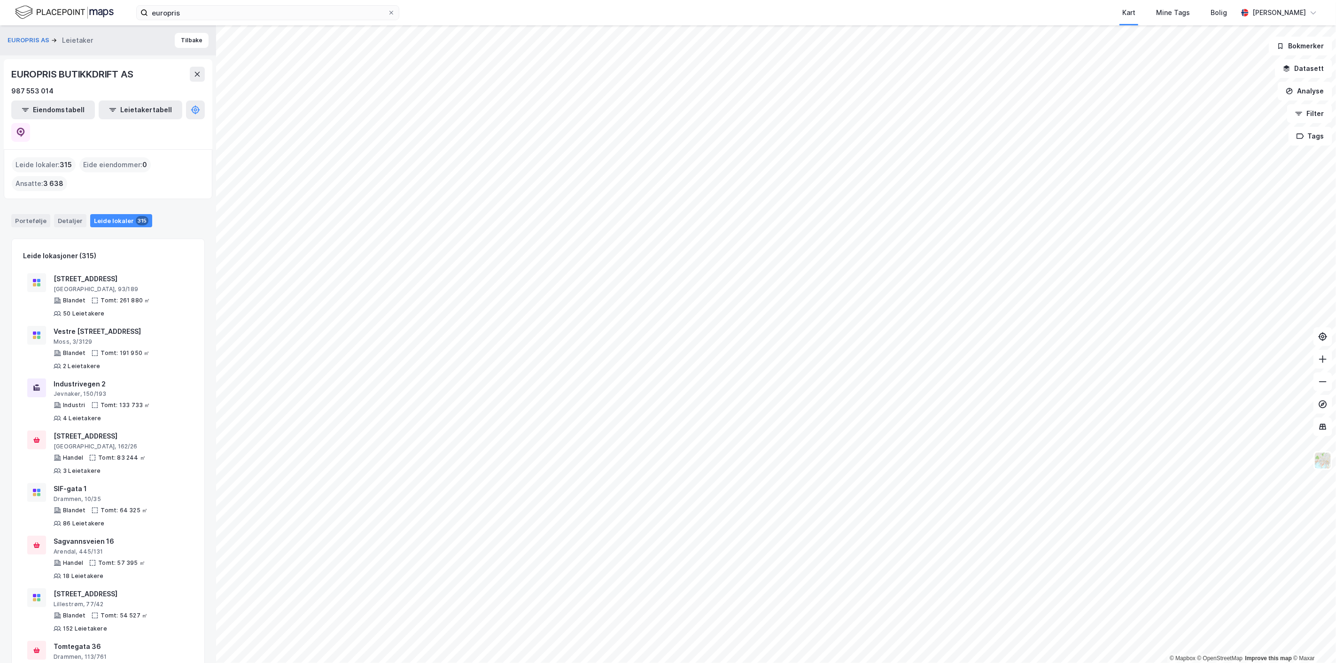
click at [46, 157] on div "Leide lokaler : 315" at bounding box center [44, 164] width 64 height 15
click at [109, 106] on icon "button" at bounding box center [113, 110] width 8 height 8
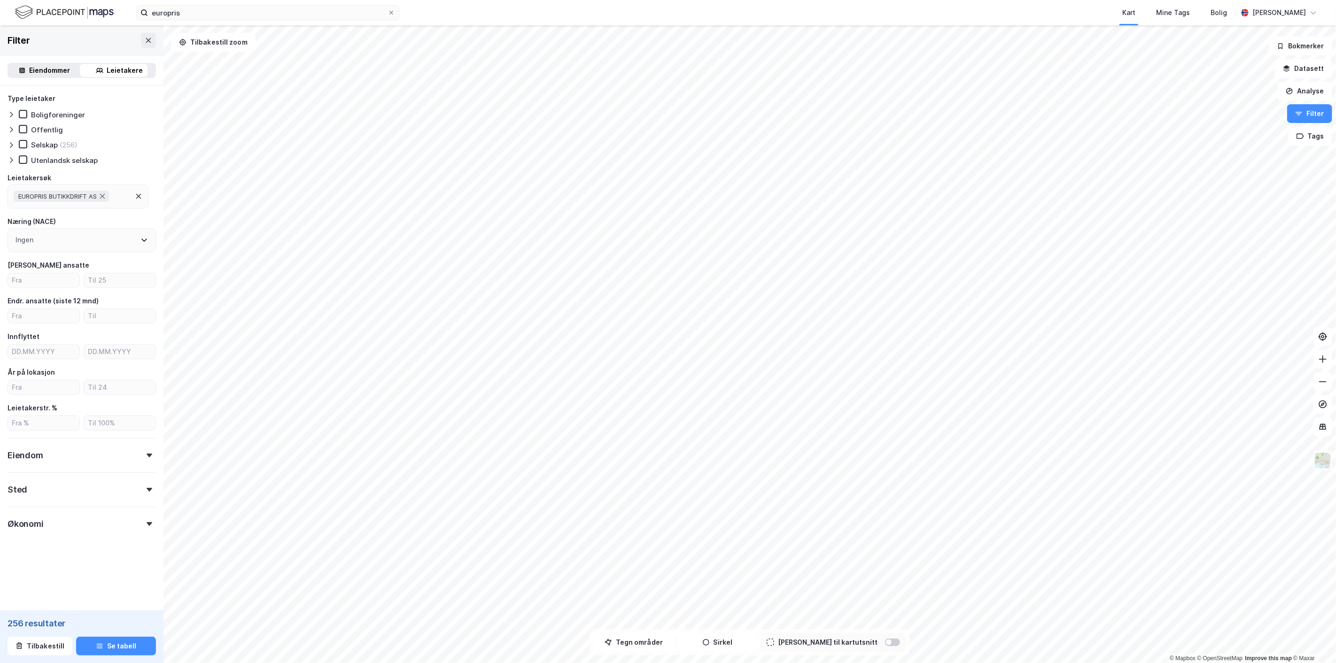
click at [138, 486] on div "Sted" at bounding box center [82, 486] width 148 height 27
click at [140, 527] on icon at bounding box center [144, 531] width 8 height 8
click at [18, 403] on icon at bounding box center [19, 403] width 5 height 3
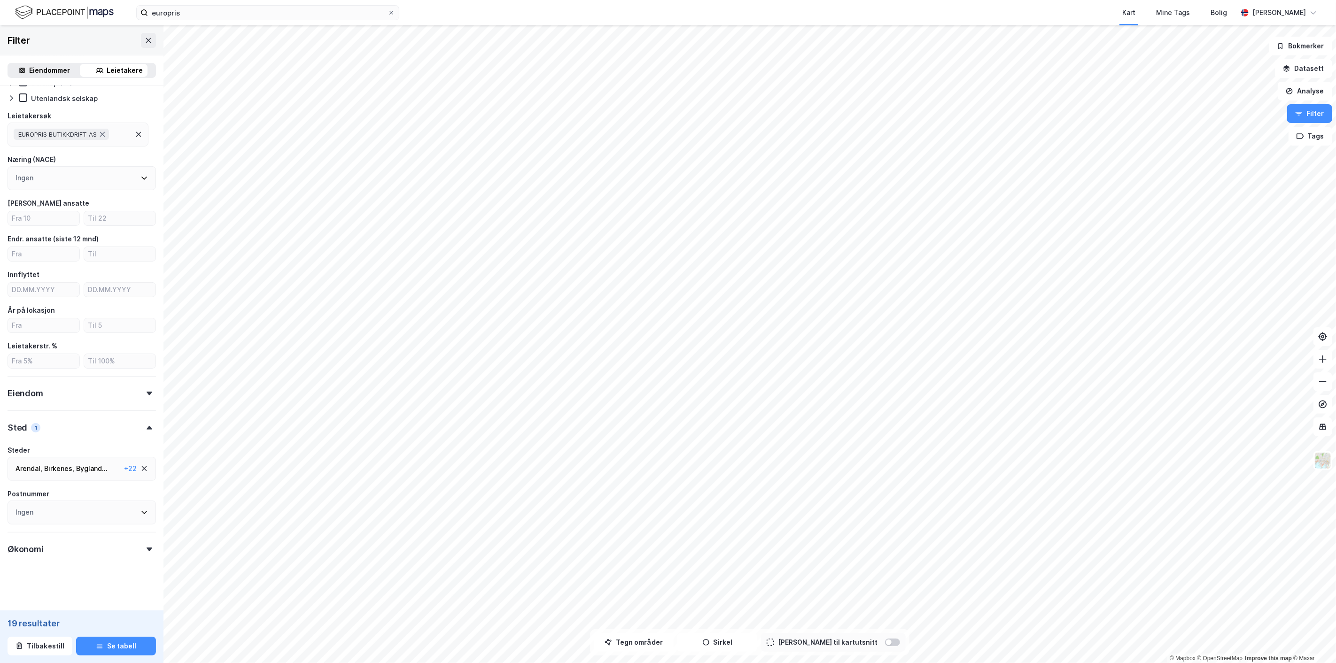
scroll to position [63, 0]
click at [110, 646] on button "Se tabell" at bounding box center [116, 646] width 80 height 19
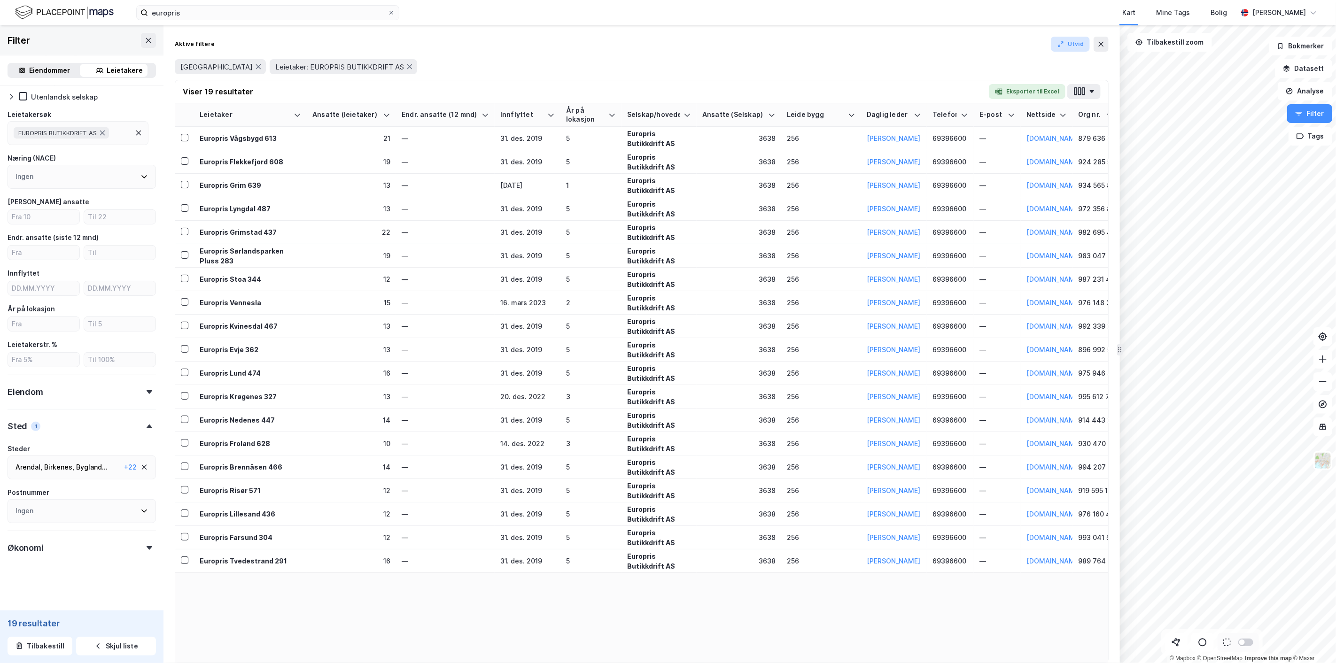
click at [1078, 45] on button "Utvid" at bounding box center [1070, 44] width 39 height 15
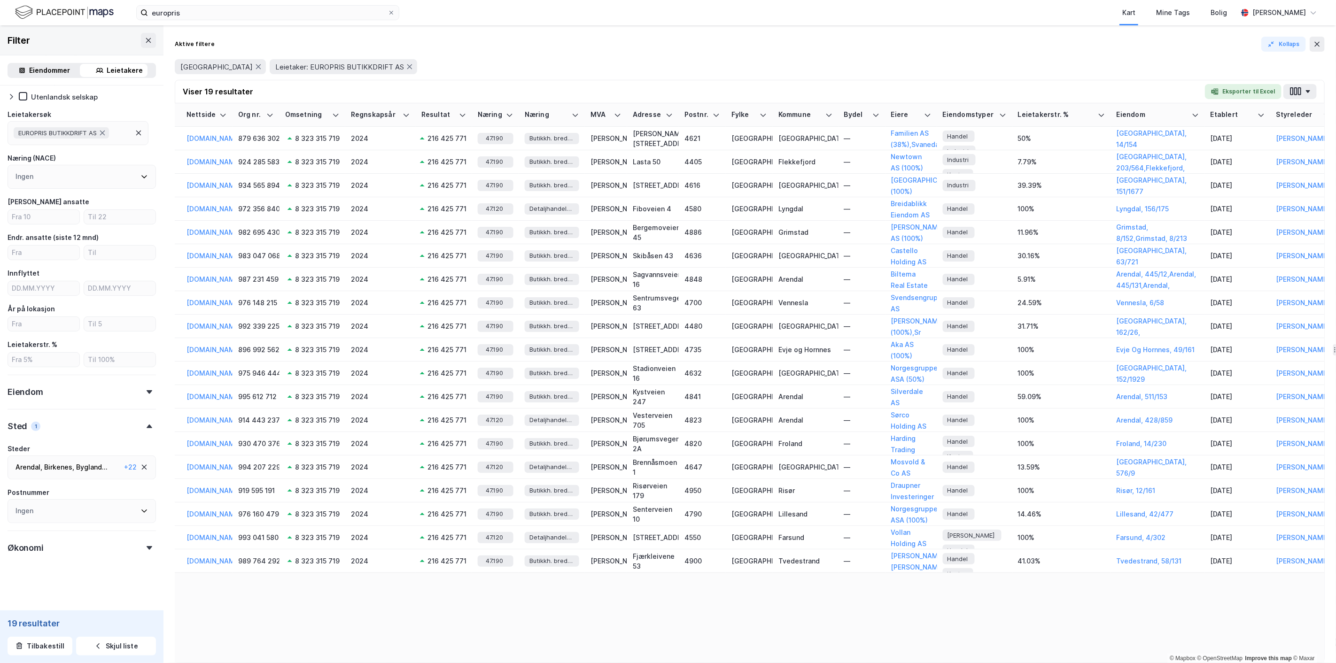
scroll to position [0, 842]
click at [903, 138] on div "Familien AS (38%) , Svanedamsveien 10 AS (25.86%) , Green Highlander Holding AS…" at bounding box center [944, 150] width 111 height 45
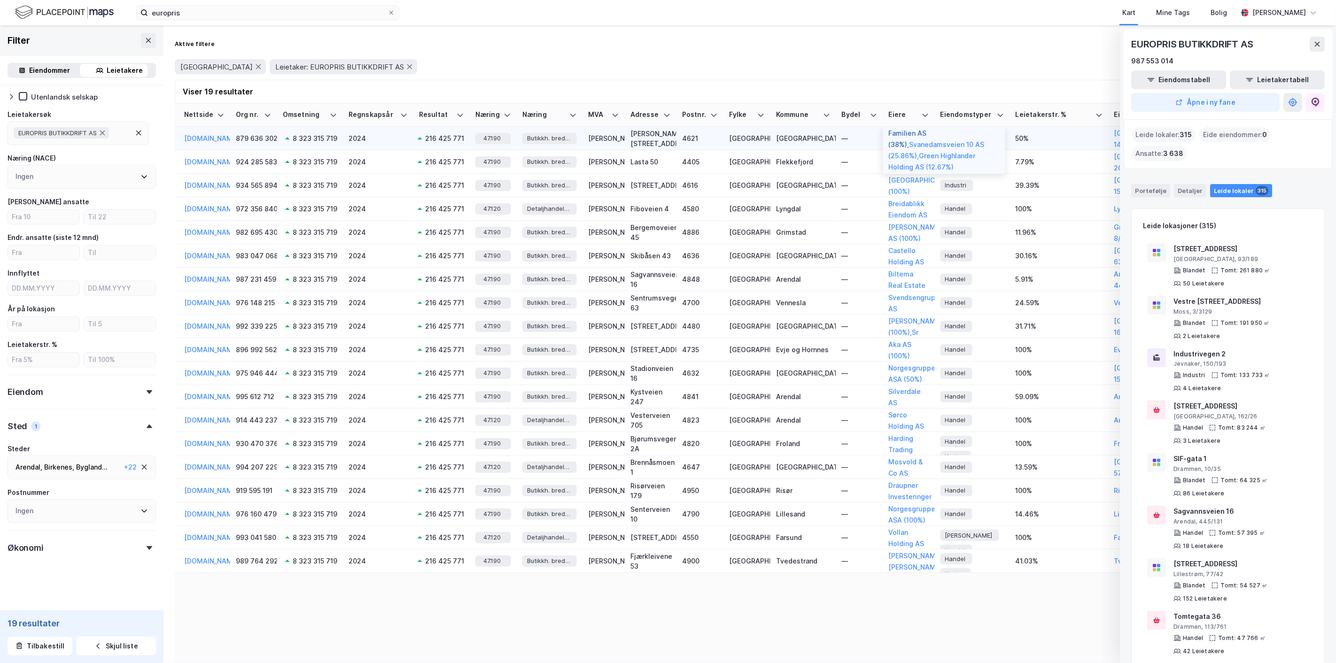
click at [0, 0] on button "Familien AS (38%) ," at bounding box center [0, 0] width 0 height 0
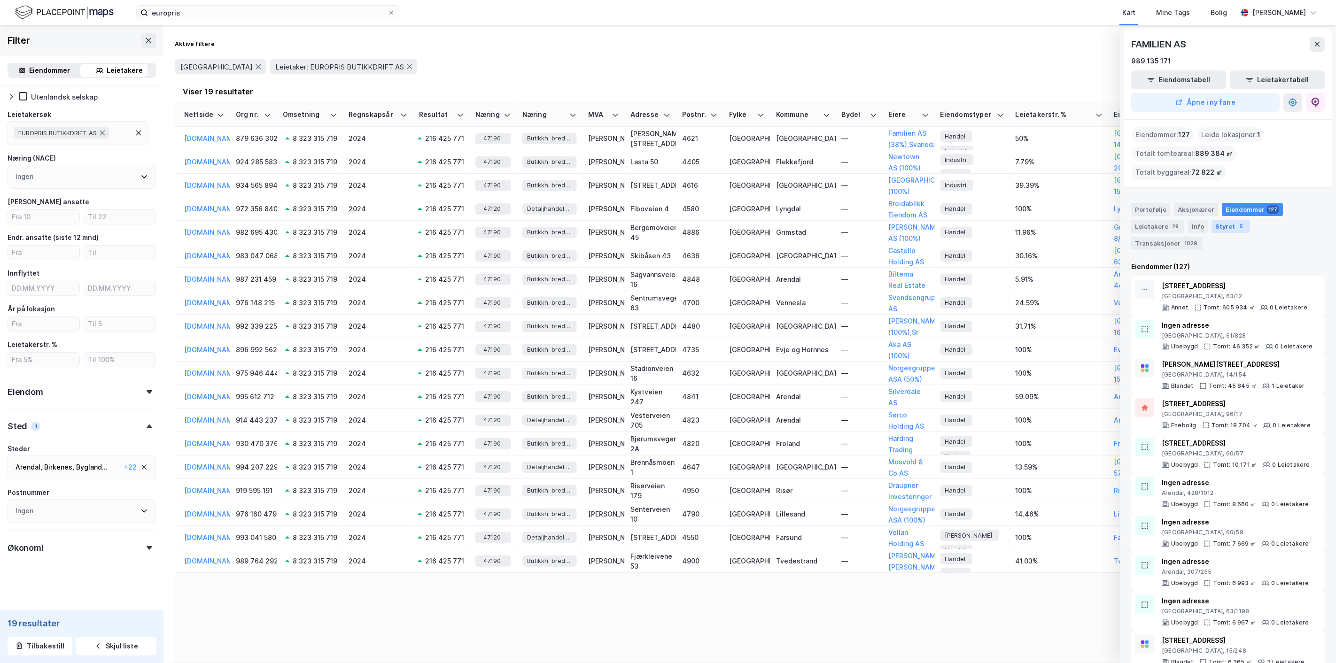
click at [1228, 223] on div "Styret 5" at bounding box center [1231, 226] width 39 height 13
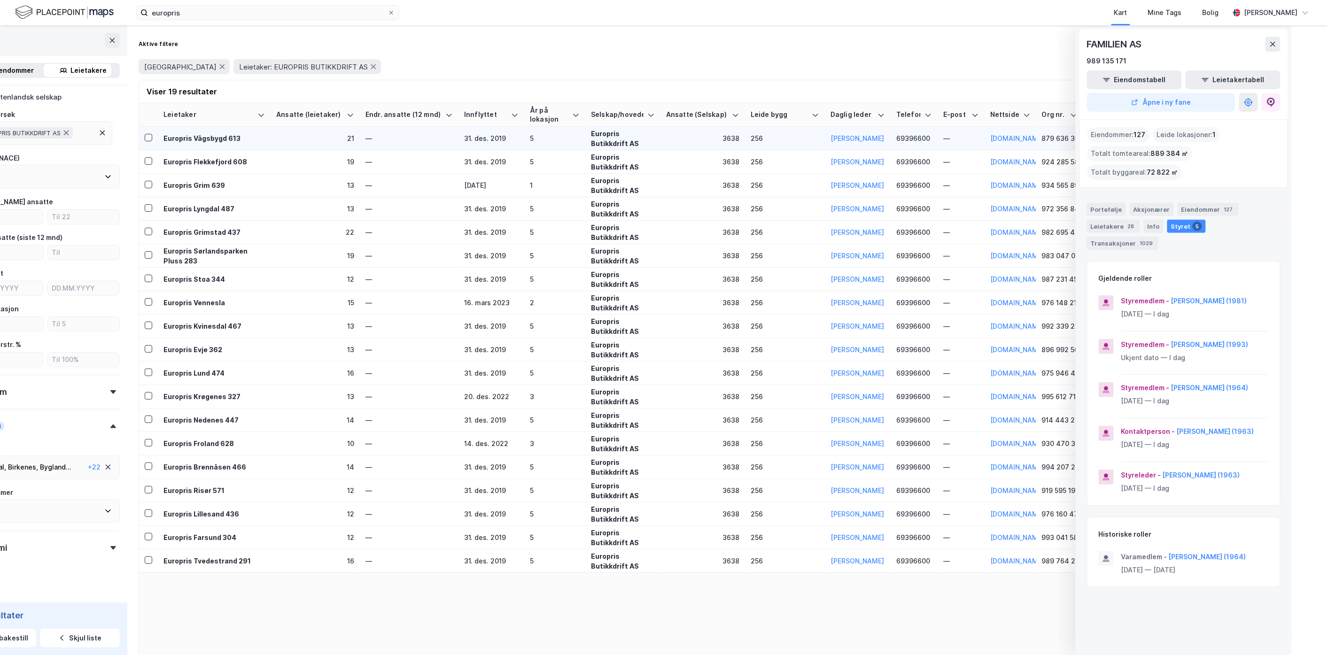
scroll to position [0, 0]
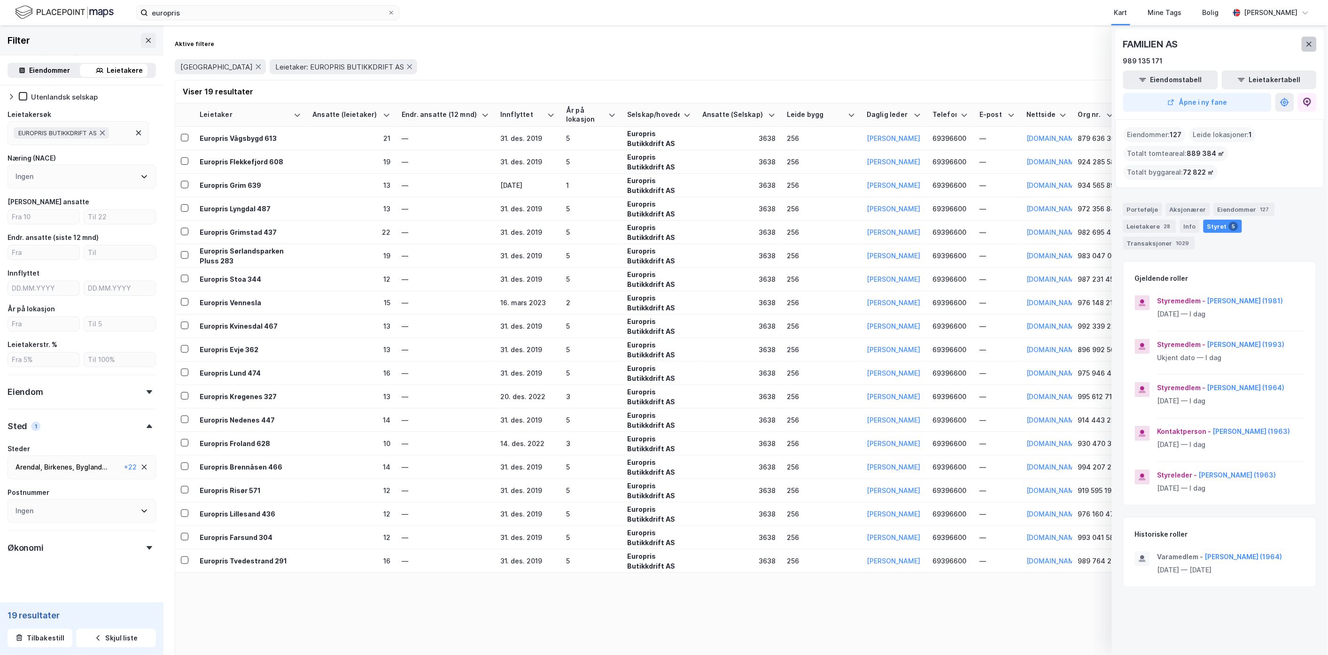
click at [1312, 43] on icon at bounding box center [1310, 44] width 8 height 8
